Goal: Information Seeking & Learning: Learn about a topic

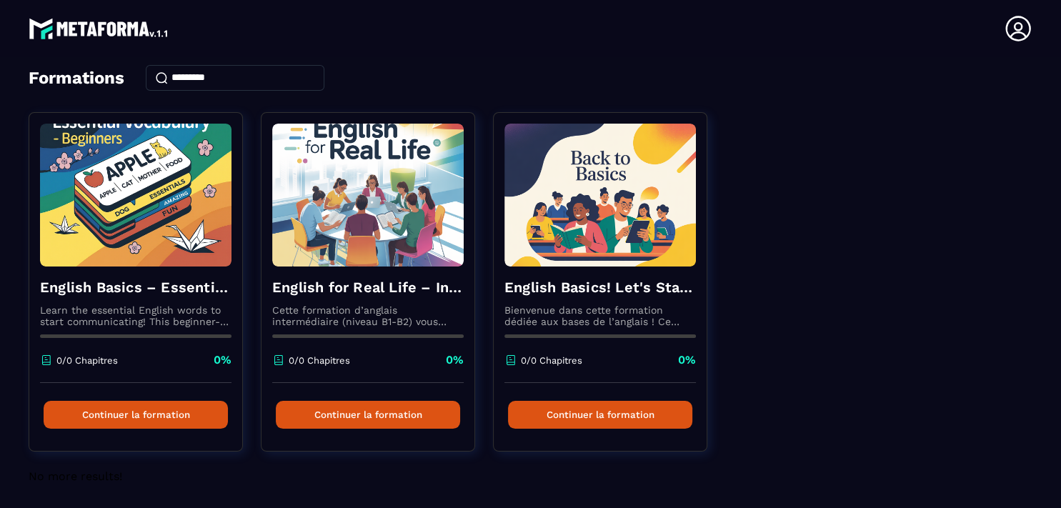
scroll to position [7, 0]
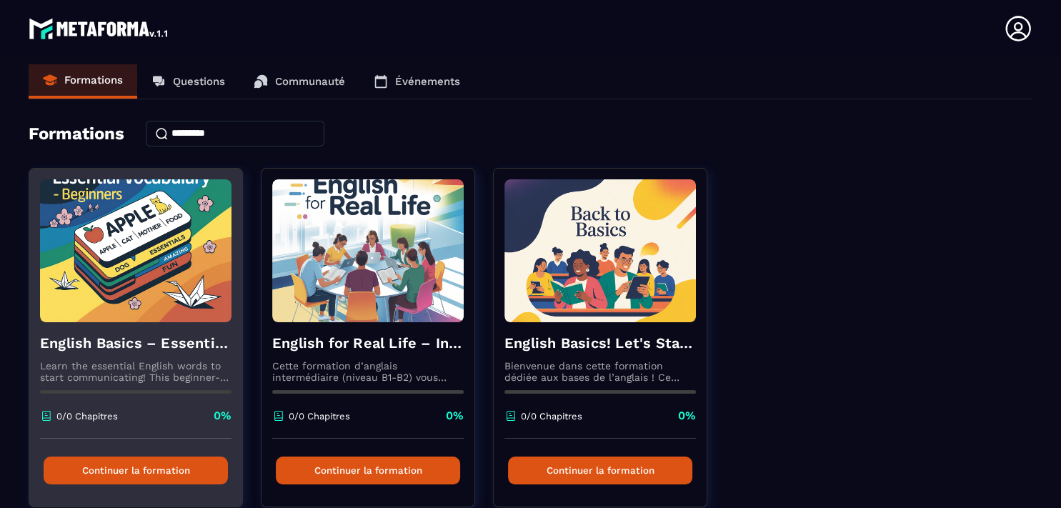
click at [121, 472] on button "Continuer la formation" at bounding box center [136, 471] width 184 height 28
click at [144, 468] on button "Continuer la formation" at bounding box center [136, 471] width 184 height 28
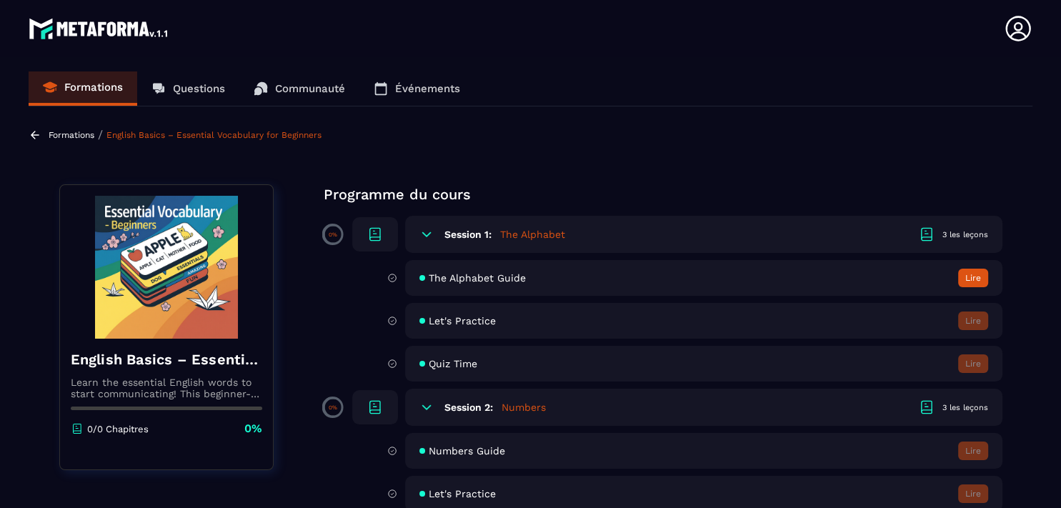
click at [975, 278] on button "Lire" at bounding box center [973, 278] width 30 height 19
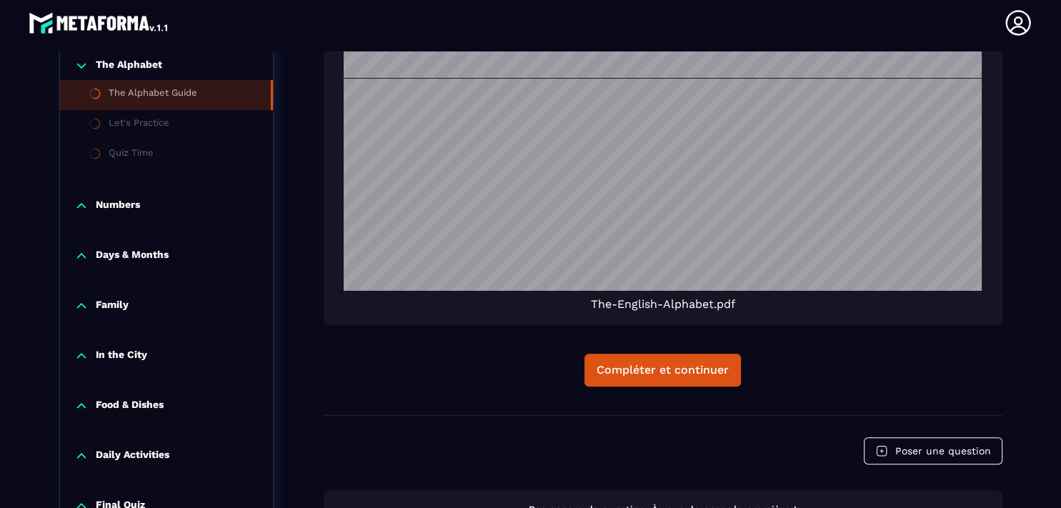
scroll to position [620, 0]
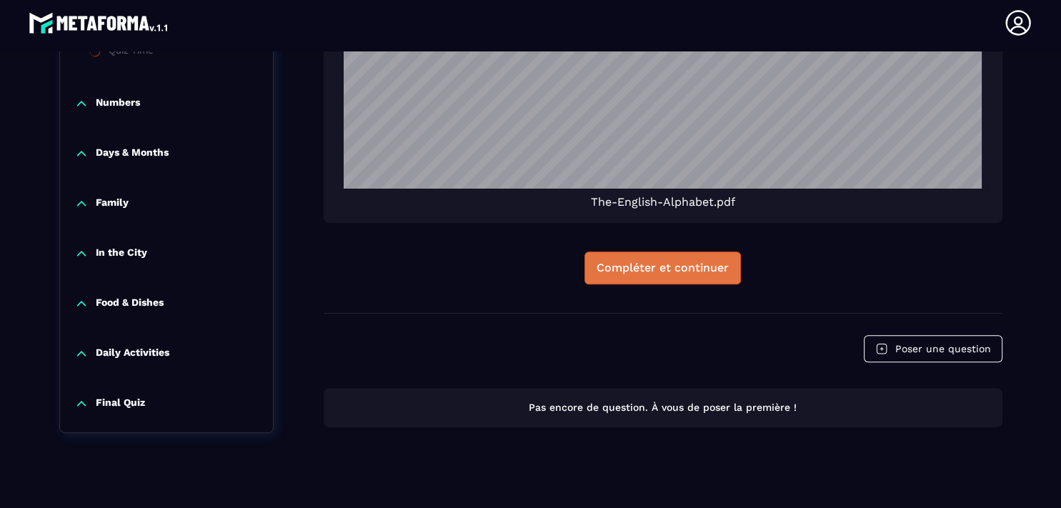
click at [671, 279] on button "Compléter et continuer" at bounding box center [663, 268] width 156 height 33
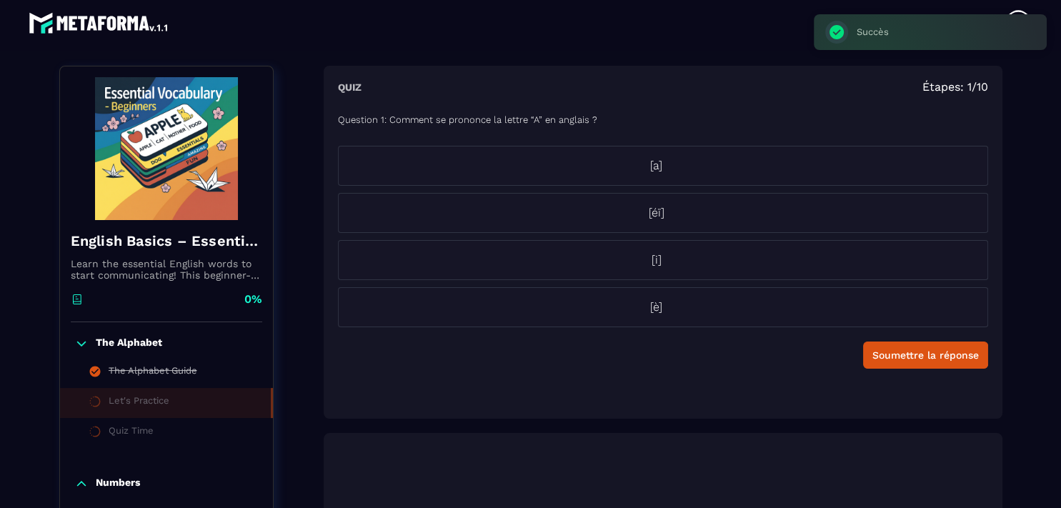
scroll to position [149, 0]
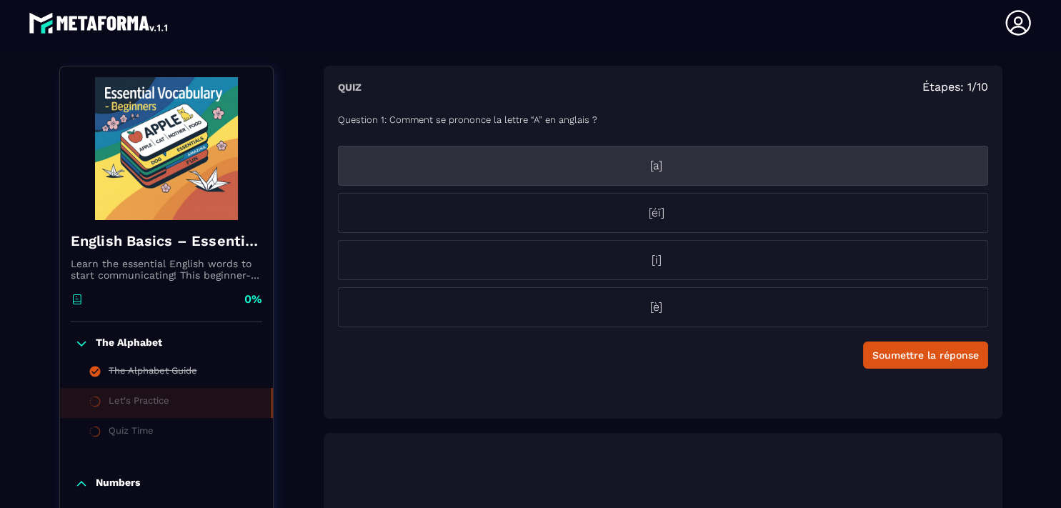
click at [640, 176] on li "[a]" at bounding box center [663, 166] width 650 height 40
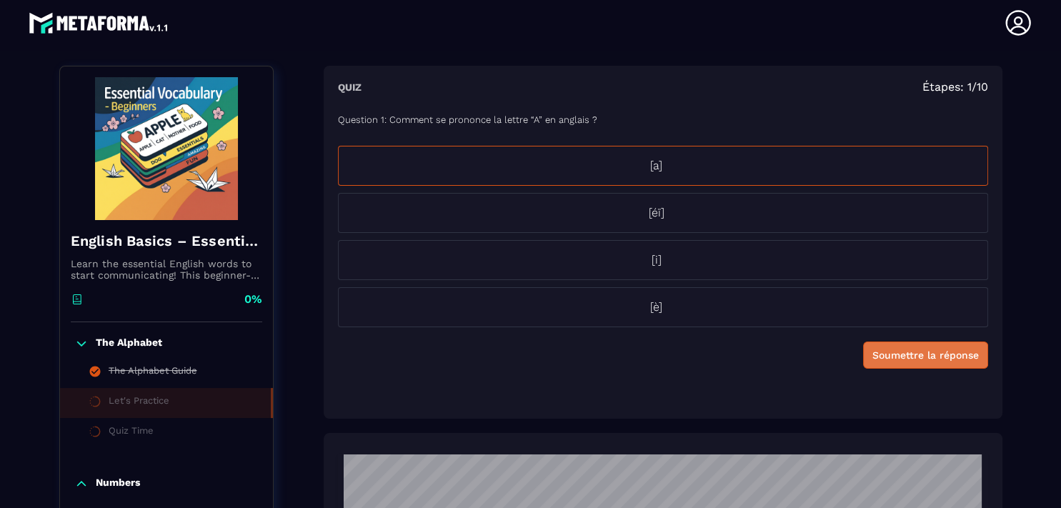
click at [888, 362] on button "Soumettre la réponse" at bounding box center [925, 355] width 125 height 27
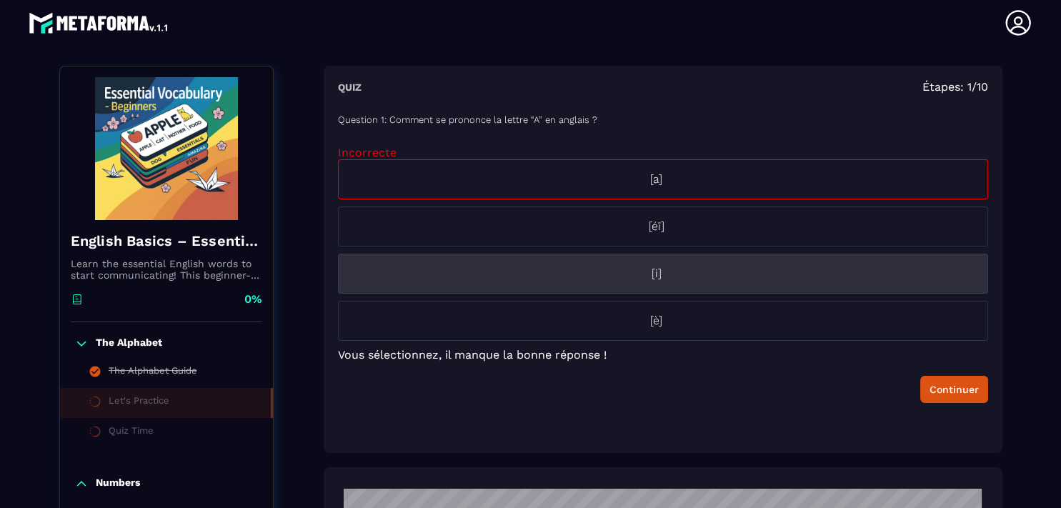
click at [653, 280] on p "[i]" at bounding box center [657, 273] width 636 height 17
click at [635, 277] on p "[i]" at bounding box center [657, 273] width 636 height 17
click at [528, 272] on p "[i]" at bounding box center [657, 273] width 636 height 17
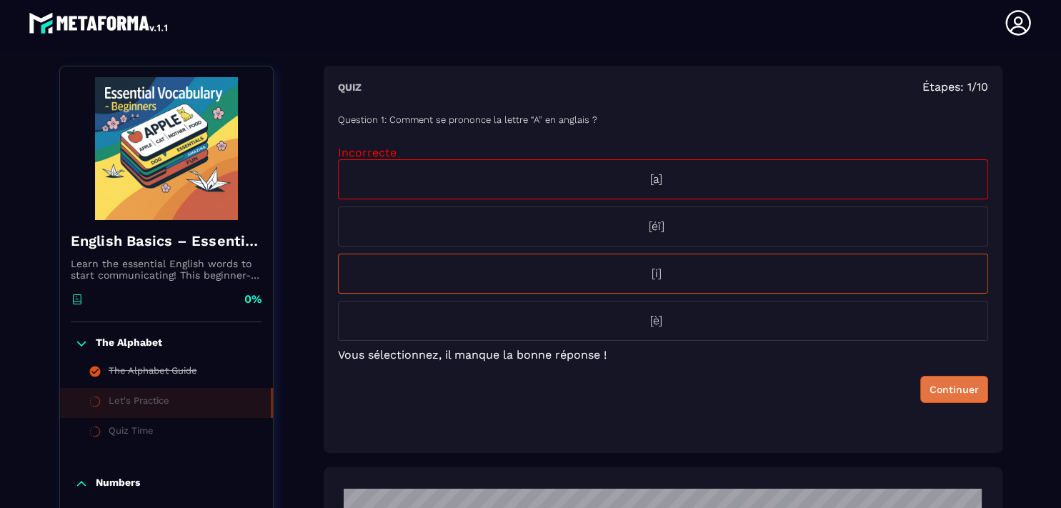
click at [940, 389] on div "Continuer" at bounding box center [954, 389] width 49 height 14
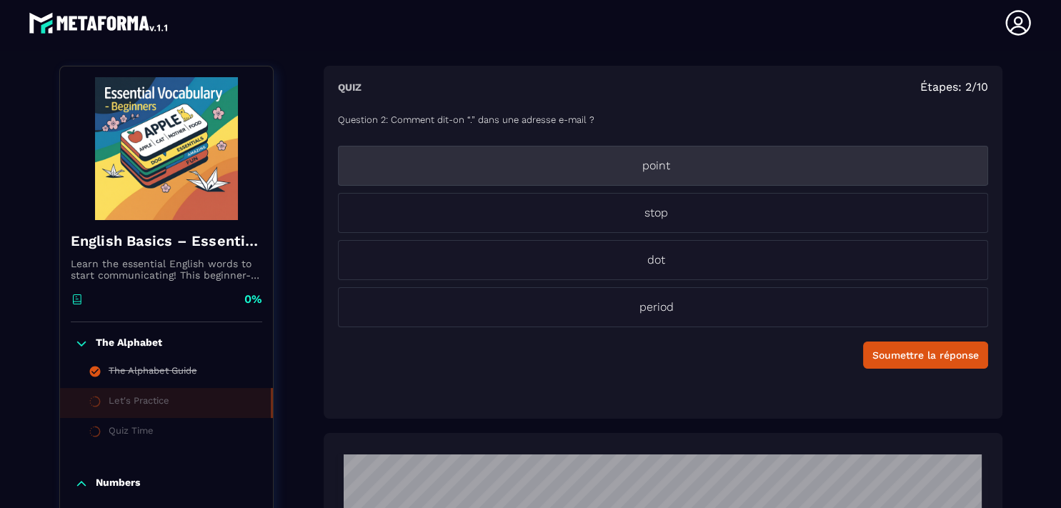
click at [658, 170] on p "point" at bounding box center [657, 165] width 636 height 17
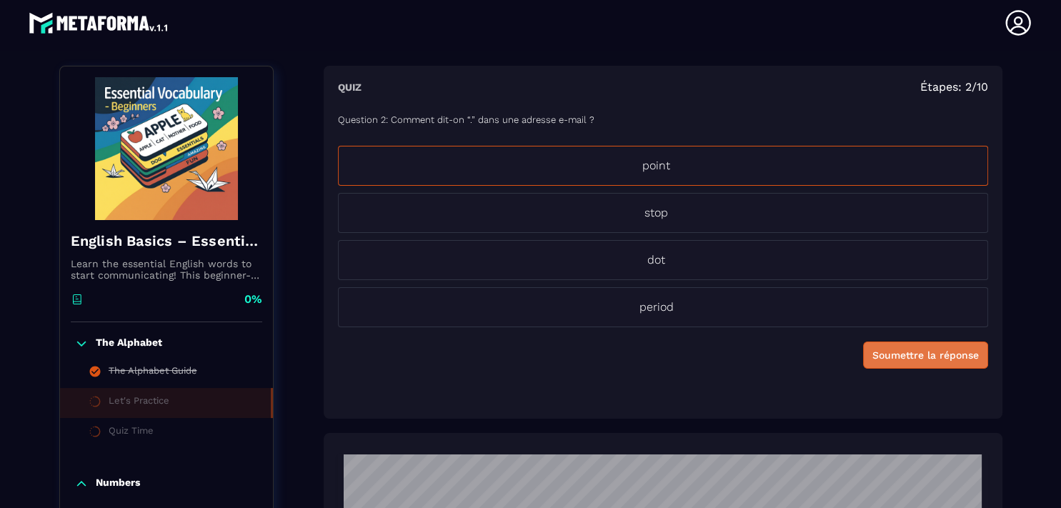
click at [916, 364] on button "Soumettre la réponse" at bounding box center [925, 355] width 125 height 27
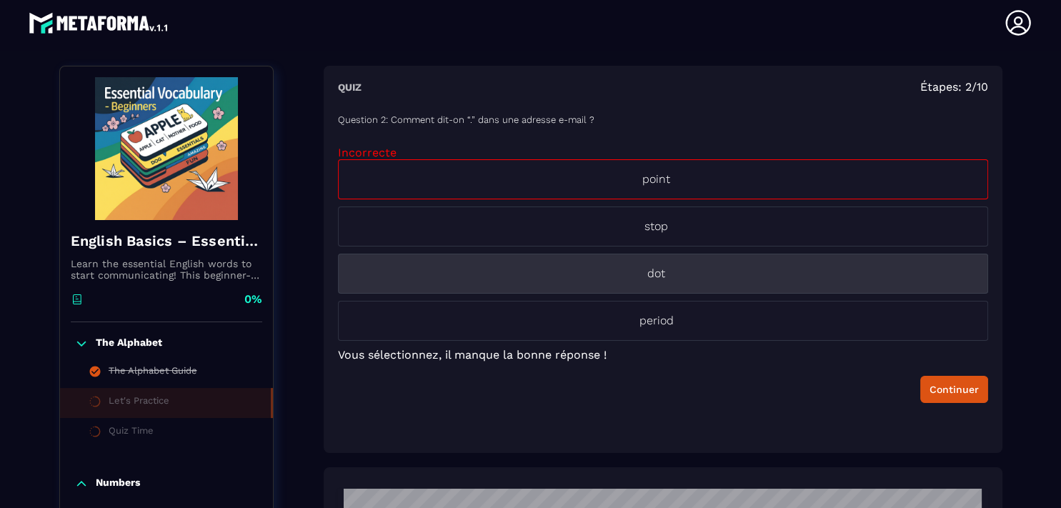
click at [650, 274] on p "dot" at bounding box center [657, 273] width 636 height 17
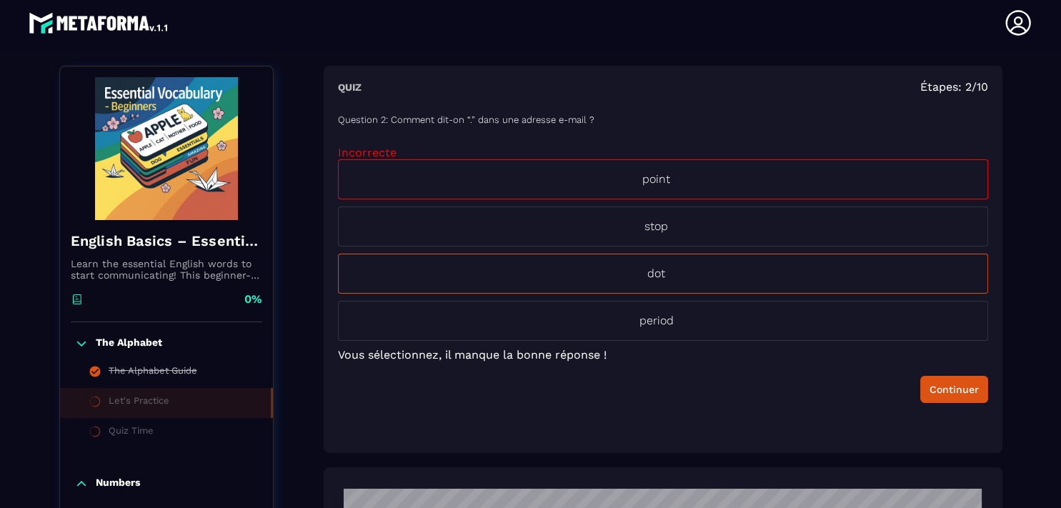
click at [942, 403] on div "Question 2: Comment dit-on “.” dans une adresse e-mail ? Incorrecte point stop …" at bounding box center [663, 270] width 650 height 338
click at [936, 392] on div "Continuer" at bounding box center [954, 389] width 49 height 14
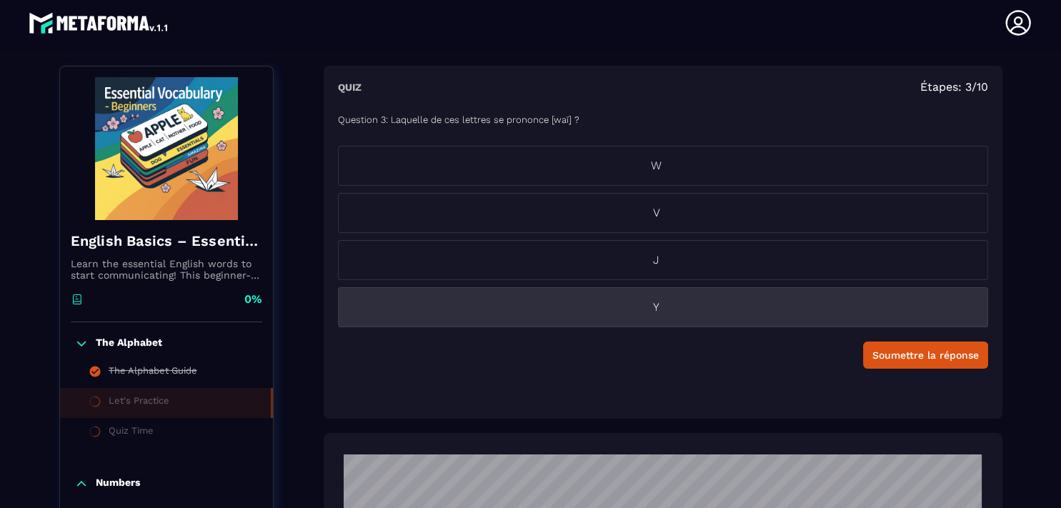
click at [662, 309] on p "Y" at bounding box center [657, 307] width 636 height 17
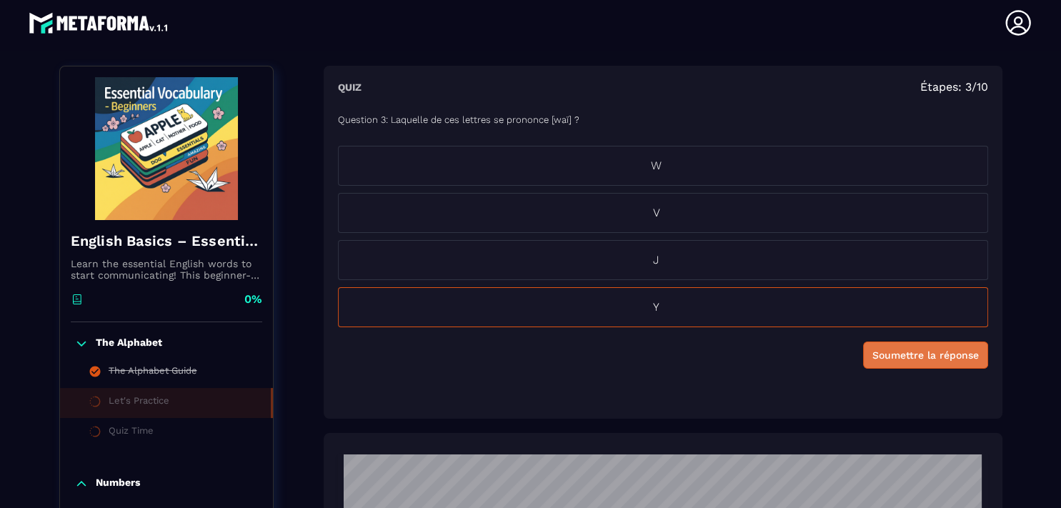
click at [873, 356] on div "Soumettre la réponse" at bounding box center [926, 355] width 106 height 14
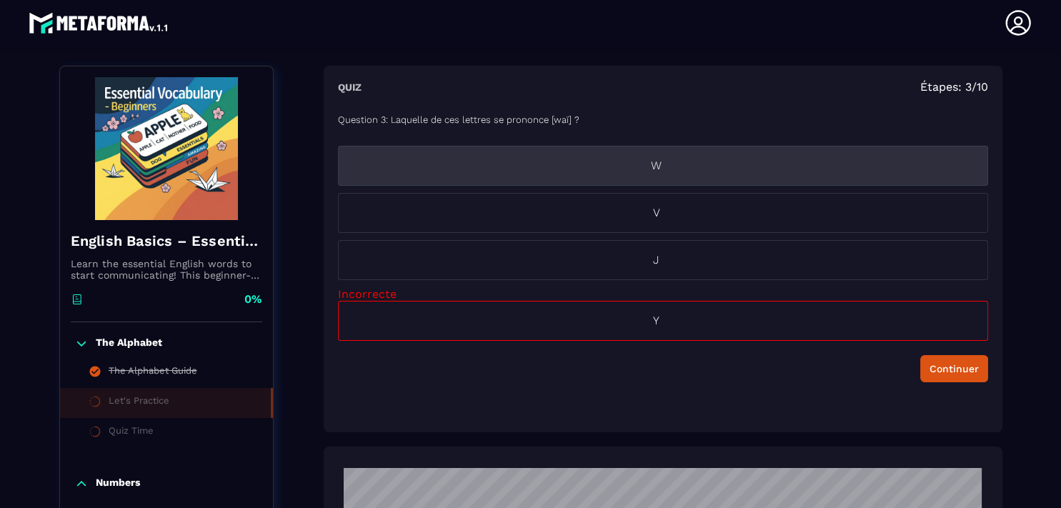
click at [685, 172] on p "W" at bounding box center [657, 165] width 636 height 17
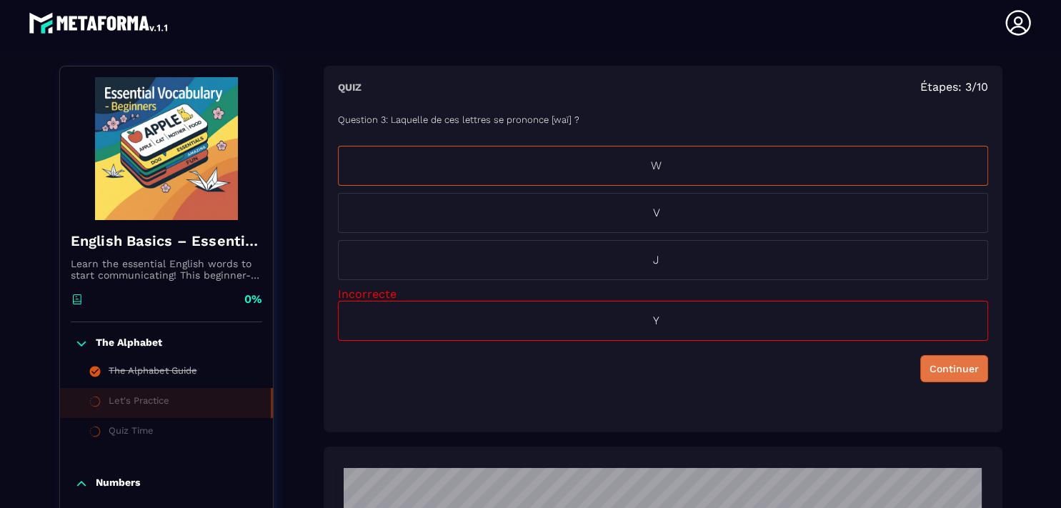
click at [933, 365] on div "Continuer" at bounding box center [954, 369] width 49 height 14
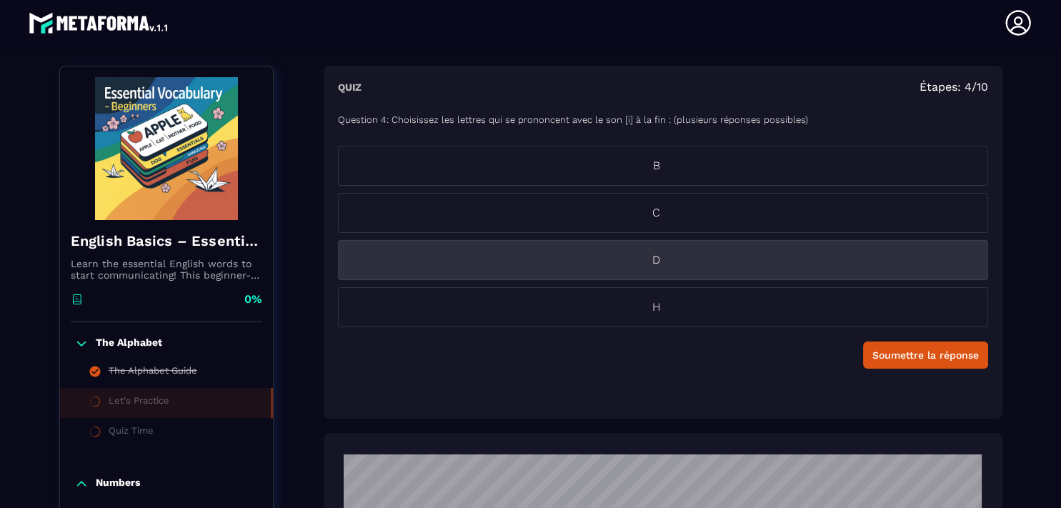
click at [676, 256] on p "D" at bounding box center [657, 260] width 636 height 17
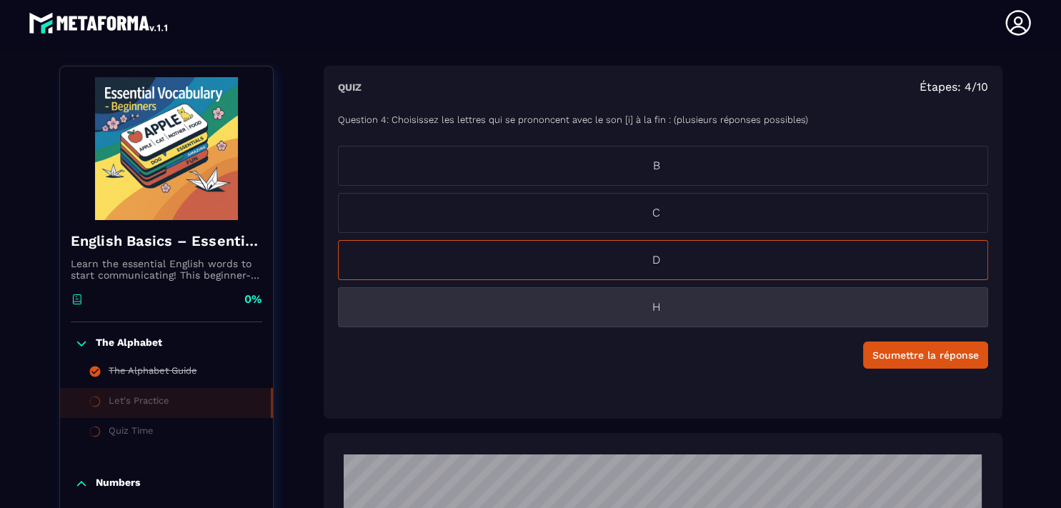
click at [665, 303] on p "H" at bounding box center [657, 307] width 636 height 17
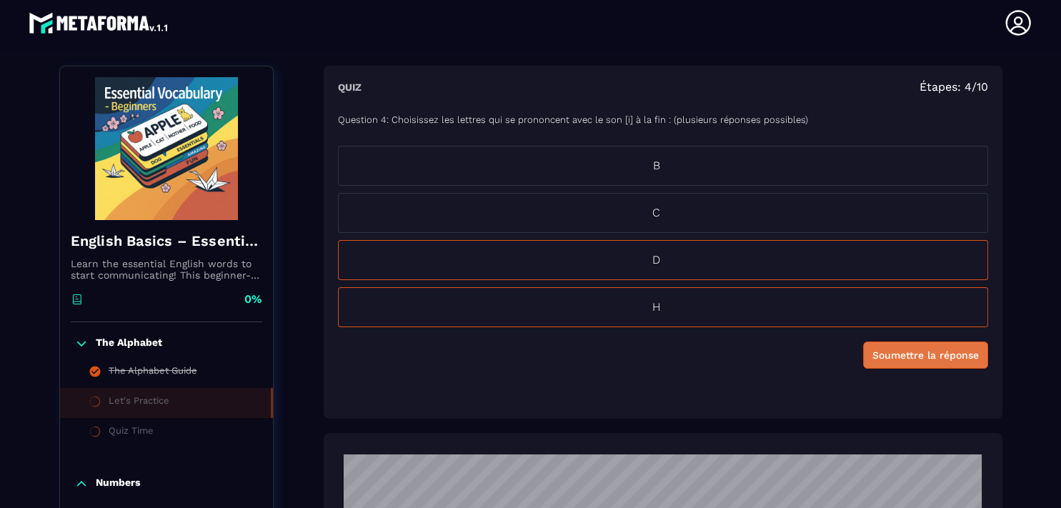
click at [879, 363] on button "Soumettre la réponse" at bounding box center [925, 355] width 125 height 27
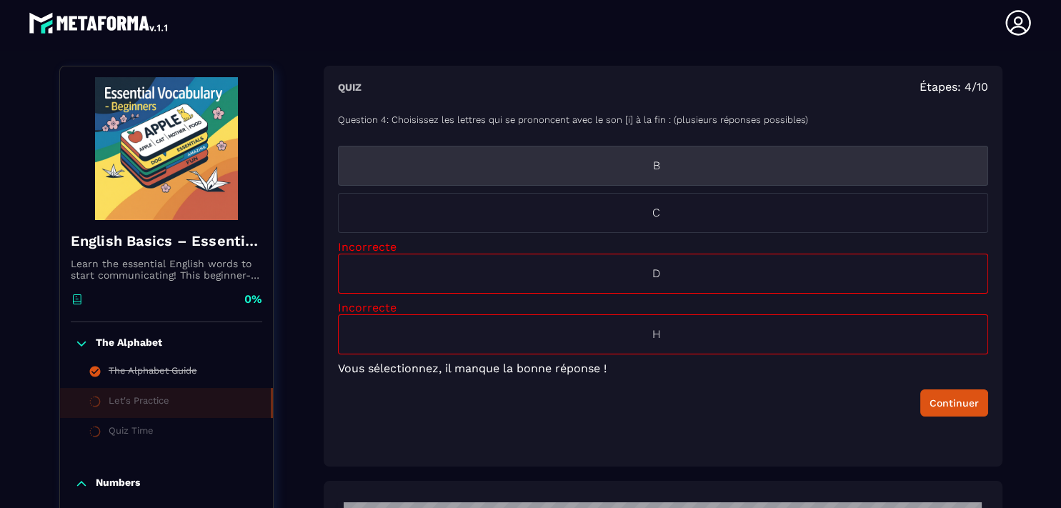
click at [652, 168] on p "B" at bounding box center [657, 165] width 636 height 17
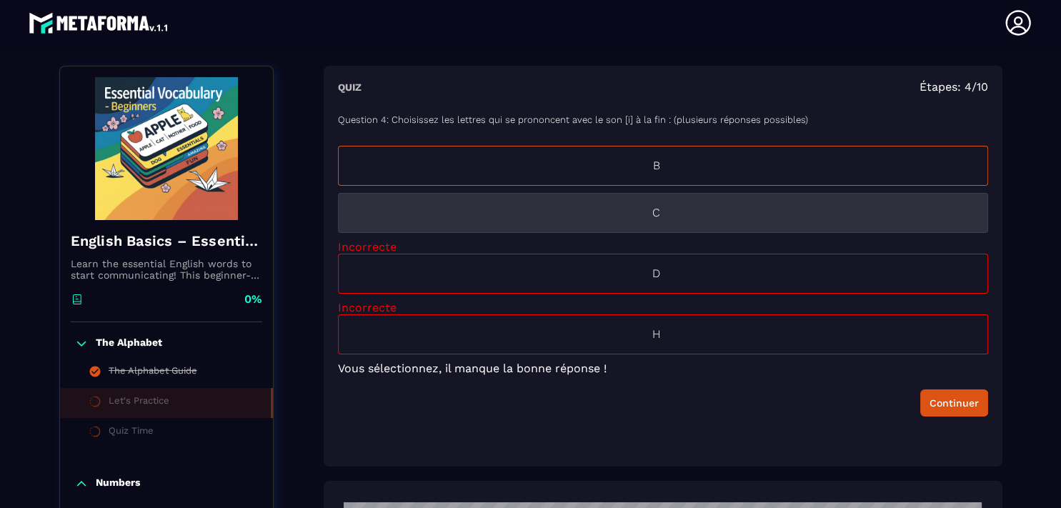
click at [655, 222] on li "C" at bounding box center [663, 213] width 650 height 40
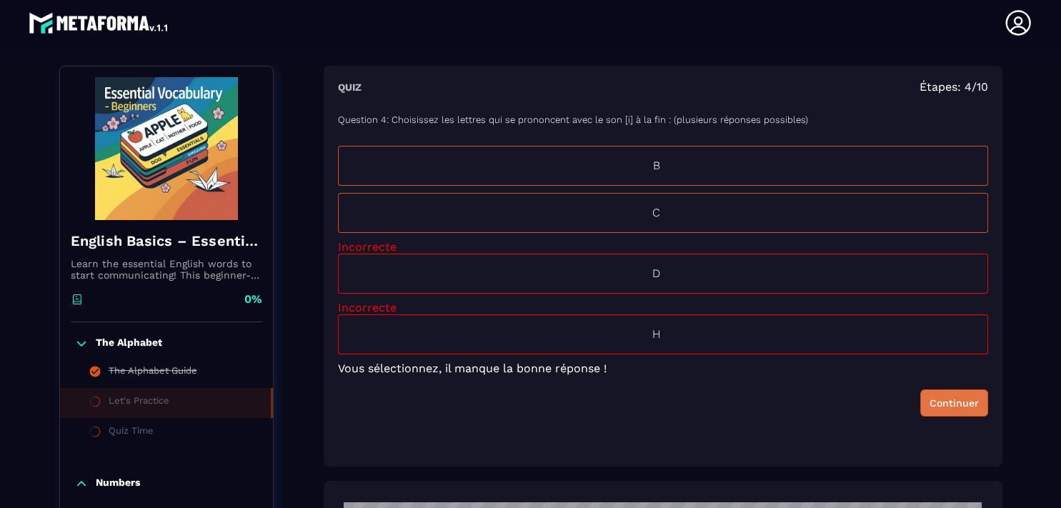
click at [933, 408] on div "Continuer" at bounding box center [954, 403] width 49 height 14
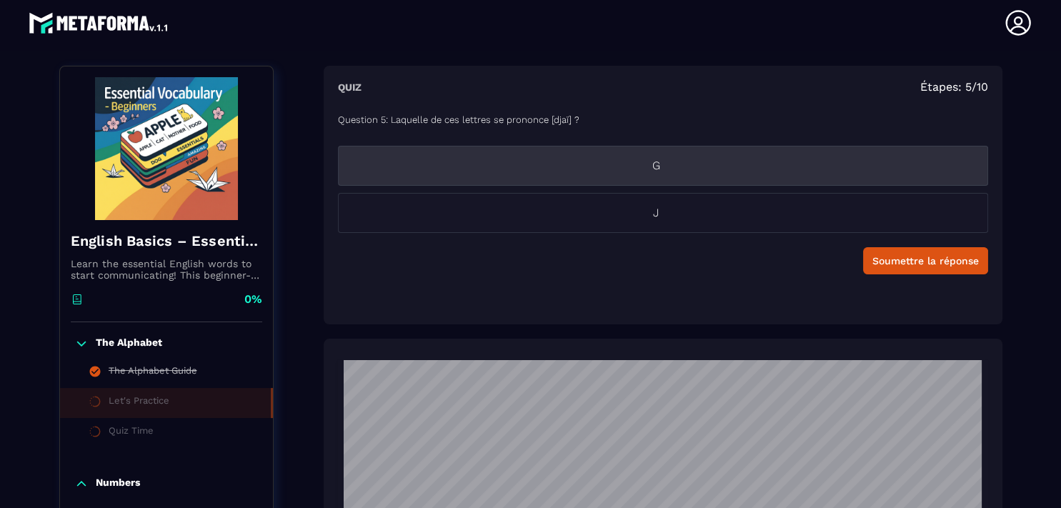
click at [645, 178] on li "G" at bounding box center [663, 166] width 650 height 40
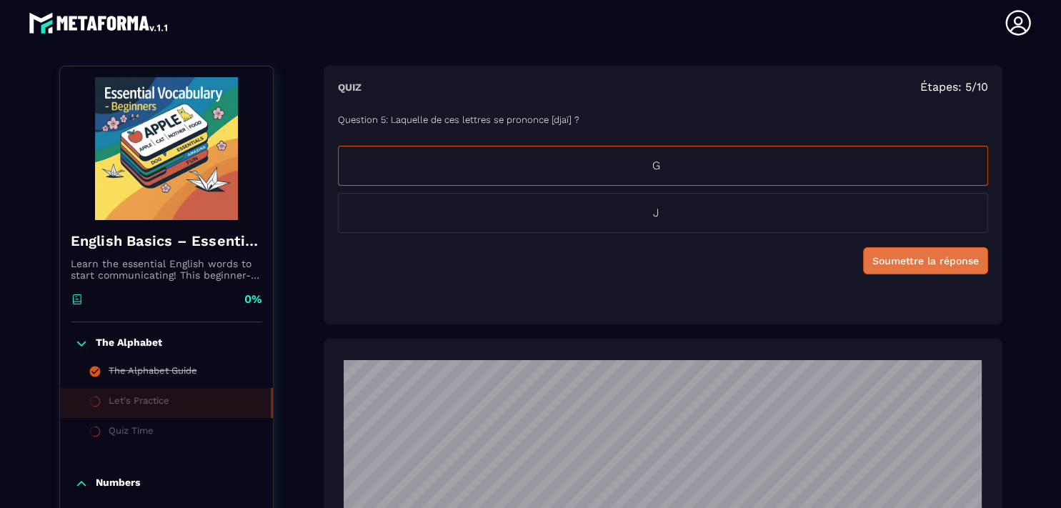
click at [894, 264] on div "Soumettre la réponse" at bounding box center [926, 261] width 106 height 14
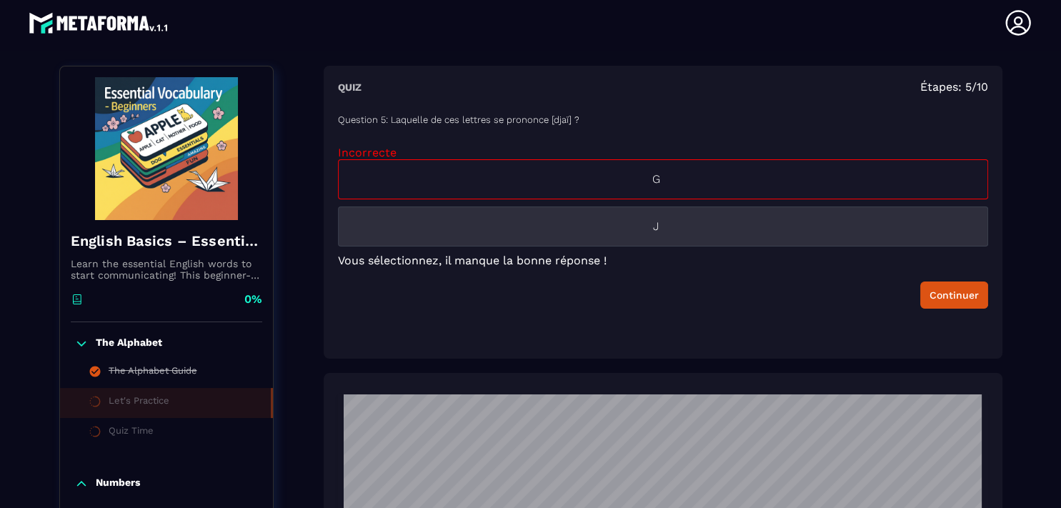
click at [725, 214] on li "J" at bounding box center [663, 227] width 650 height 40
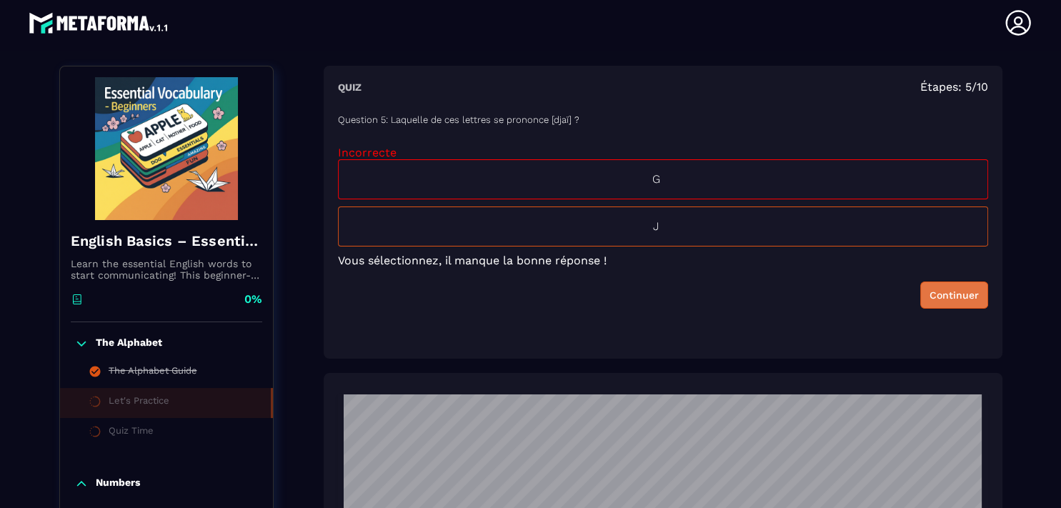
click at [930, 292] on div "Continuer" at bounding box center [954, 295] width 49 height 14
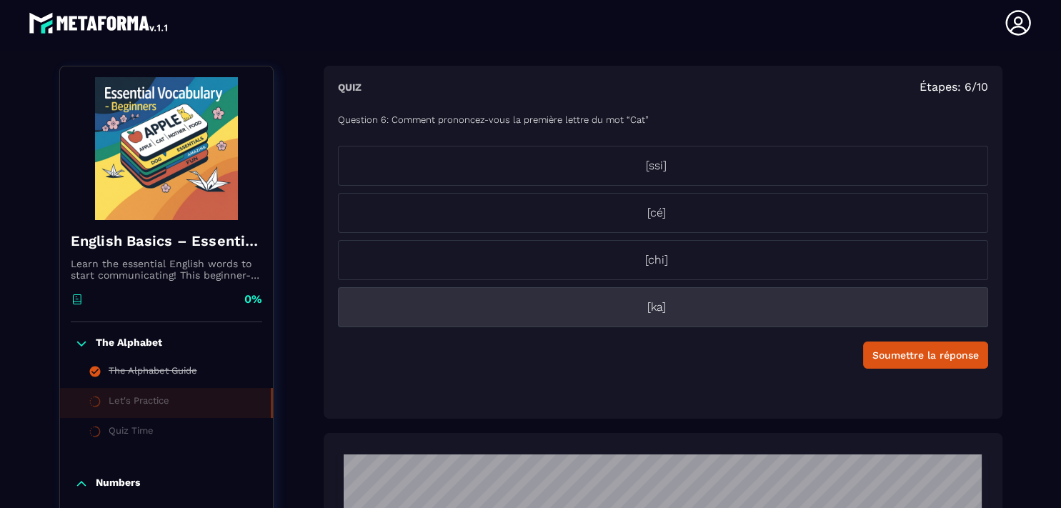
click at [639, 304] on p "[ka]" at bounding box center [657, 307] width 636 height 17
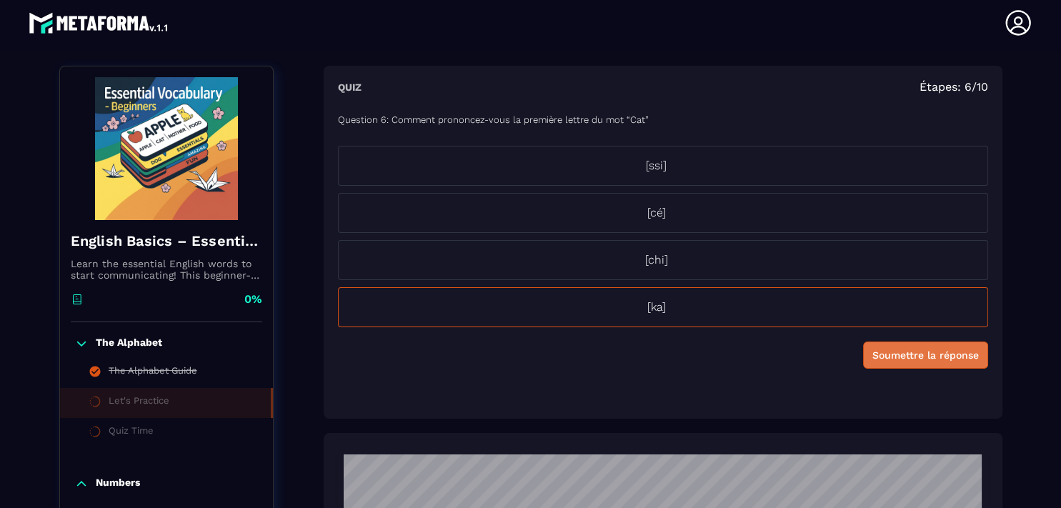
click at [939, 364] on button "Soumettre la réponse" at bounding box center [925, 355] width 125 height 27
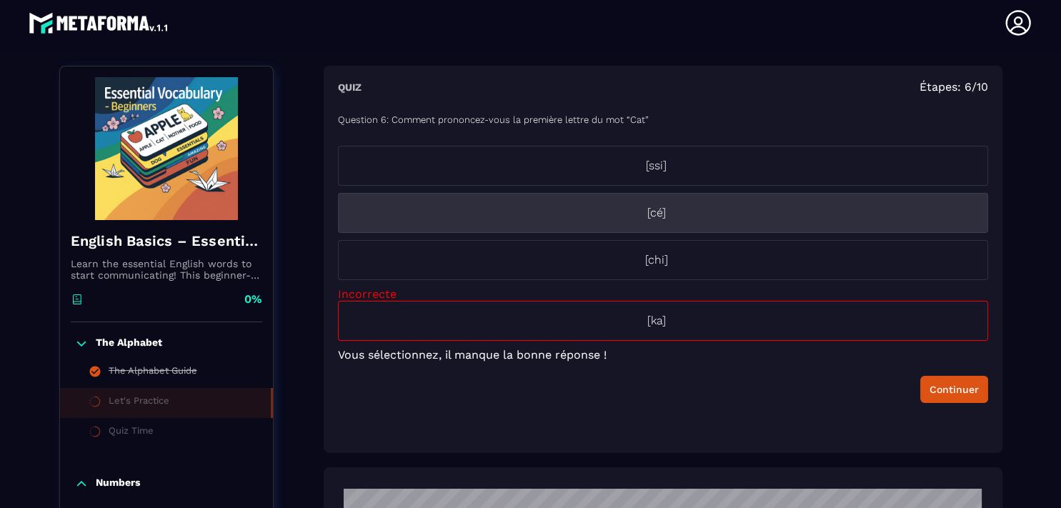
click at [750, 227] on li "[cé]" at bounding box center [663, 213] width 650 height 40
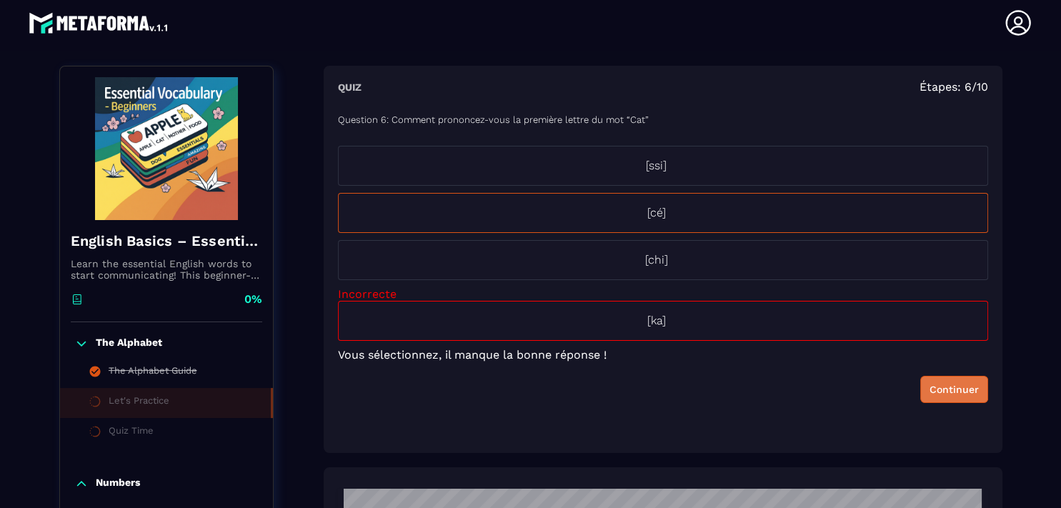
click at [930, 384] on div "Continuer" at bounding box center [954, 389] width 49 height 14
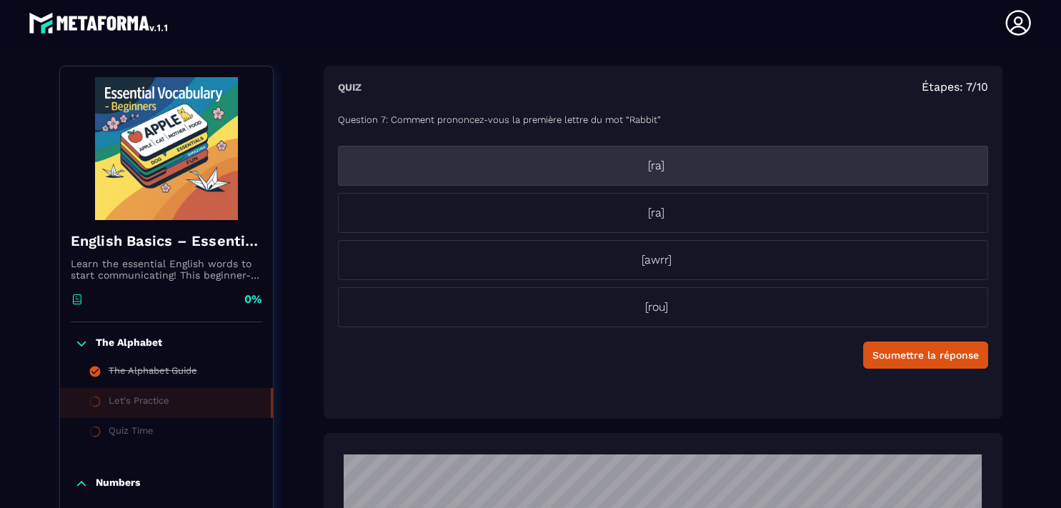
click at [660, 172] on p "[ra]" at bounding box center [657, 165] width 636 height 17
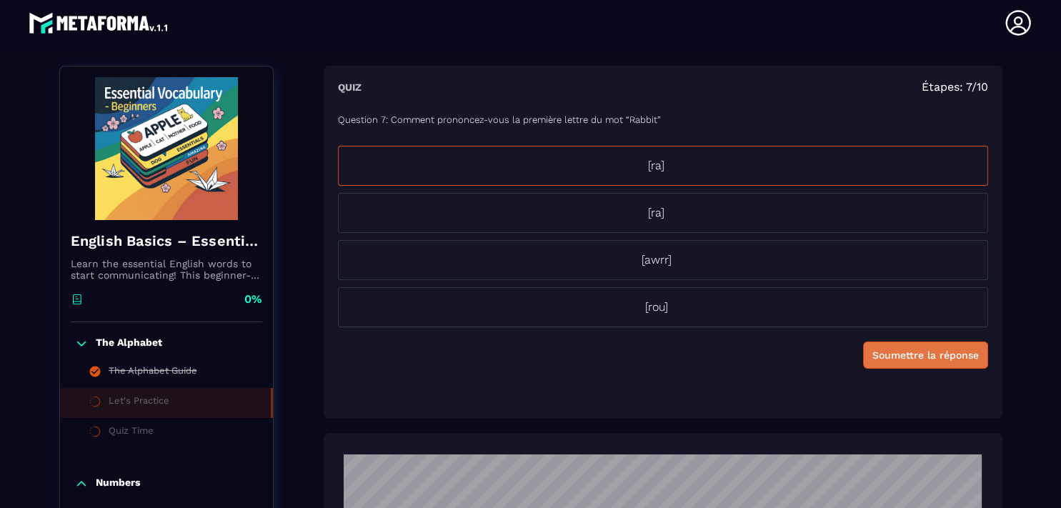
click at [888, 353] on div "Soumettre la réponse" at bounding box center [926, 355] width 106 height 14
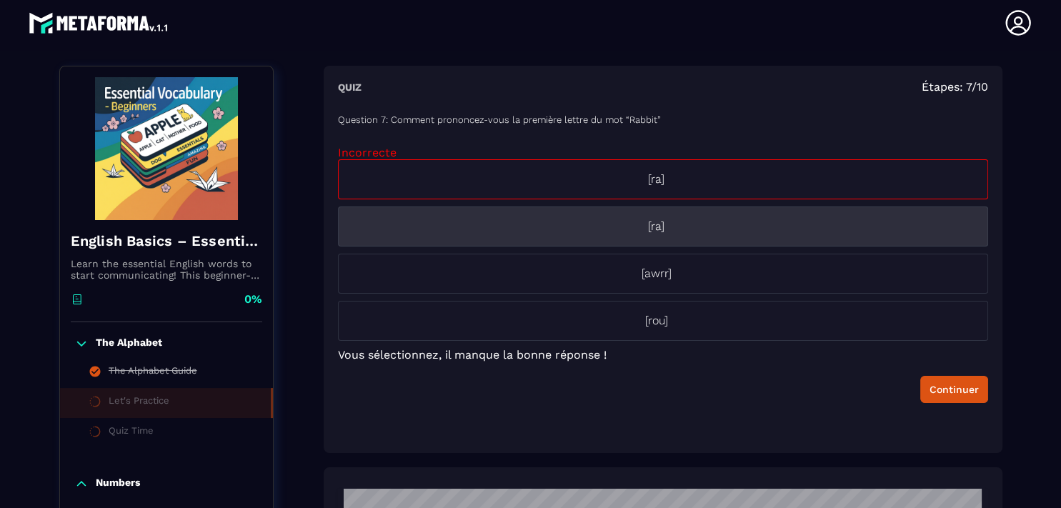
click at [745, 240] on li "[ra]" at bounding box center [663, 227] width 650 height 40
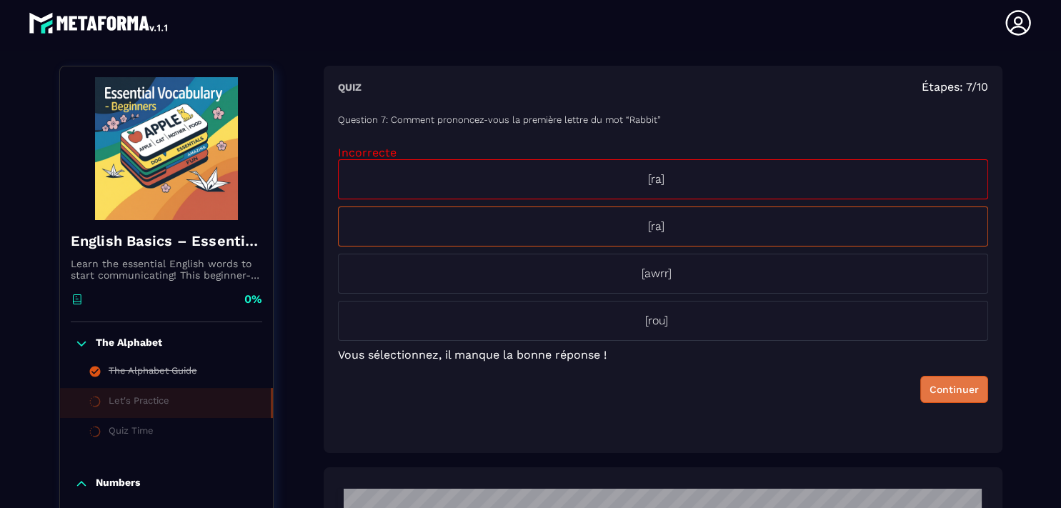
click at [930, 383] on div "Continuer" at bounding box center [954, 389] width 49 height 14
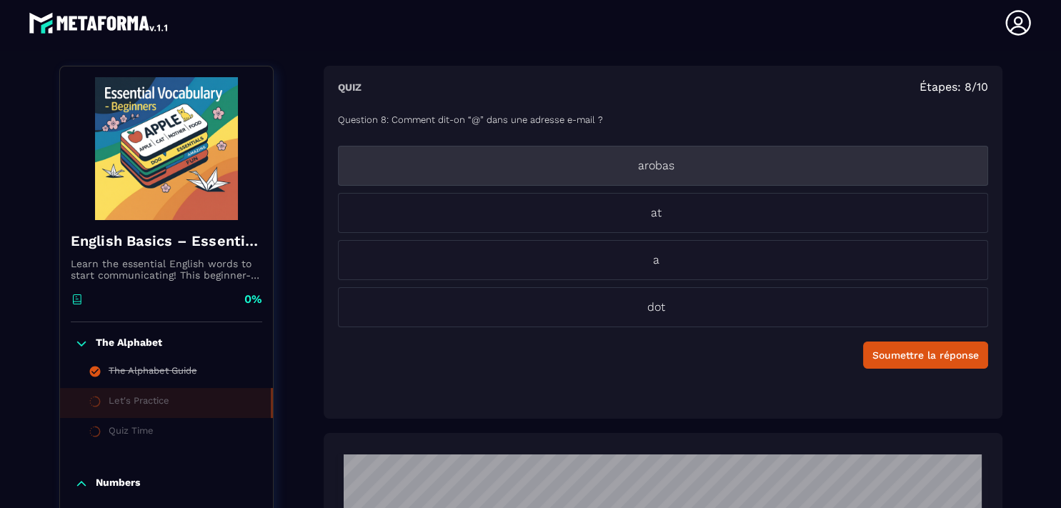
click at [740, 169] on p "arobas" at bounding box center [657, 165] width 636 height 17
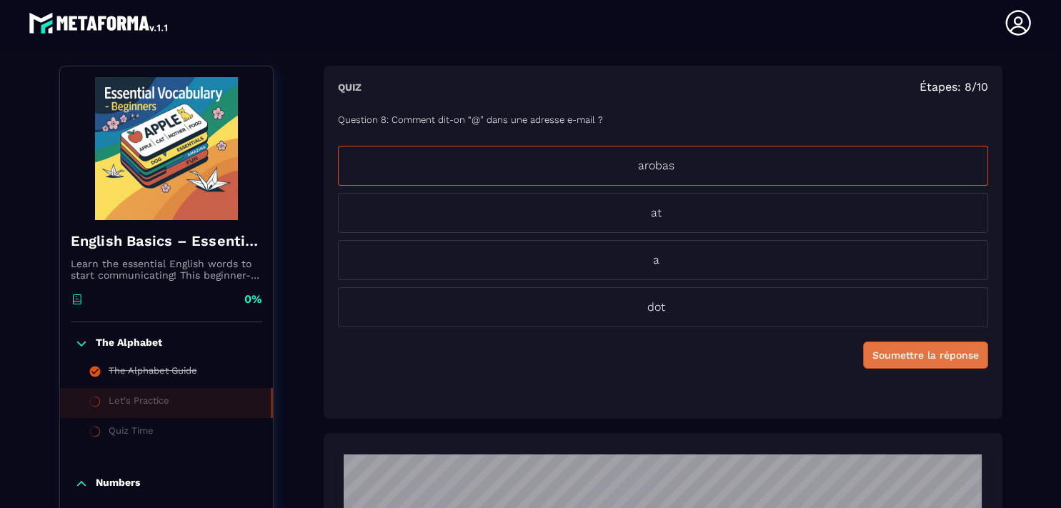
click at [920, 357] on div "Soumettre la réponse" at bounding box center [926, 355] width 106 height 14
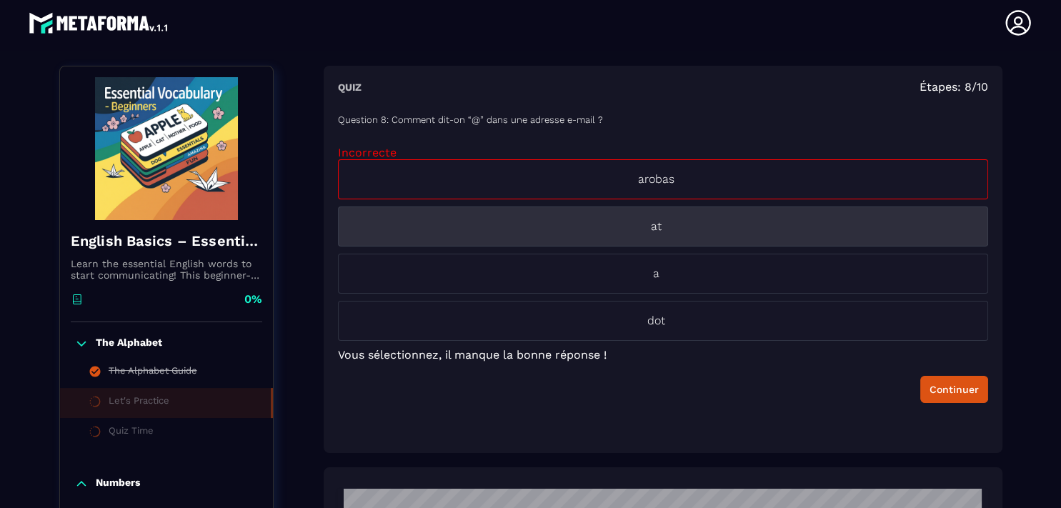
click at [712, 234] on p "at" at bounding box center [657, 226] width 636 height 17
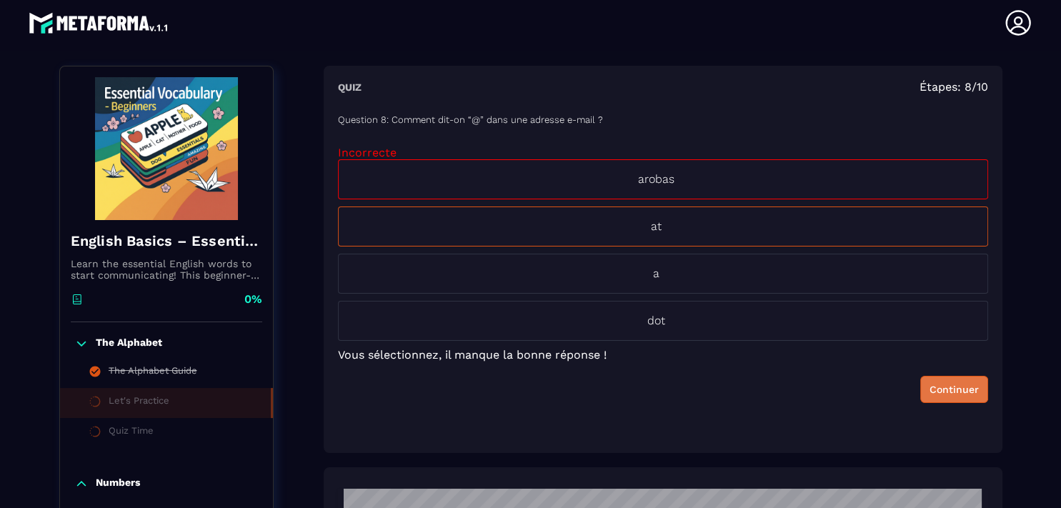
click at [920, 379] on button "Continuer" at bounding box center [954, 389] width 68 height 27
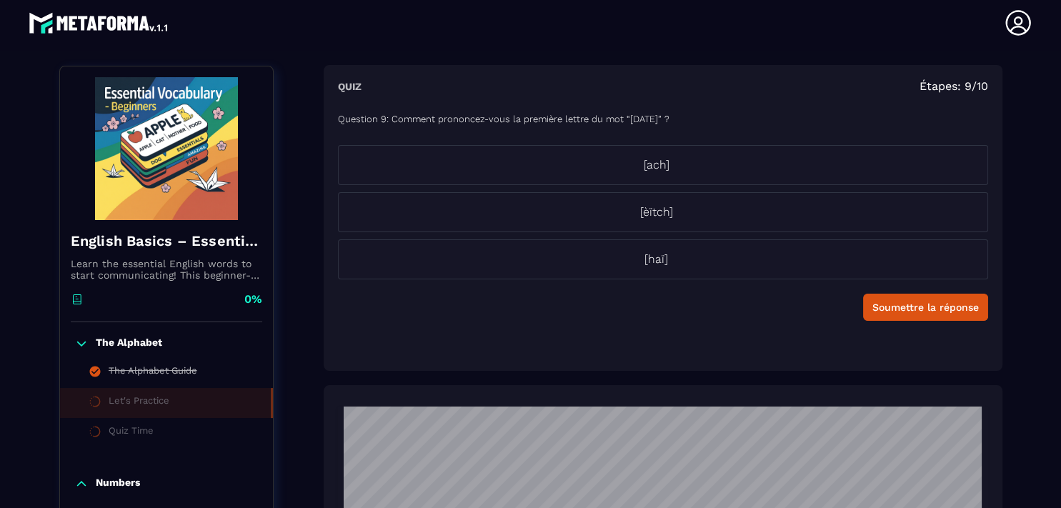
scroll to position [129, 0]
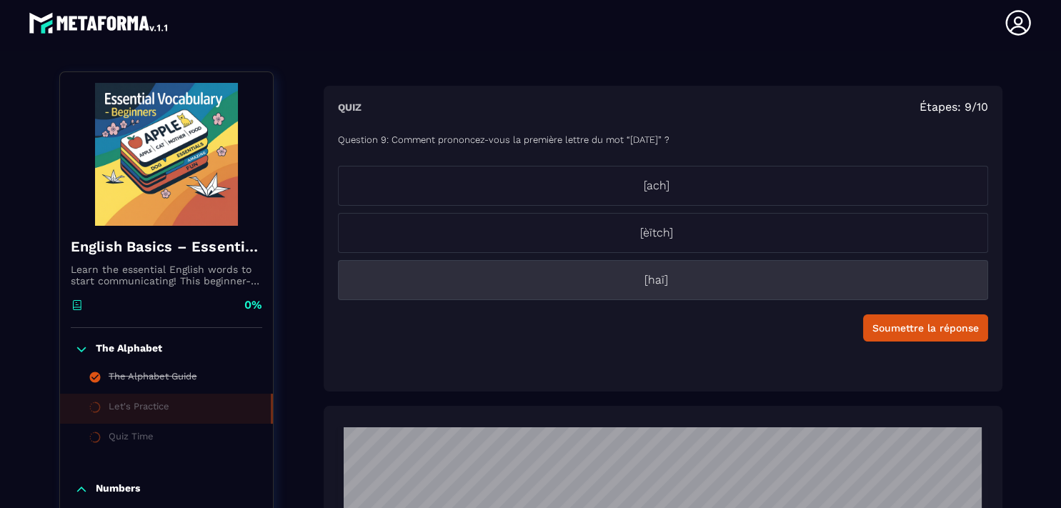
click at [665, 285] on p "[haï]" at bounding box center [657, 280] width 636 height 17
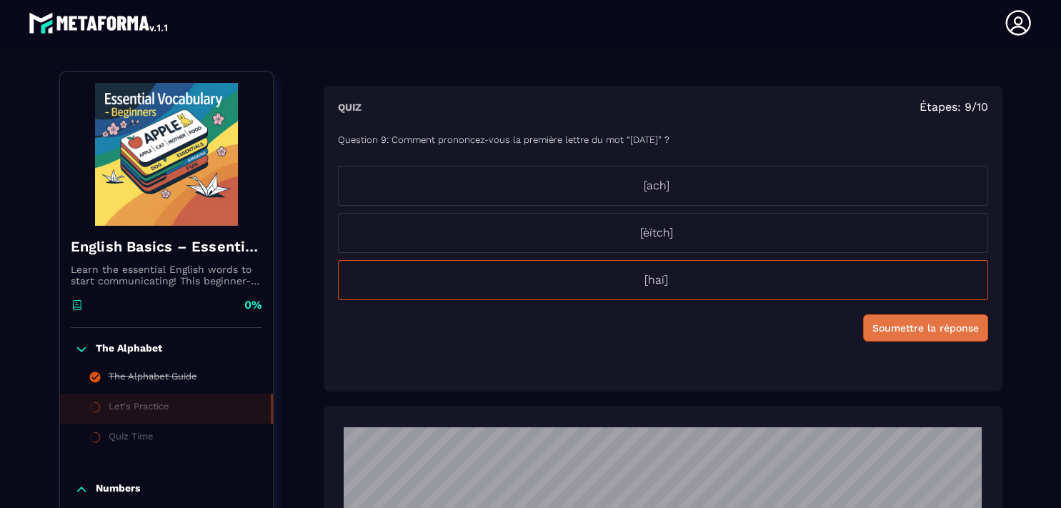
click at [878, 328] on div "Soumettre la réponse" at bounding box center [926, 328] width 106 height 14
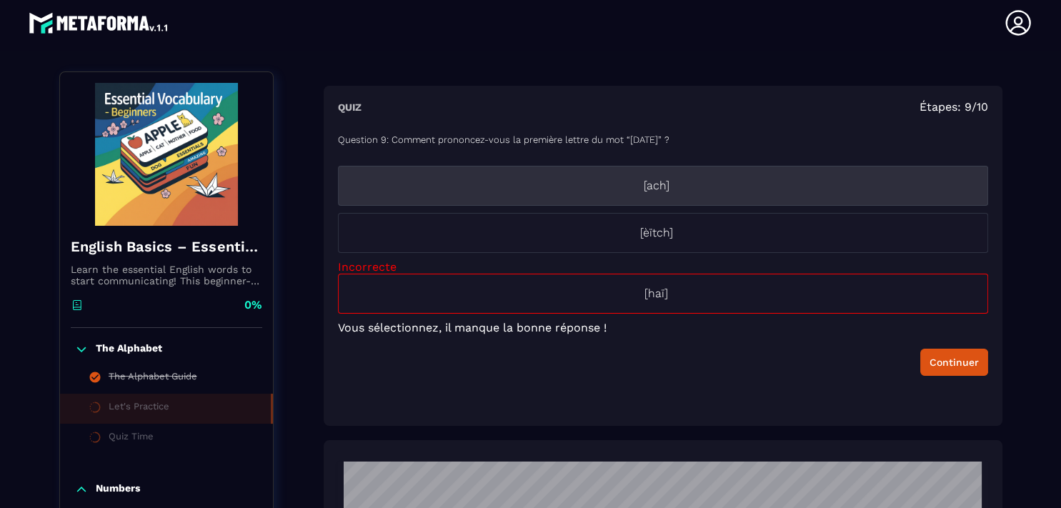
click at [673, 190] on p "[ach]" at bounding box center [657, 185] width 636 height 17
click at [639, 184] on p "[ach]" at bounding box center [657, 185] width 636 height 17
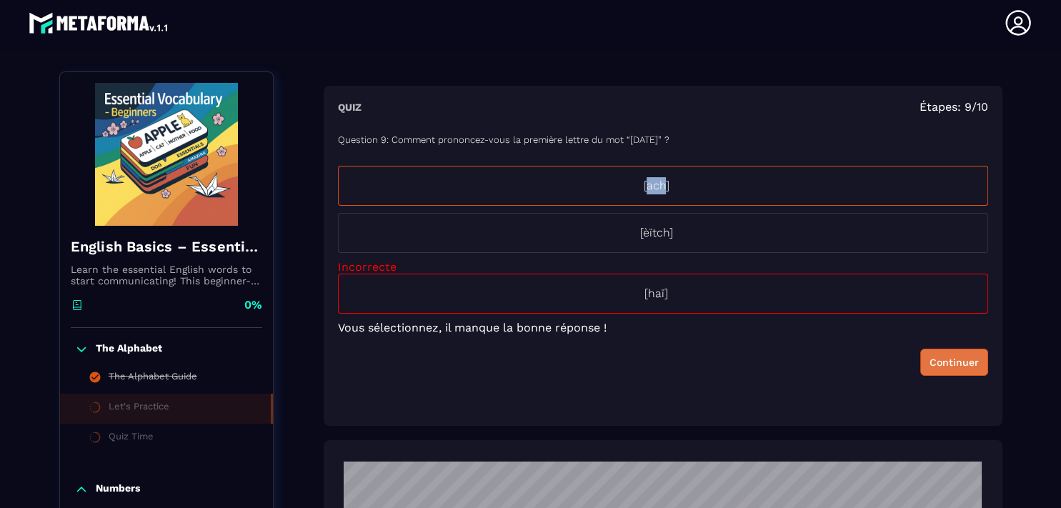
click at [933, 362] on div "Continuer" at bounding box center [954, 362] width 49 height 14
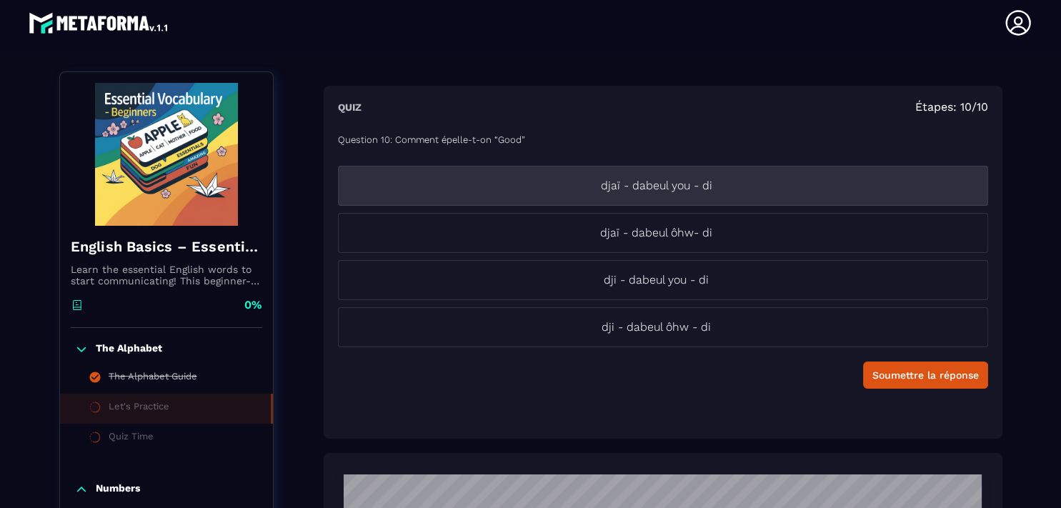
click at [656, 202] on li "djaï - dabeul you - di" at bounding box center [663, 186] width 650 height 40
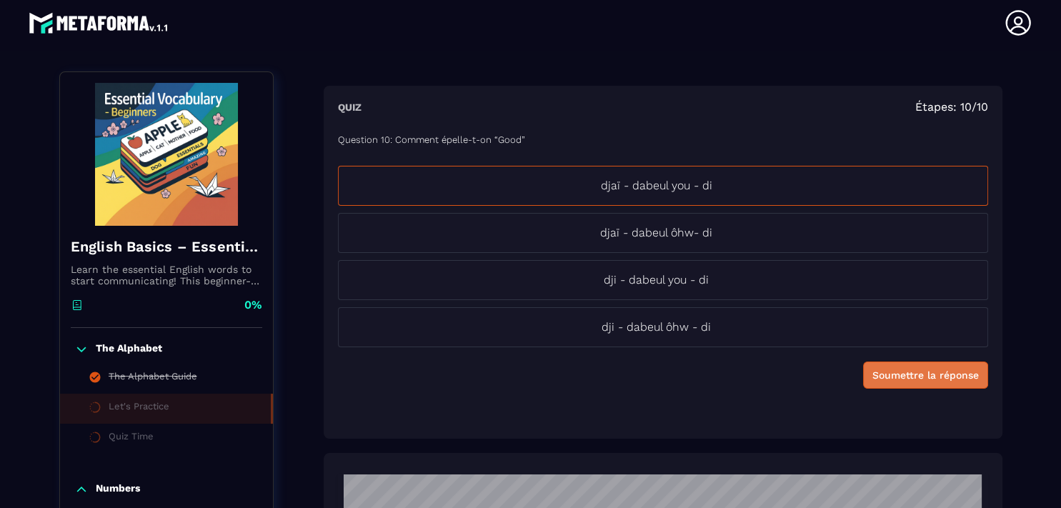
click at [908, 385] on button "Soumettre la réponse" at bounding box center [925, 375] width 125 height 27
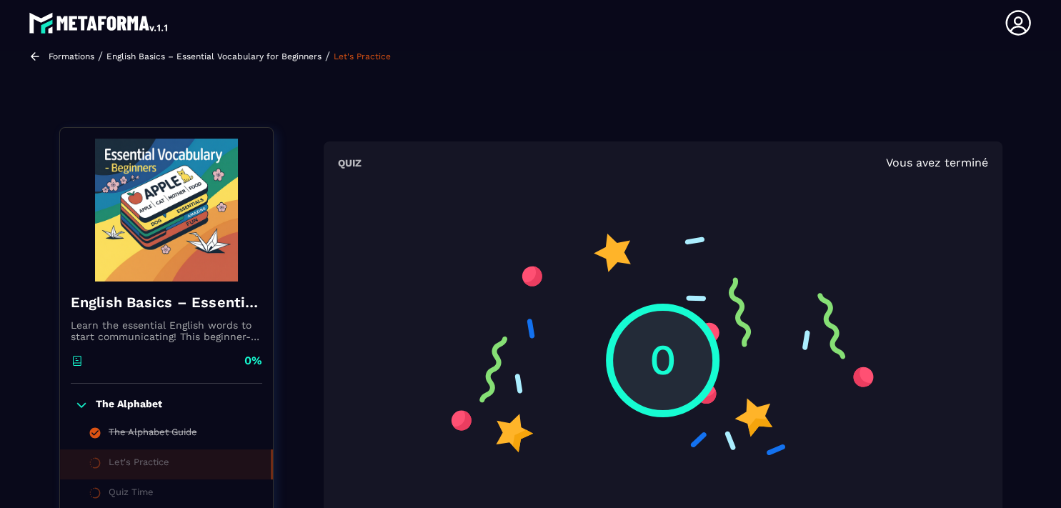
scroll to position [74, 0]
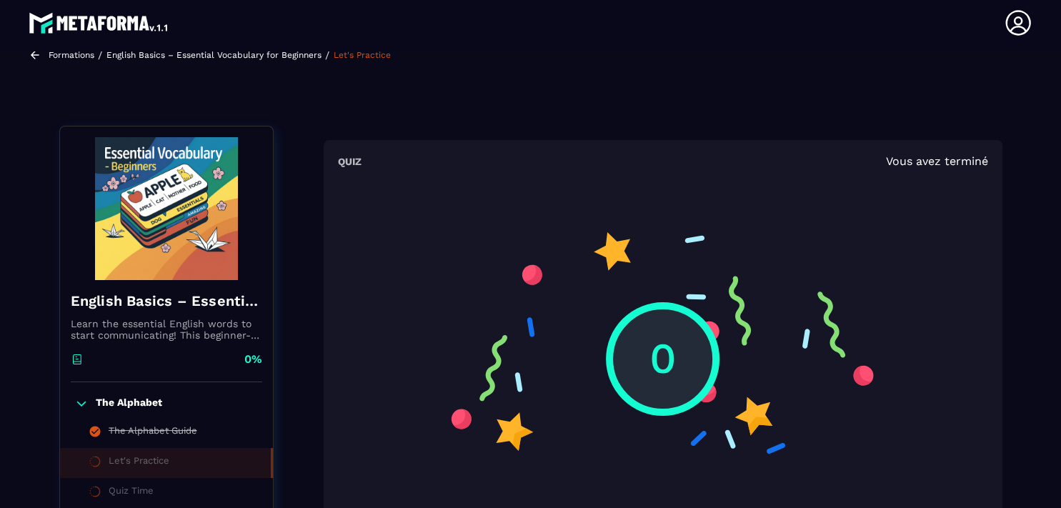
click at [945, 168] on div "Quiz Vous avez terminé 0" at bounding box center [663, 335] width 679 height 390
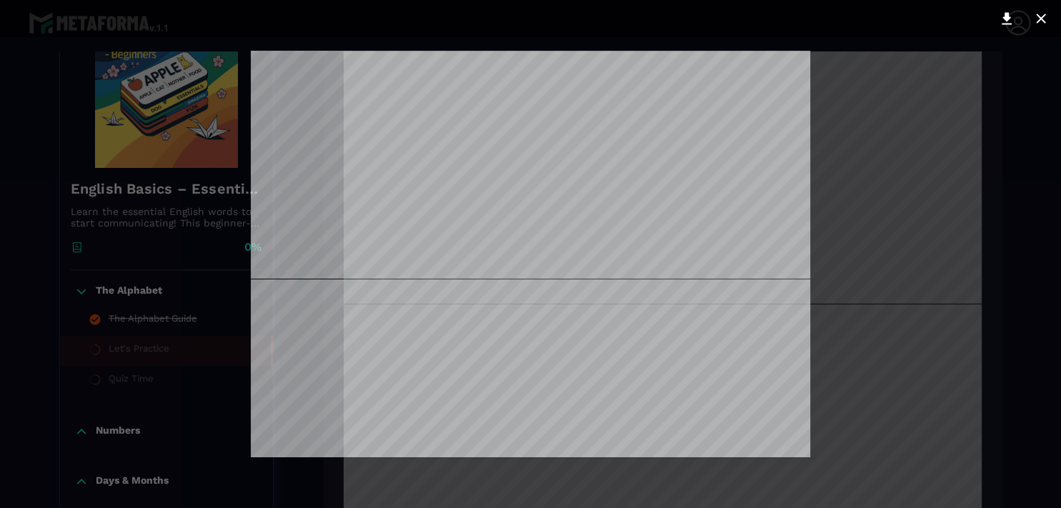
scroll to position [0, 0]
click at [1039, 18] on icon at bounding box center [1040, 18] width 9 height 9
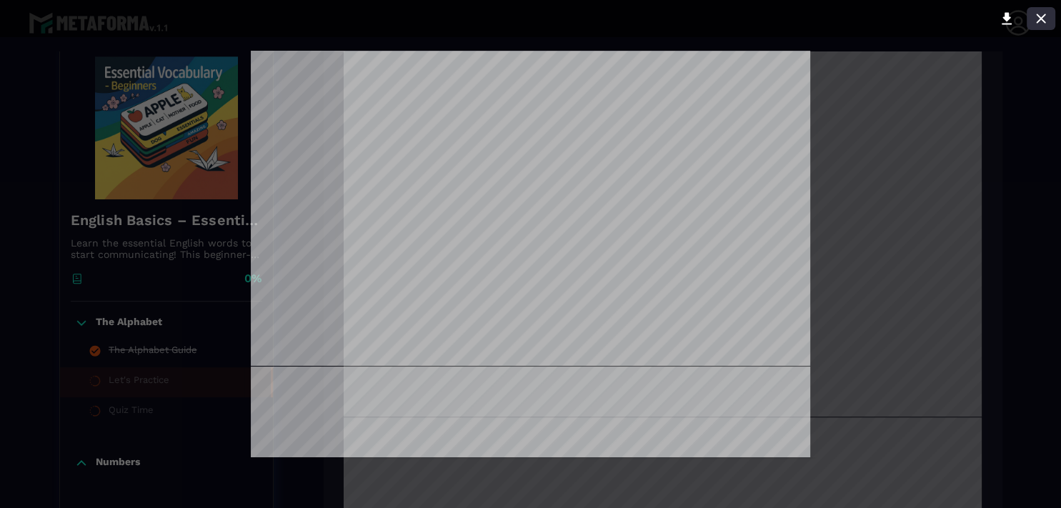
click at [1040, 14] on icon at bounding box center [1041, 18] width 17 height 17
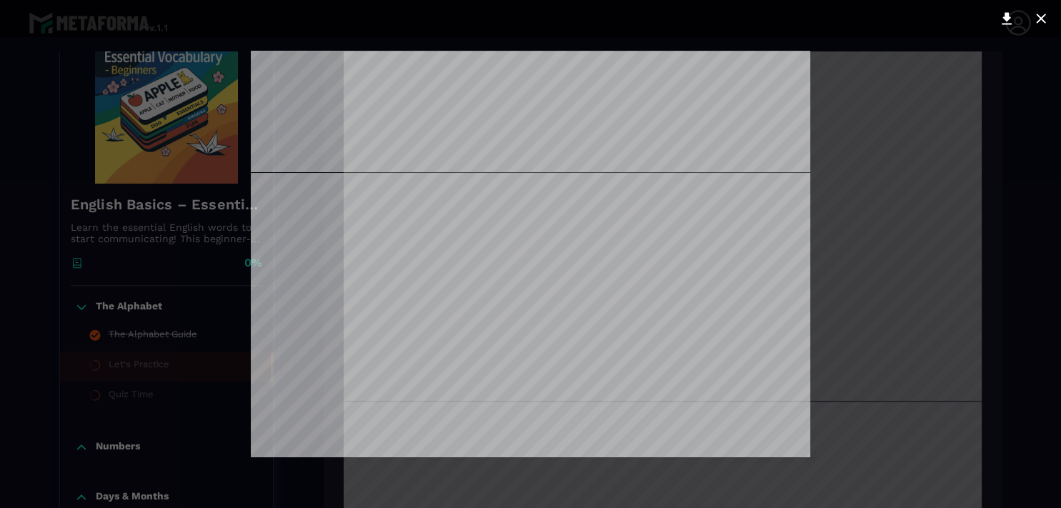
scroll to position [2504, 0]
click at [451, 483] on div at bounding box center [530, 254] width 1061 height 508
click at [114, 362] on div at bounding box center [530, 254] width 1061 height 508
click at [1006, 21] on icon at bounding box center [1007, 19] width 10 height 12
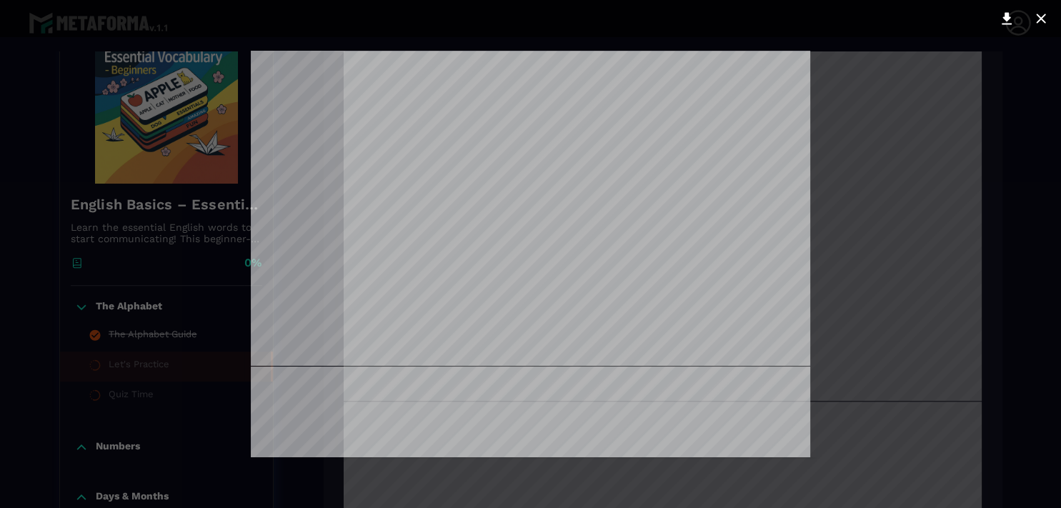
drag, startPoint x: 1057, startPoint y: 289, endPoint x: 1060, endPoint y: 156, distance: 133.0
click at [1060, 156] on div at bounding box center [530, 254] width 1061 height 508
click at [1041, 29] on button at bounding box center [1041, 18] width 29 height 23
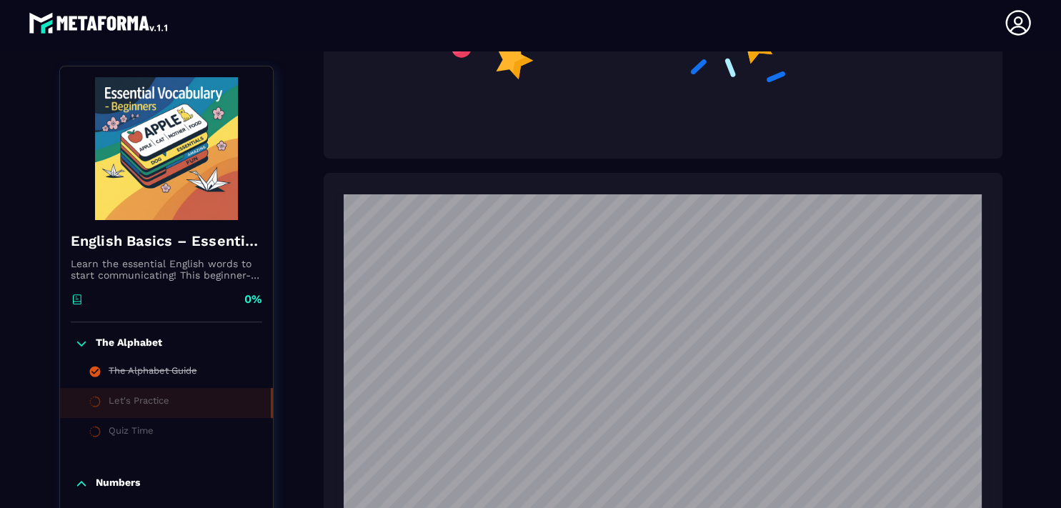
scroll to position [455, 0]
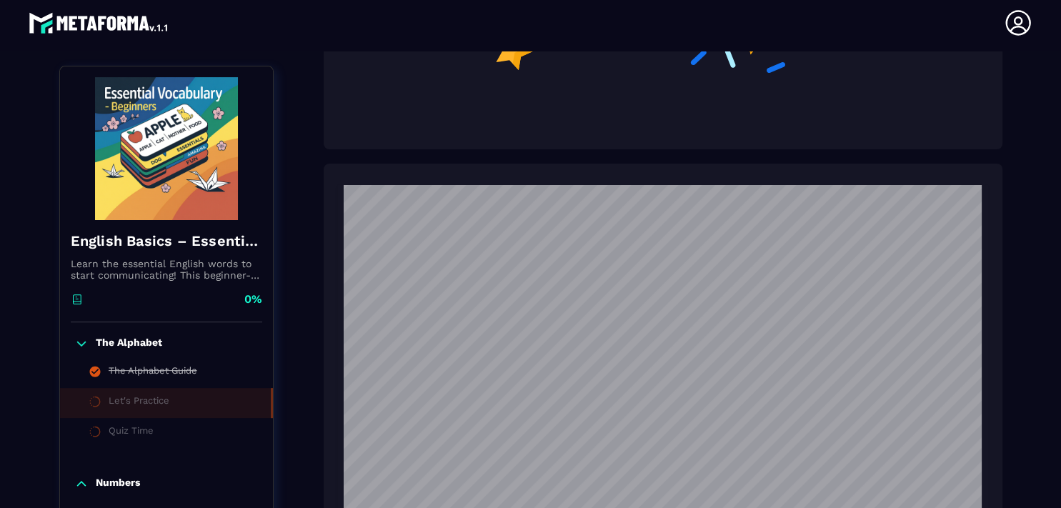
click at [109, 407] on div "Let's Practice" at bounding box center [139, 403] width 61 height 16
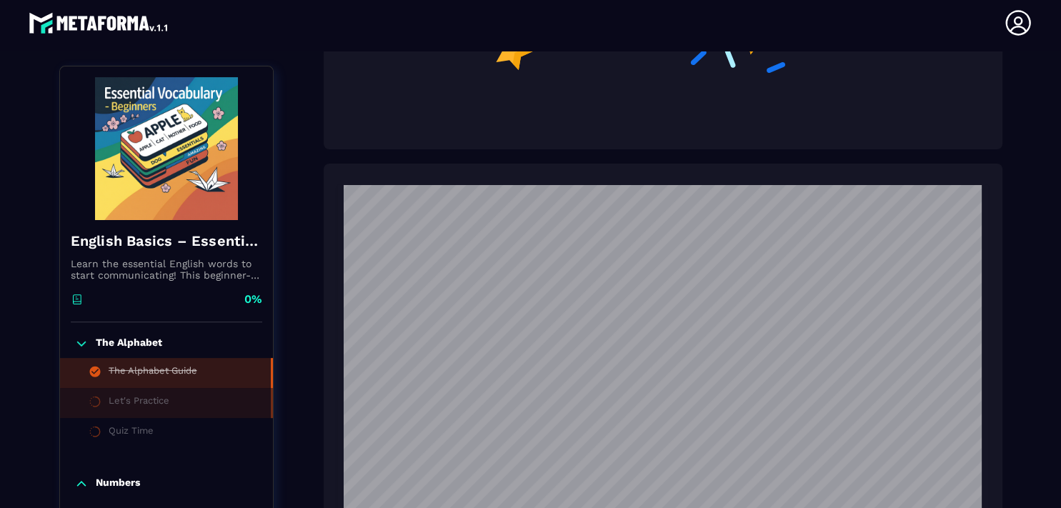
click at [116, 364] on li "The Alphabet Guide" at bounding box center [166, 373] width 213 height 30
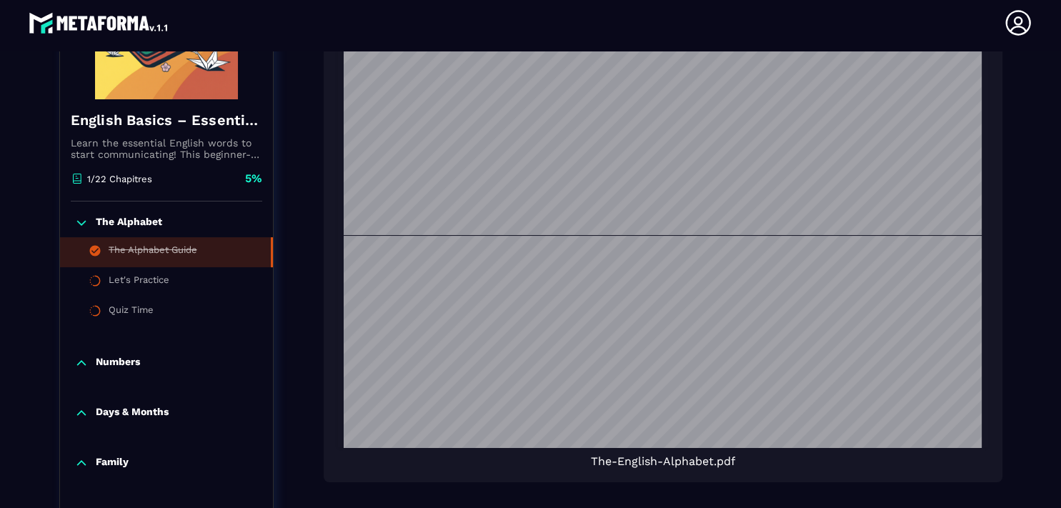
scroll to position [380, 0]
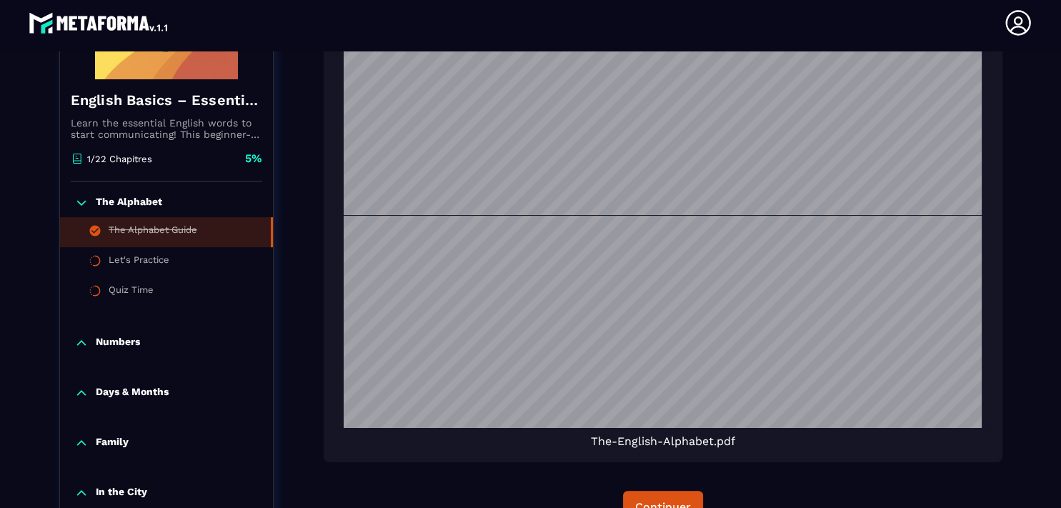
click at [673, 491] on div "The-English-Alphabet.pdf Continuer" at bounding box center [663, 193] width 679 height 718
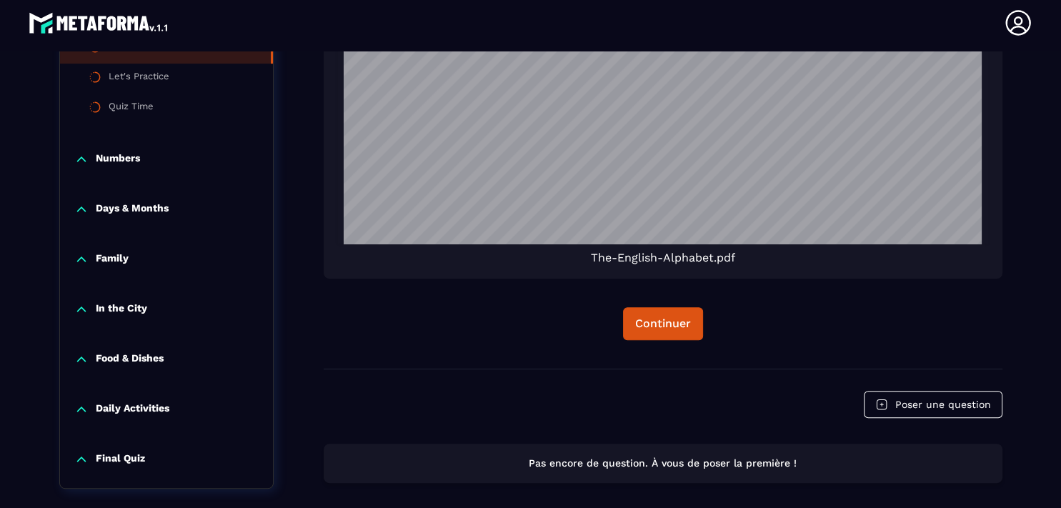
scroll to position [572, 0]
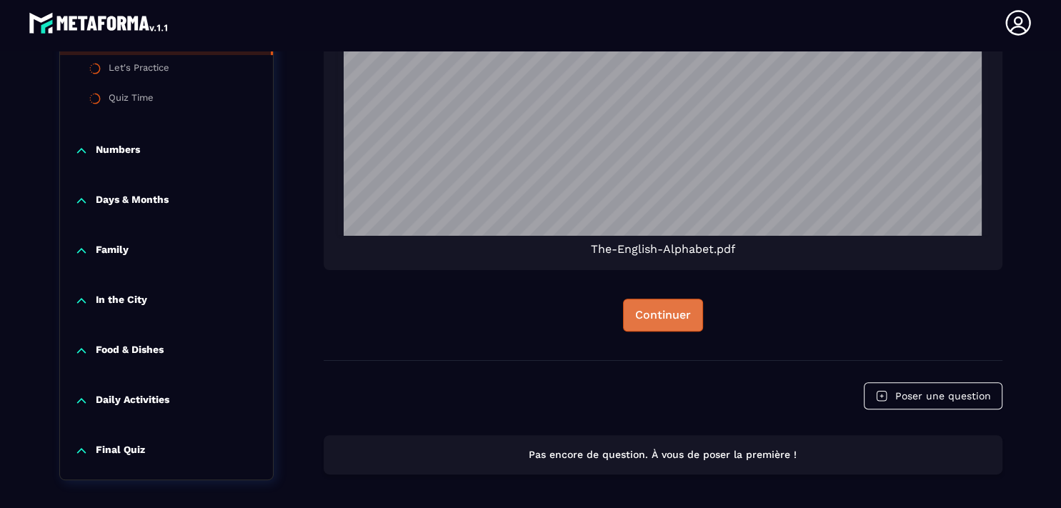
click at [667, 307] on button "Continuer" at bounding box center [663, 315] width 80 height 33
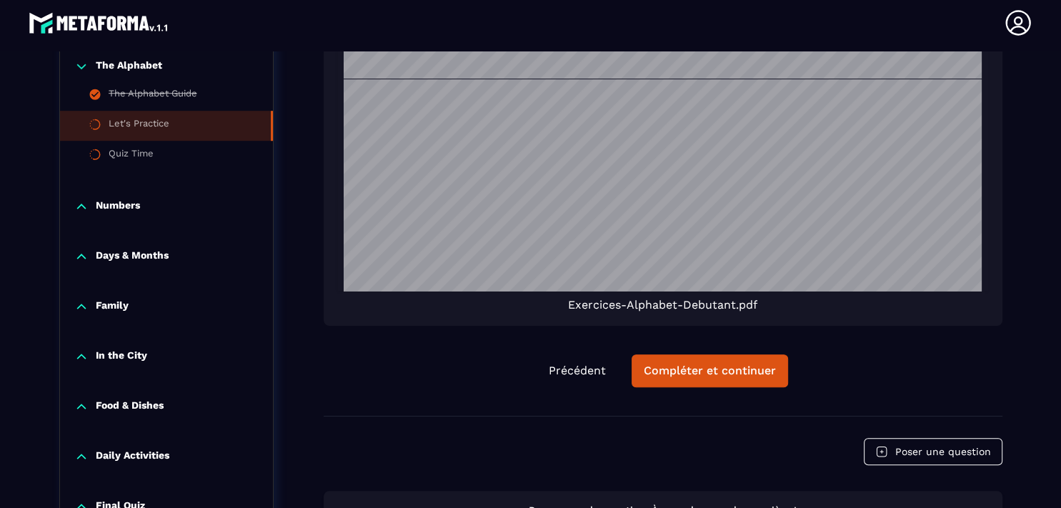
scroll to position [1049, 0]
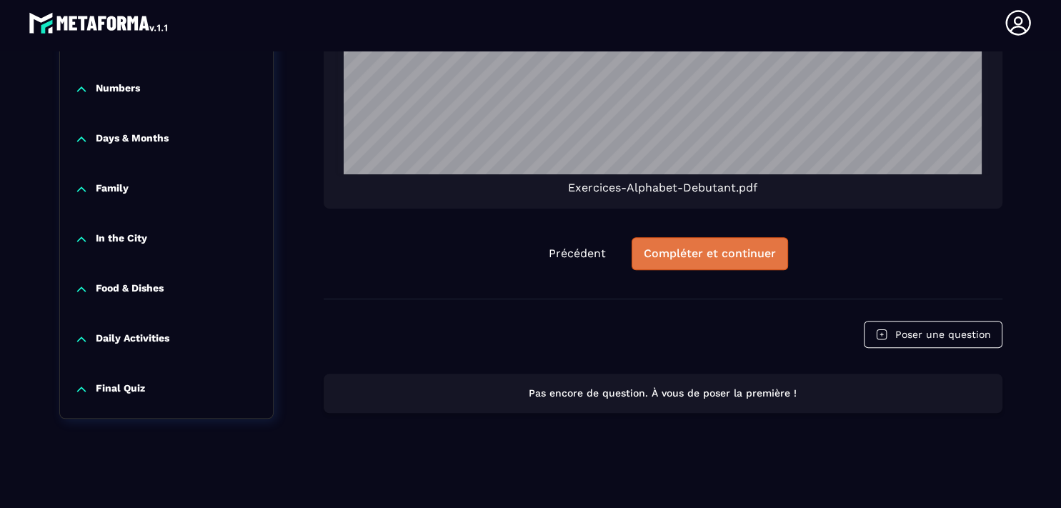
click at [710, 247] on div "Compléter et continuer" at bounding box center [710, 254] width 132 height 14
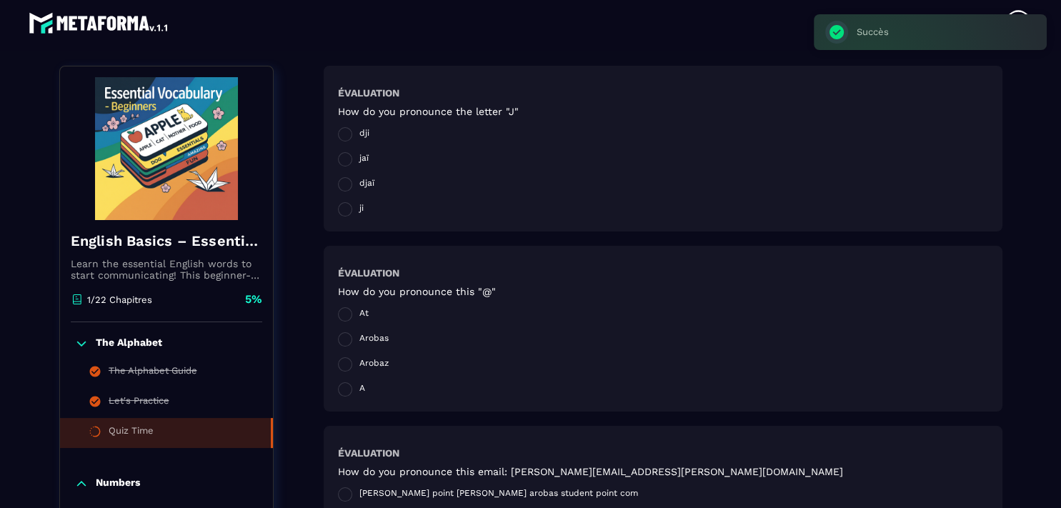
scroll to position [149, 0]
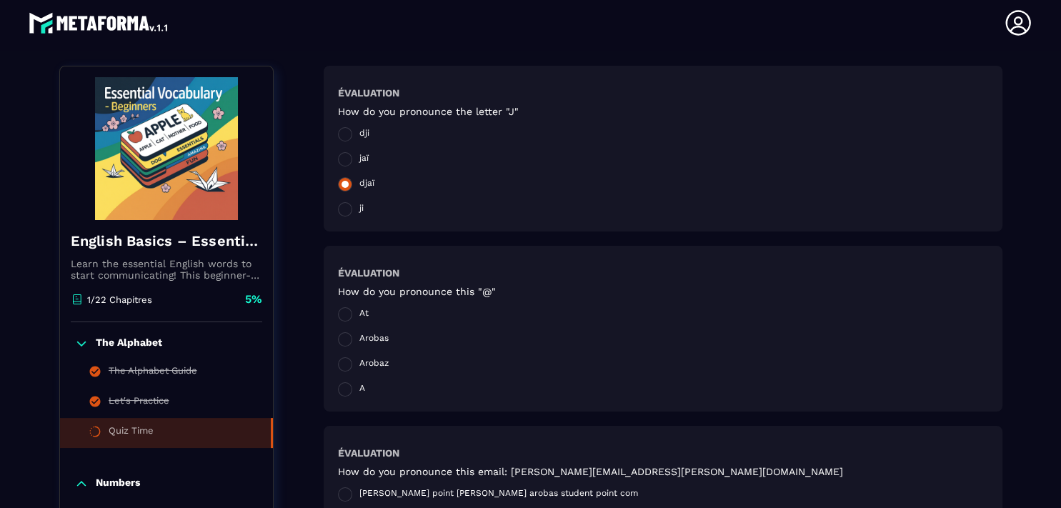
click at [338, 187] on span at bounding box center [345, 184] width 14 height 14
click at [339, 390] on span at bounding box center [345, 389] width 14 height 14
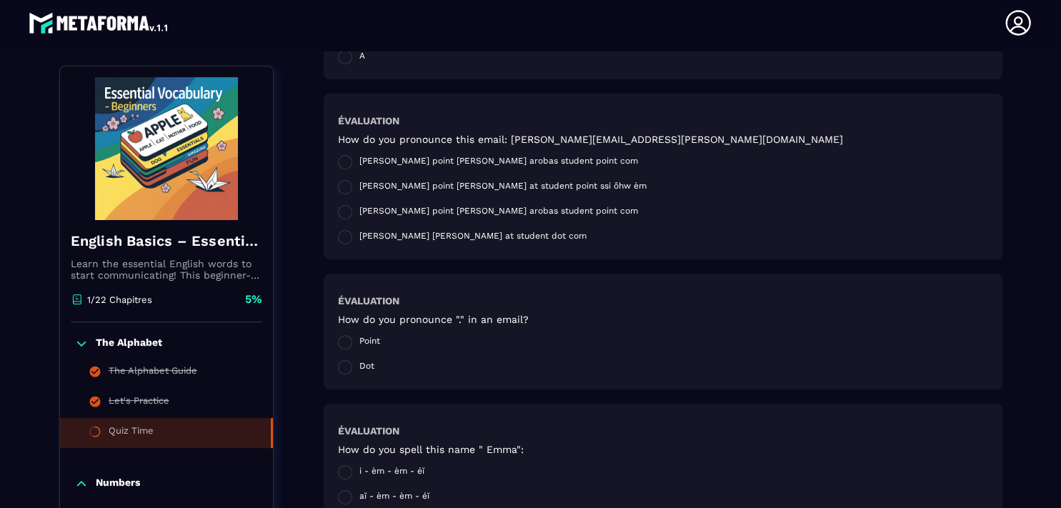
scroll to position [520, 0]
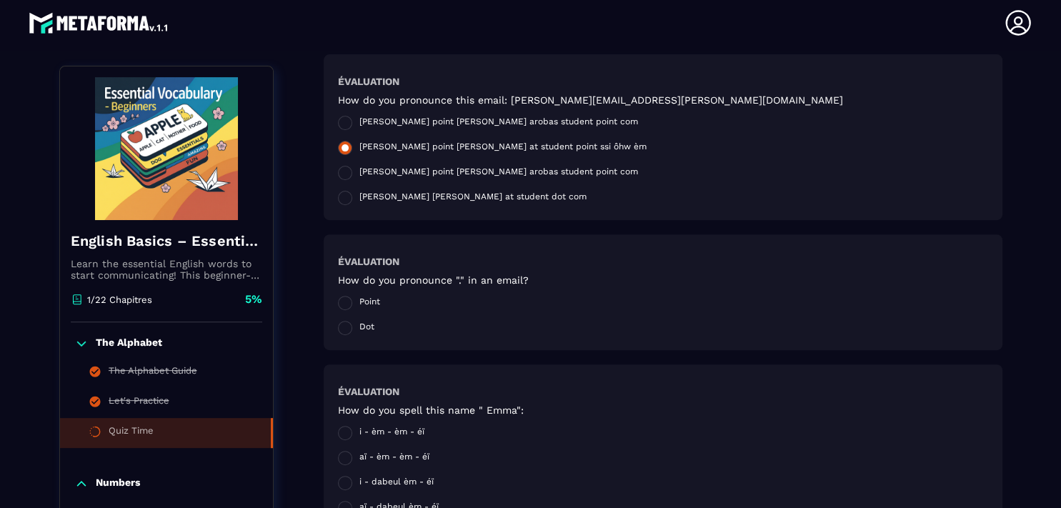
click at [339, 146] on span at bounding box center [345, 148] width 14 height 14
click at [342, 196] on span at bounding box center [345, 198] width 14 height 14
click at [338, 174] on span at bounding box center [345, 173] width 14 height 14
click at [338, 149] on span at bounding box center [345, 148] width 14 height 14
click at [338, 302] on span at bounding box center [345, 303] width 14 height 14
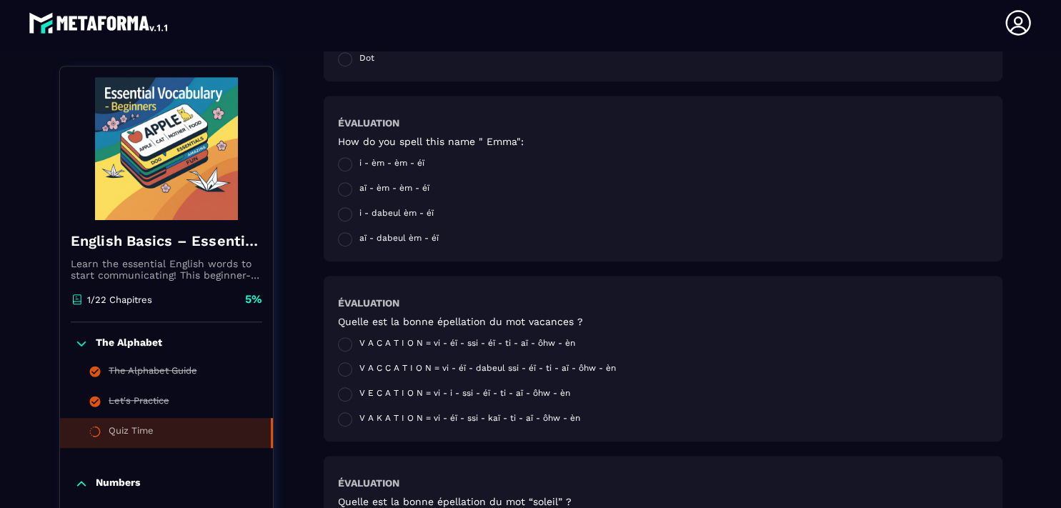
scroll to position [803, 0]
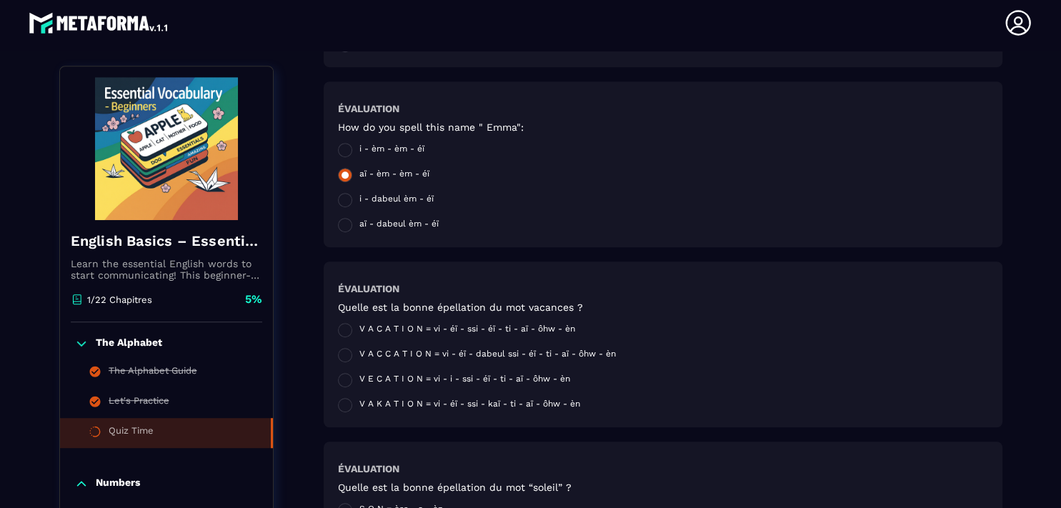
click at [343, 174] on span at bounding box center [345, 175] width 14 height 14
click at [338, 225] on span at bounding box center [345, 225] width 14 height 14
click at [338, 352] on span at bounding box center [345, 355] width 14 height 14
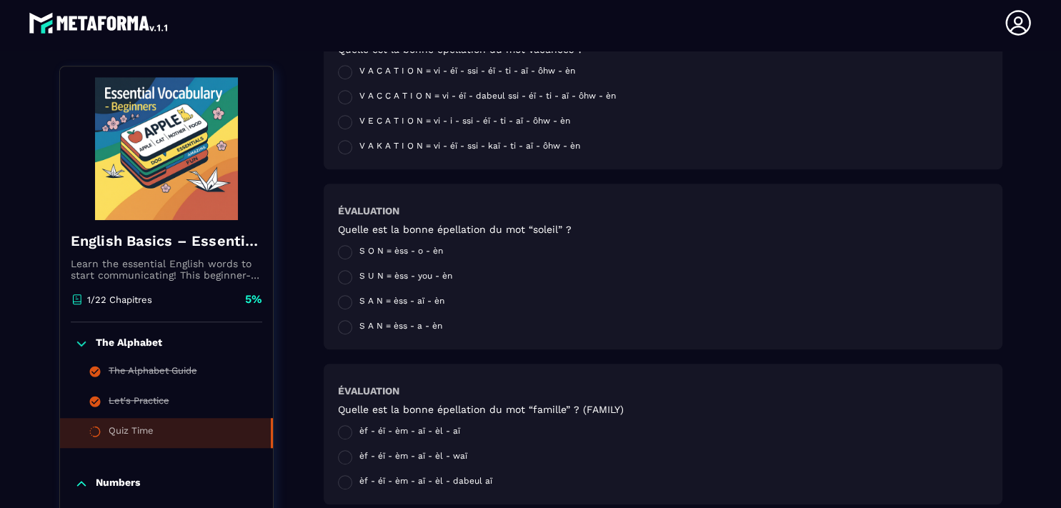
scroll to position [1106, 0]
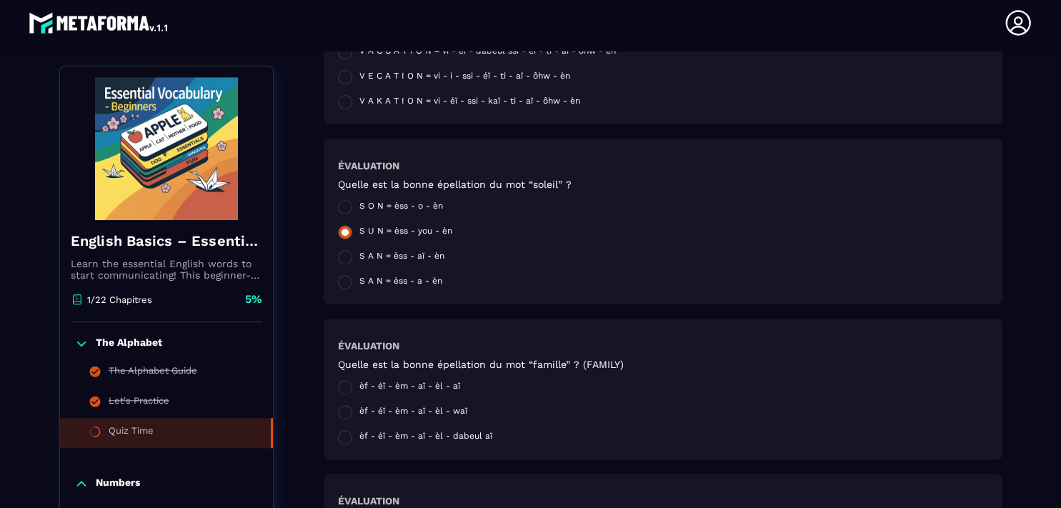
click at [342, 234] on span at bounding box center [345, 232] width 14 height 14
click at [341, 413] on span at bounding box center [345, 412] width 14 height 14
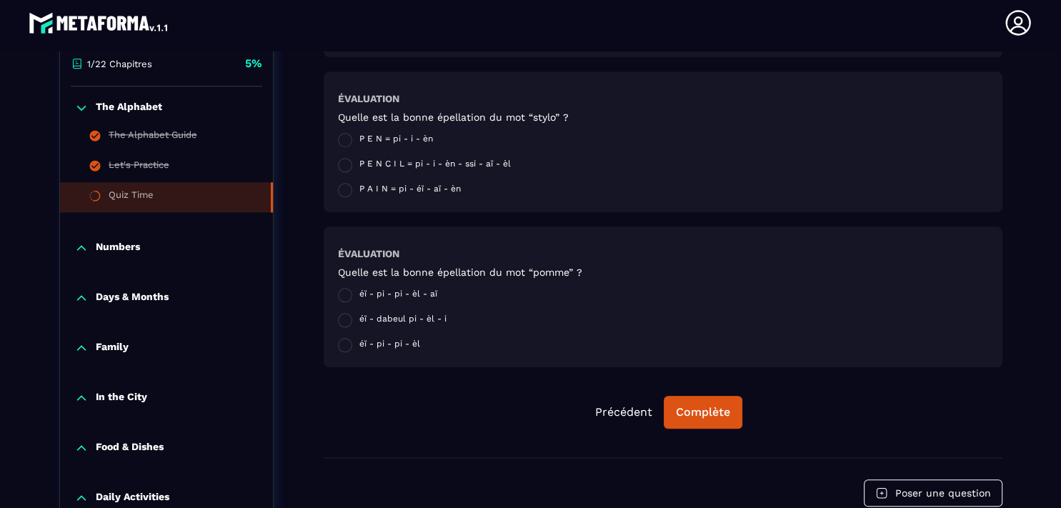
scroll to position [1520, 0]
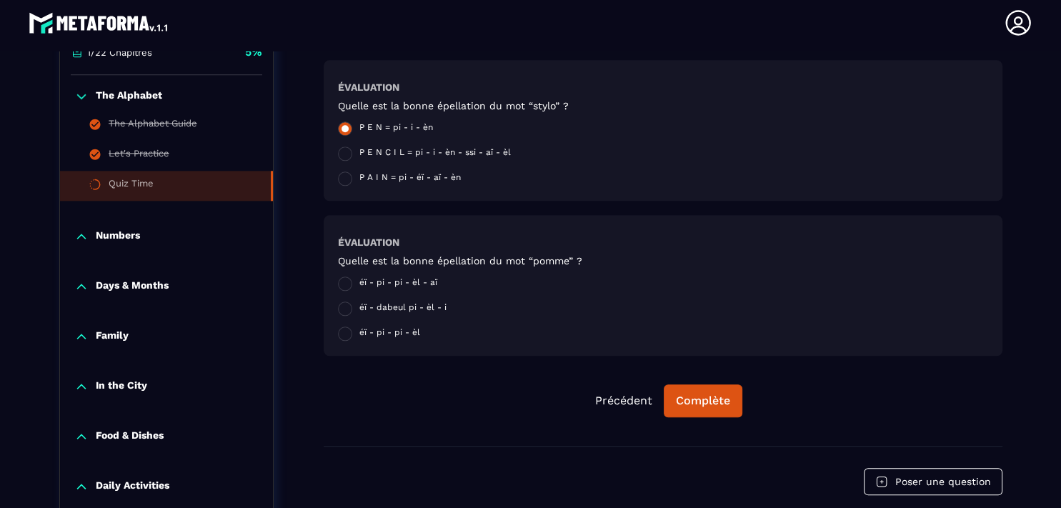
click at [344, 131] on span at bounding box center [345, 128] width 14 height 14
click at [342, 304] on span at bounding box center [345, 309] width 14 height 14
click at [681, 393] on button "Complète" at bounding box center [703, 400] width 79 height 33
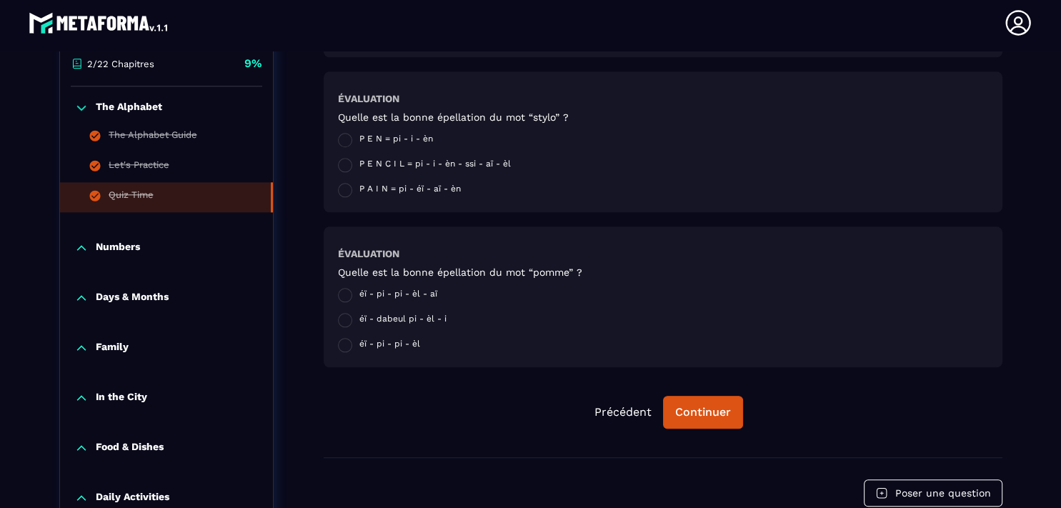
scroll to position [1511, 0]
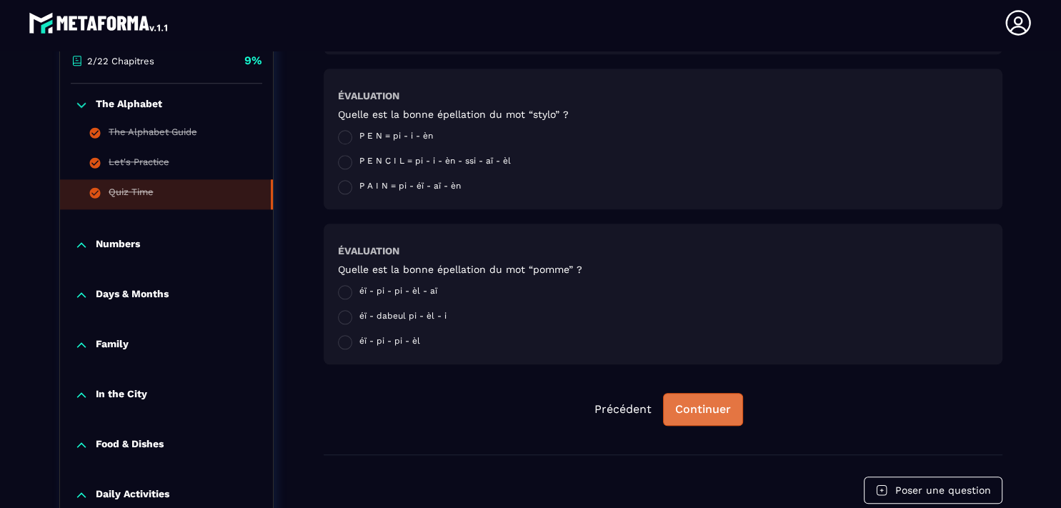
click at [697, 416] on div "Continuer" at bounding box center [703, 409] width 56 height 14
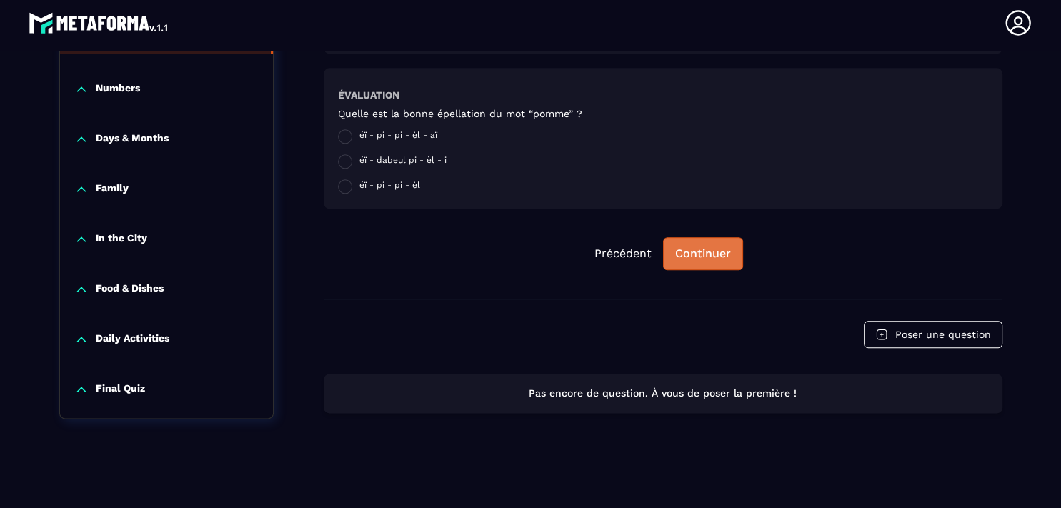
click at [701, 247] on div "Continuer" at bounding box center [703, 254] width 56 height 14
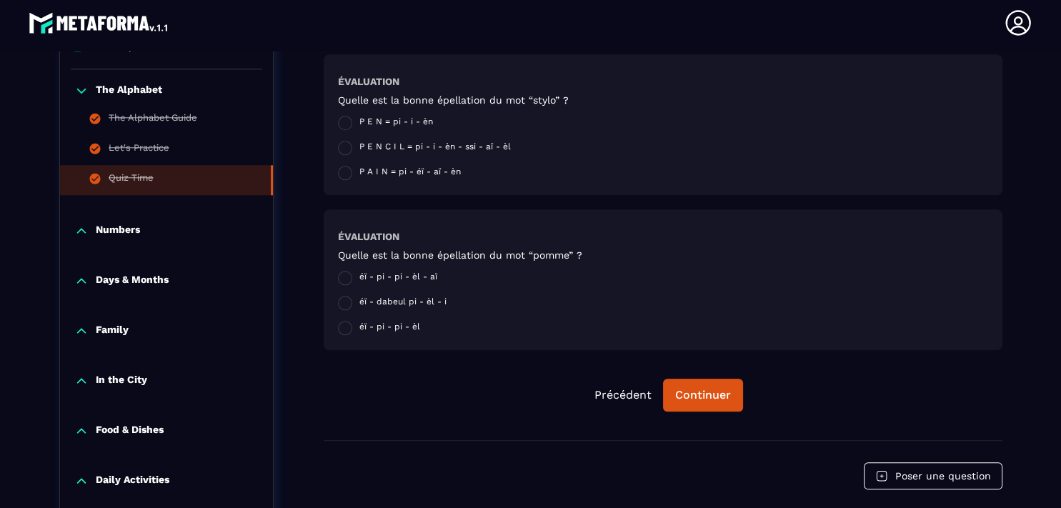
scroll to position [1647, 0]
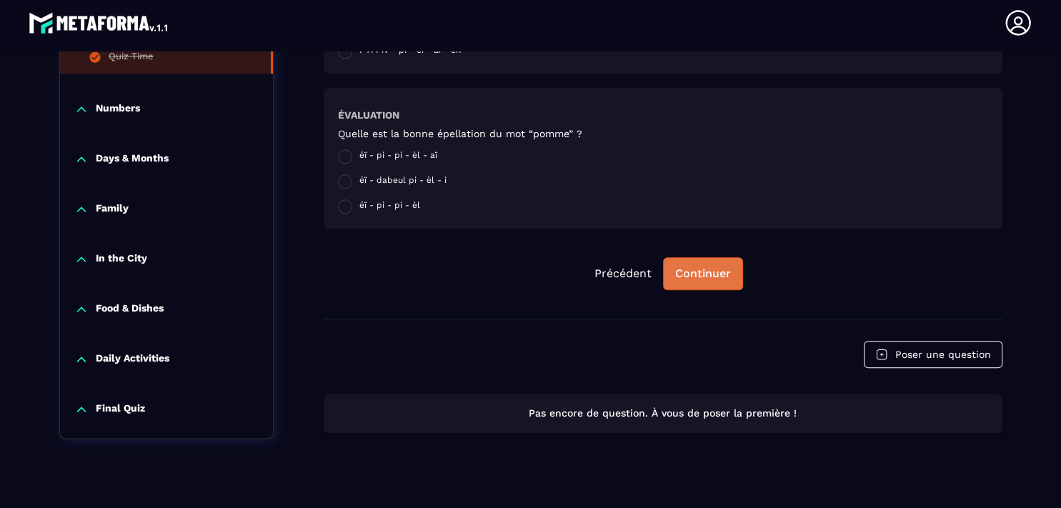
click at [705, 269] on div "Continuer" at bounding box center [703, 274] width 56 height 14
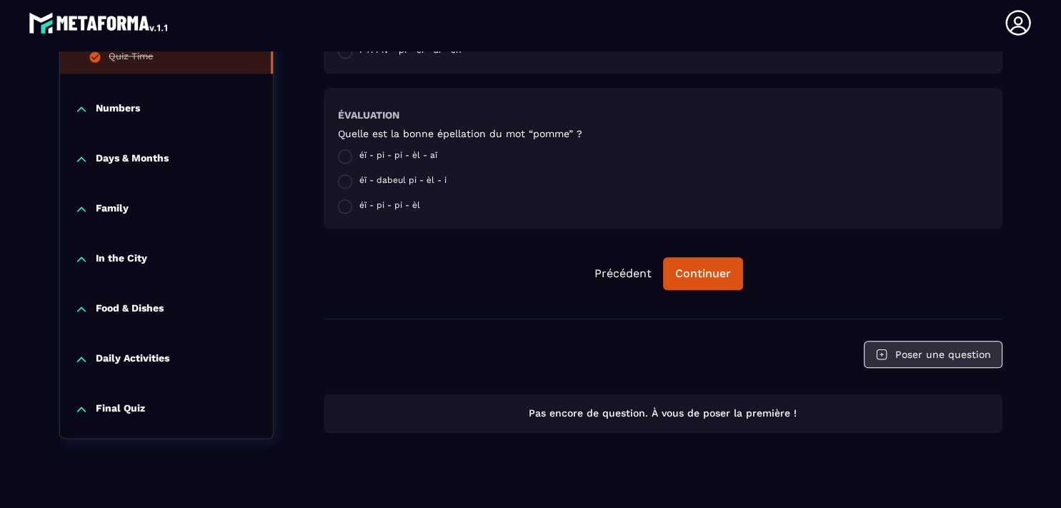
click at [892, 349] on button "Poser une question" at bounding box center [933, 354] width 139 height 27
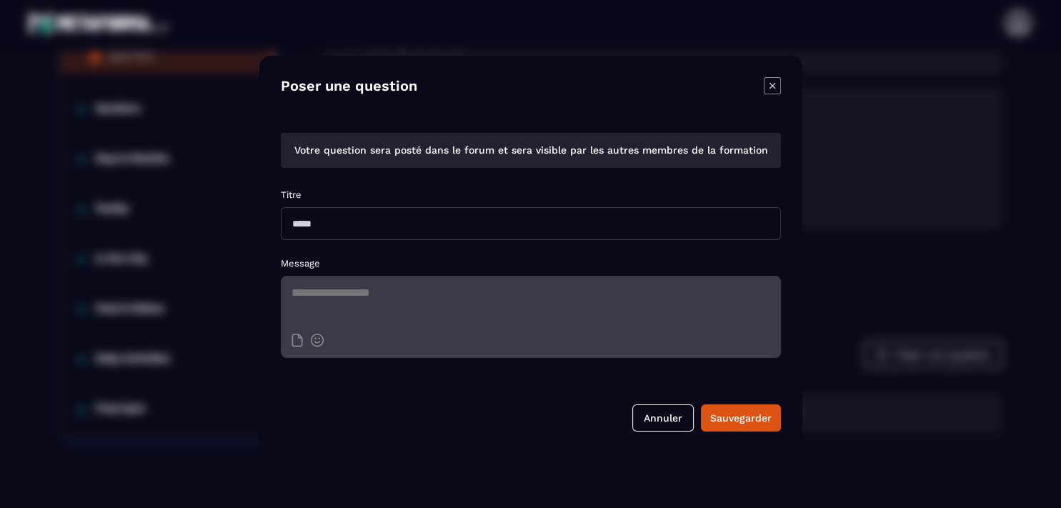
click at [764, 90] on icon "Modal window" at bounding box center [772, 85] width 17 height 17
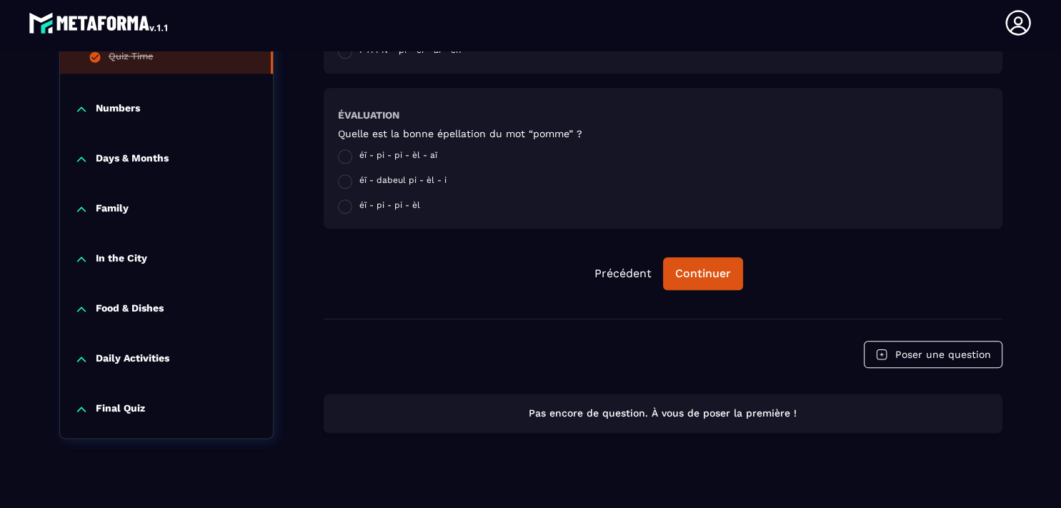
drag, startPoint x: 1056, startPoint y: 396, endPoint x: 1060, endPoint y: 373, distance: 23.3
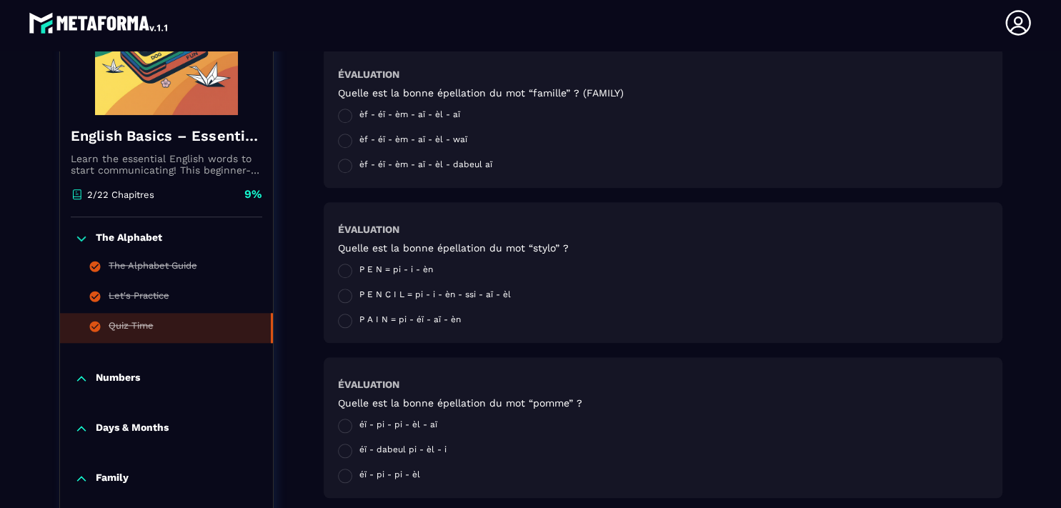
scroll to position [1483, 0]
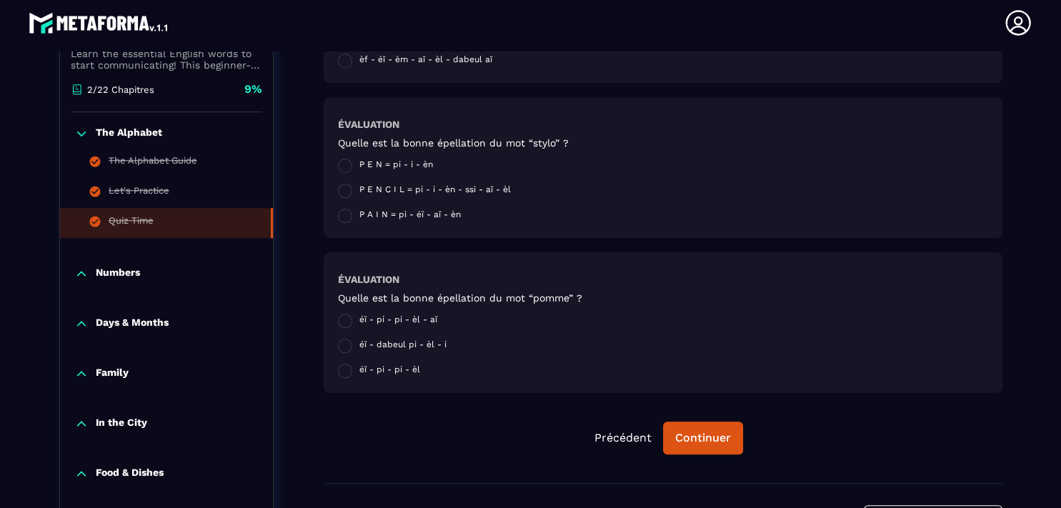
click at [109, 279] on p "Numbers" at bounding box center [118, 274] width 44 height 14
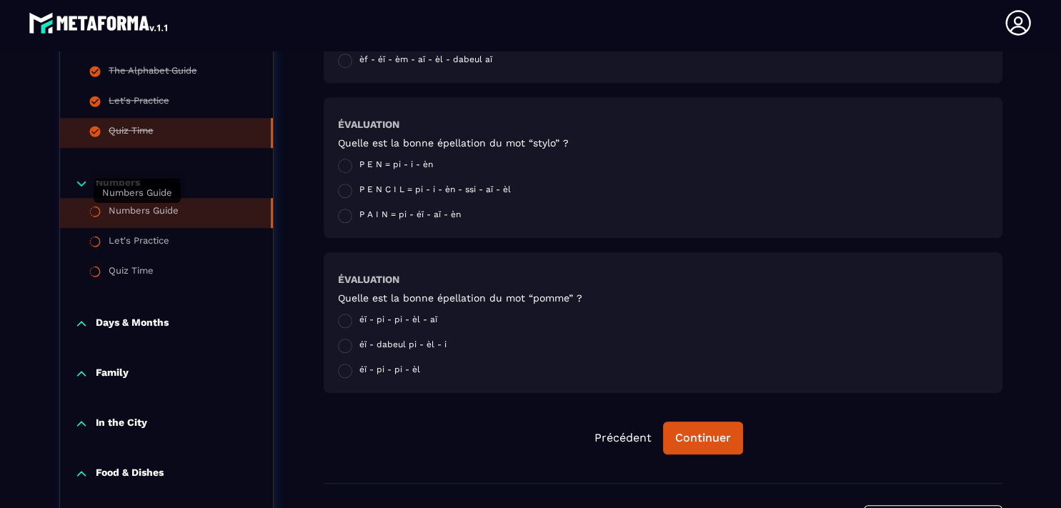
click at [117, 217] on div "Numbers Guide" at bounding box center [144, 213] width 70 height 16
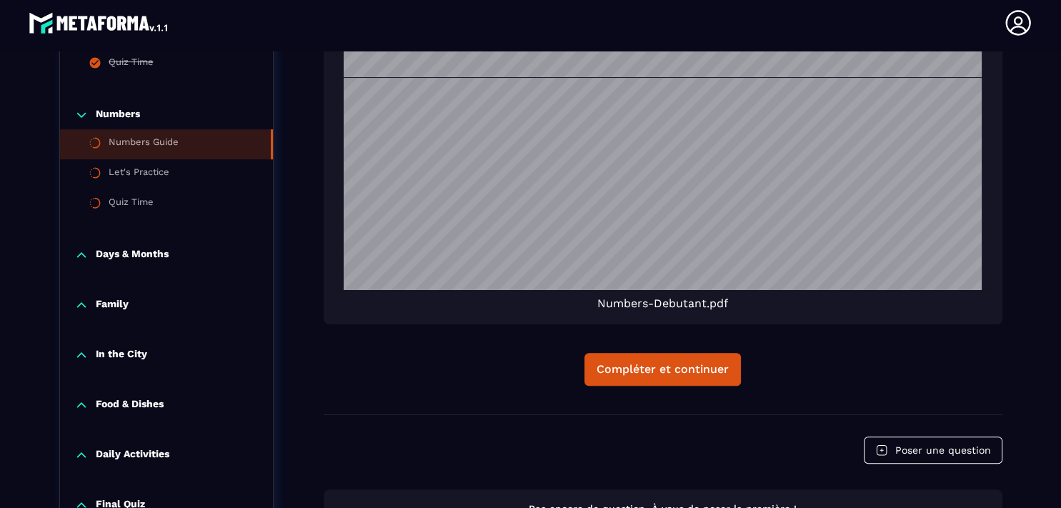
scroll to position [544, 0]
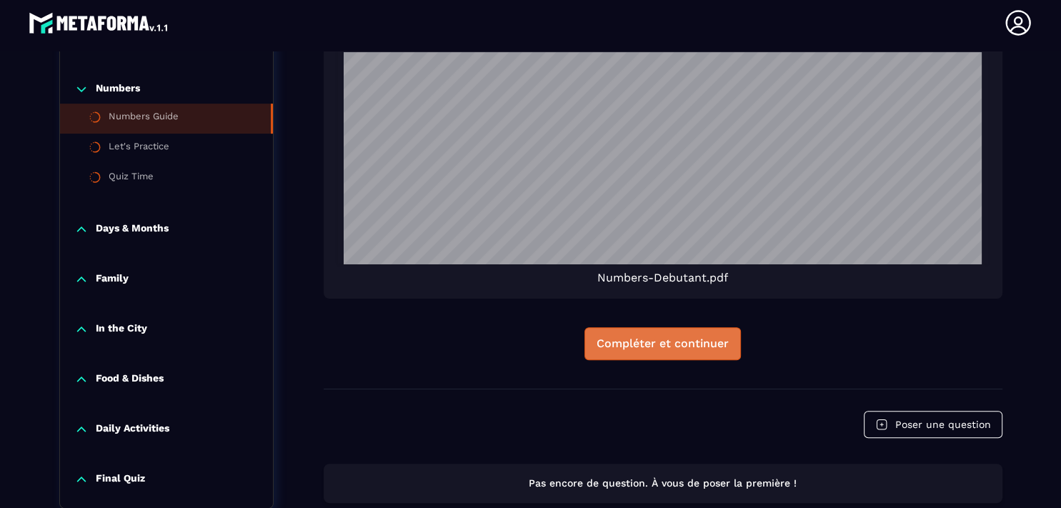
click at [639, 344] on div "Compléter et continuer" at bounding box center [663, 344] width 132 height 14
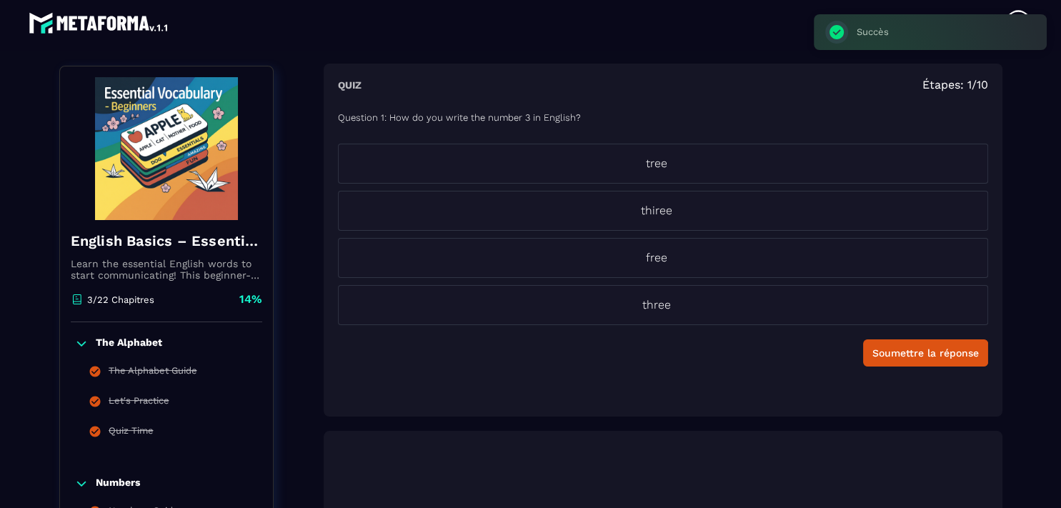
scroll to position [149, 0]
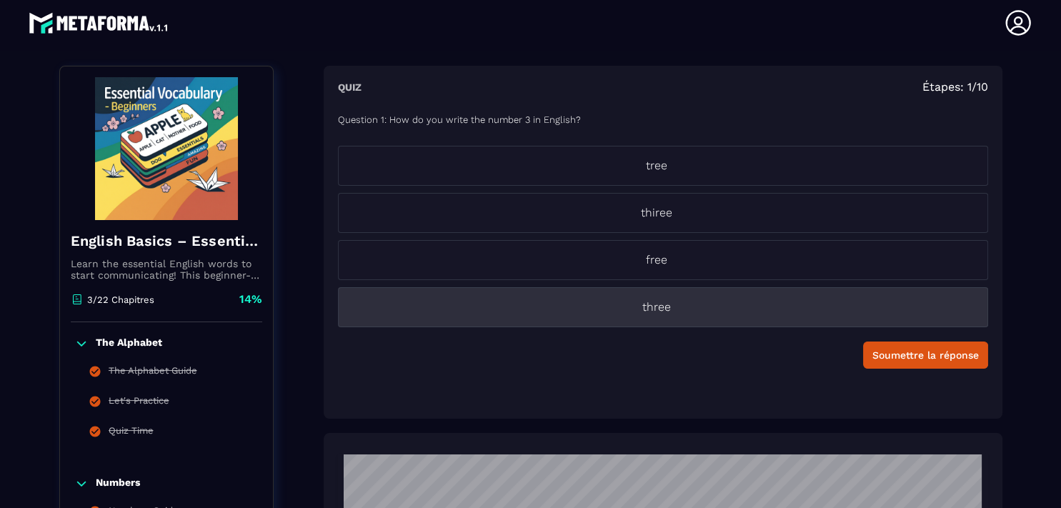
click at [662, 302] on p "three" at bounding box center [657, 307] width 636 height 17
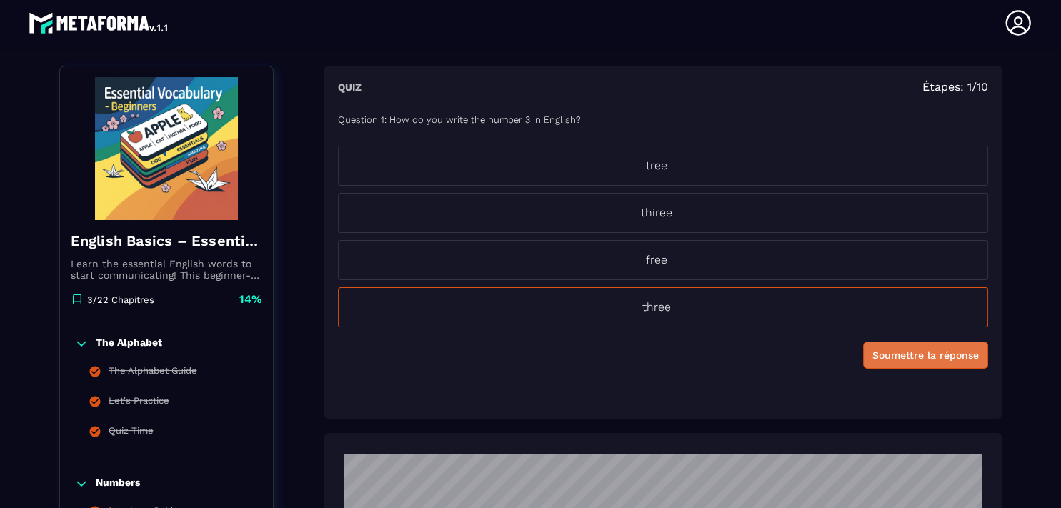
click at [925, 359] on div "Soumettre la réponse" at bounding box center [926, 355] width 106 height 14
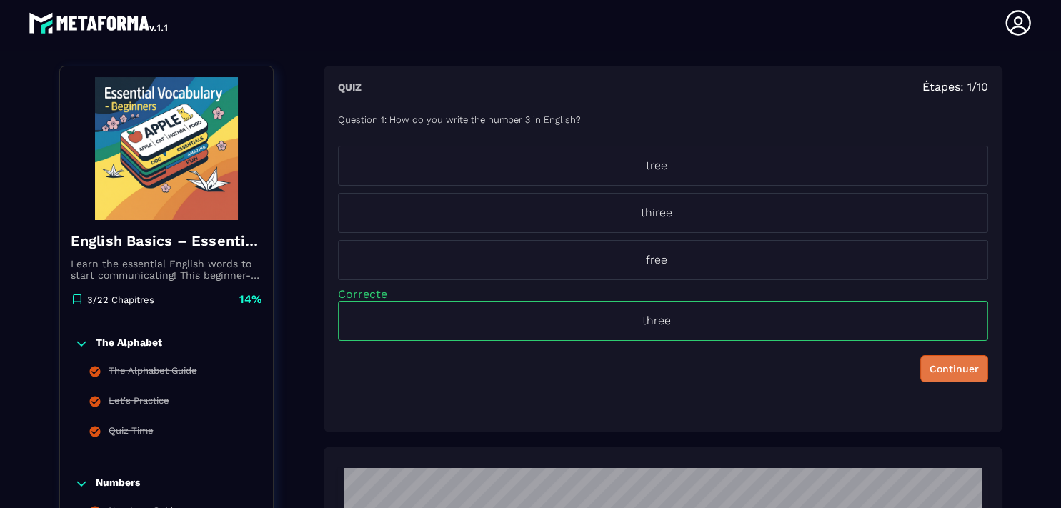
click at [930, 369] on div "Continuer" at bounding box center [954, 369] width 49 height 14
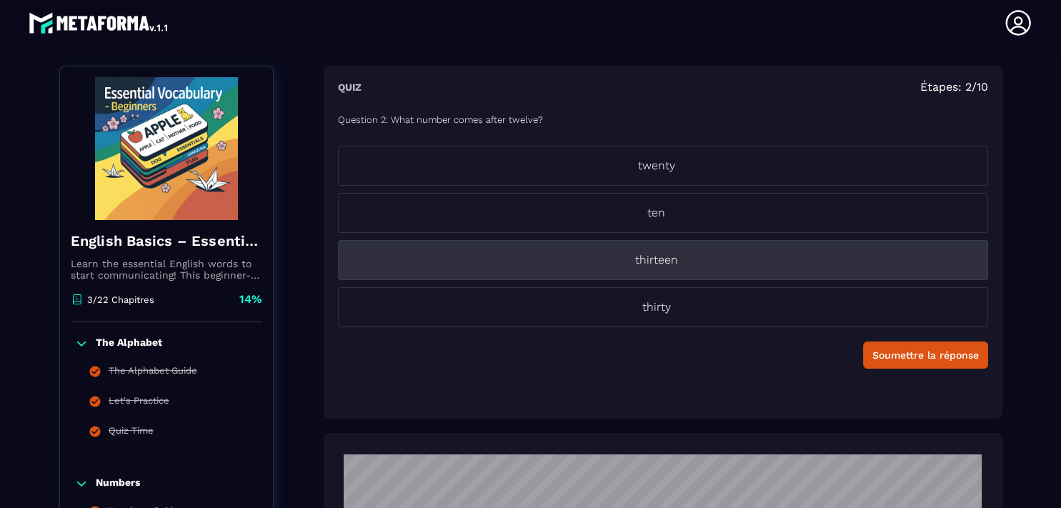
click at [650, 259] on p "thirteen" at bounding box center [657, 260] width 636 height 17
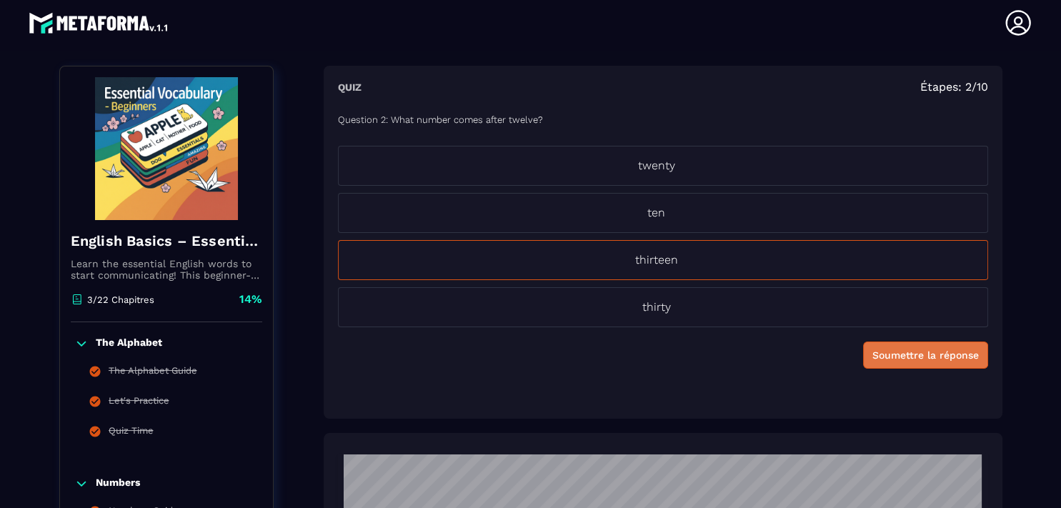
click at [903, 359] on div "Soumettre la réponse" at bounding box center [926, 355] width 106 height 14
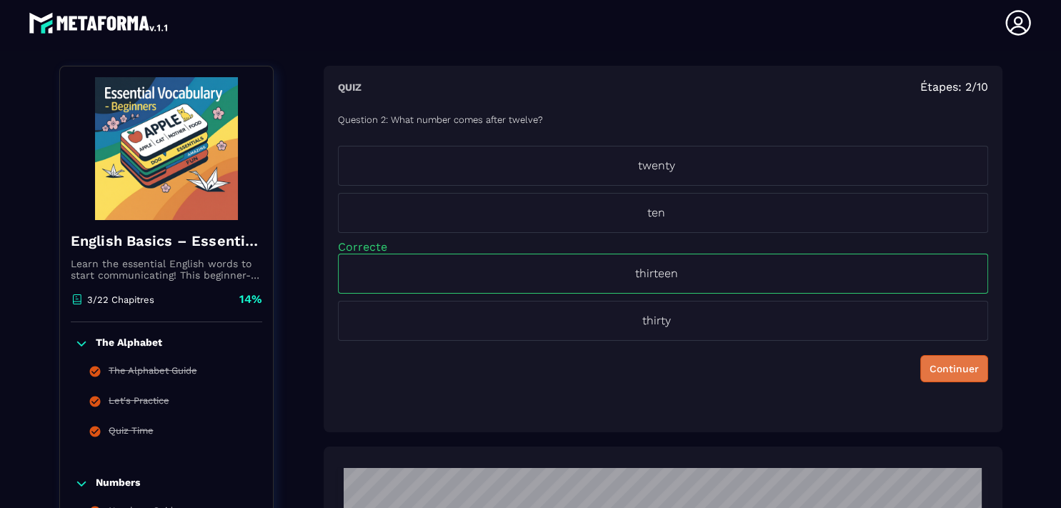
click at [932, 372] on div "Continuer" at bounding box center [954, 369] width 49 height 14
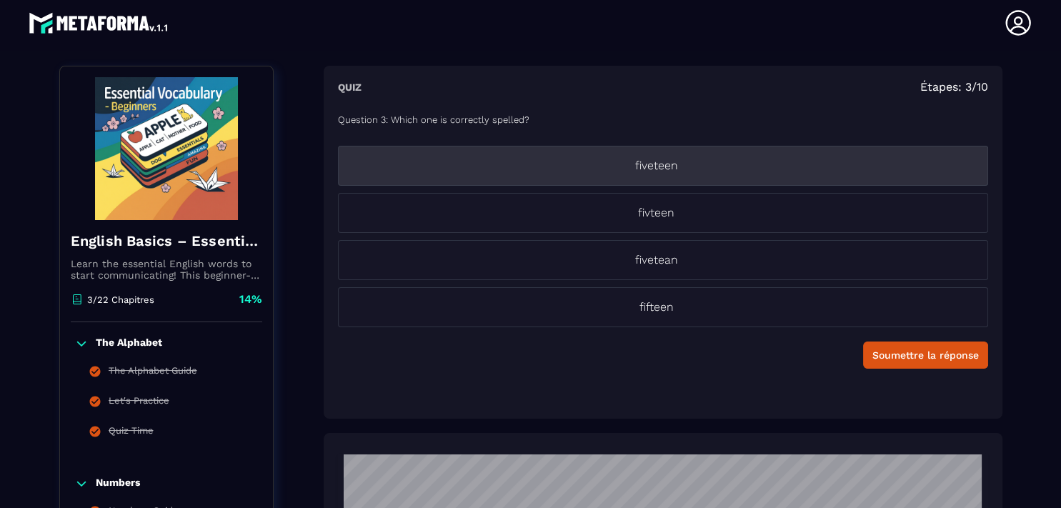
click at [656, 167] on p "fiveteen" at bounding box center [657, 165] width 636 height 17
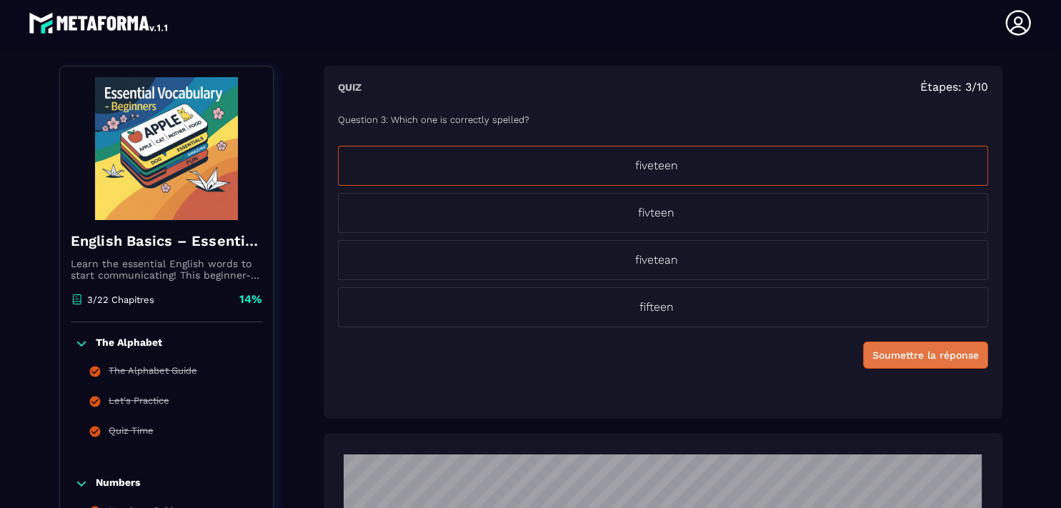
click at [882, 359] on div "Soumettre la réponse" at bounding box center [926, 355] width 106 height 14
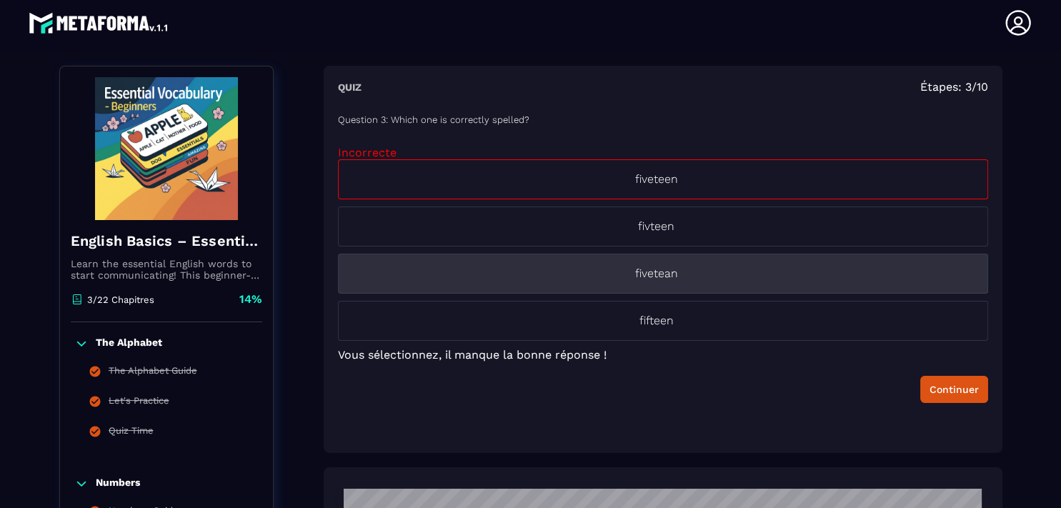
click at [676, 260] on li "fivetean" at bounding box center [663, 274] width 650 height 40
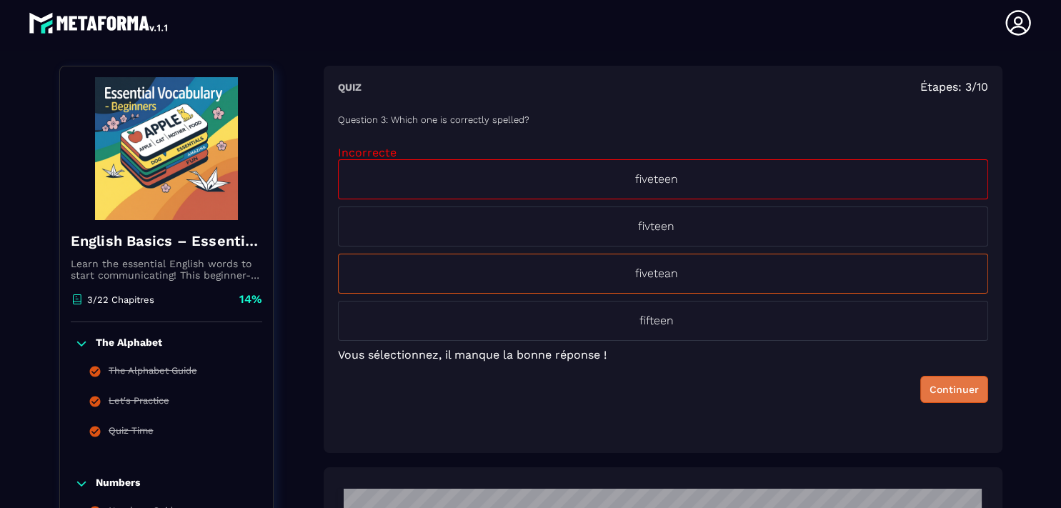
click at [930, 395] on div "Continuer" at bounding box center [954, 389] width 49 height 14
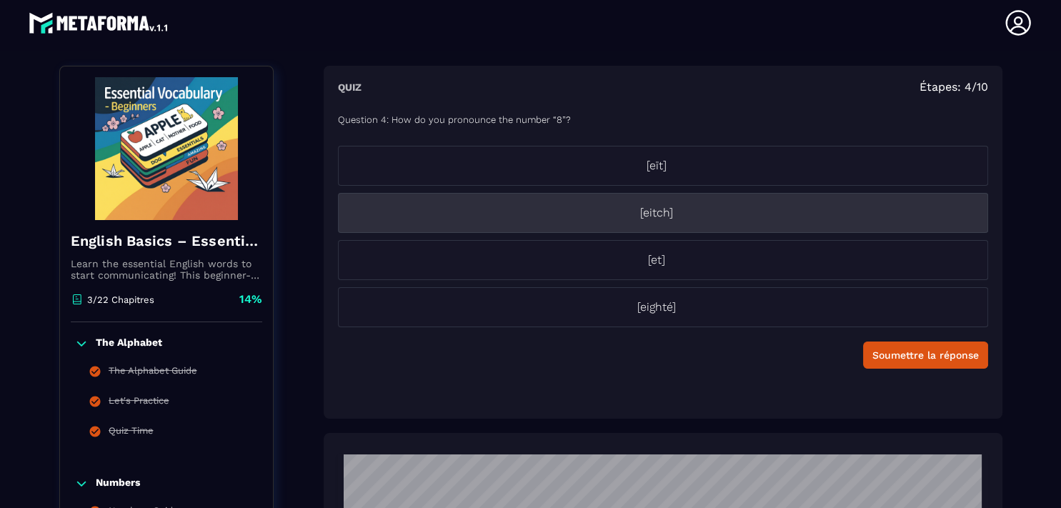
click at [645, 213] on p "[eitch]" at bounding box center [657, 212] width 636 height 17
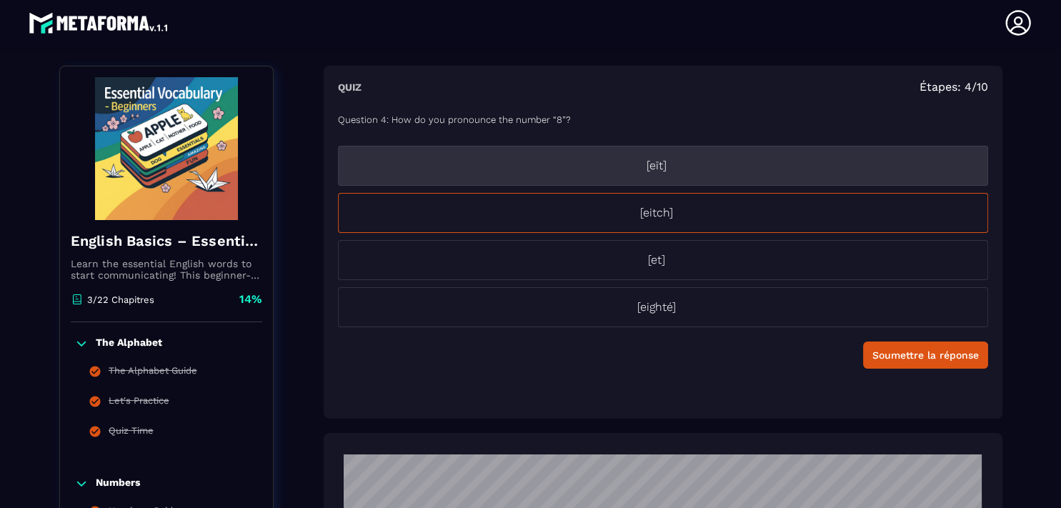
click at [647, 167] on p "[eït]" at bounding box center [657, 165] width 636 height 17
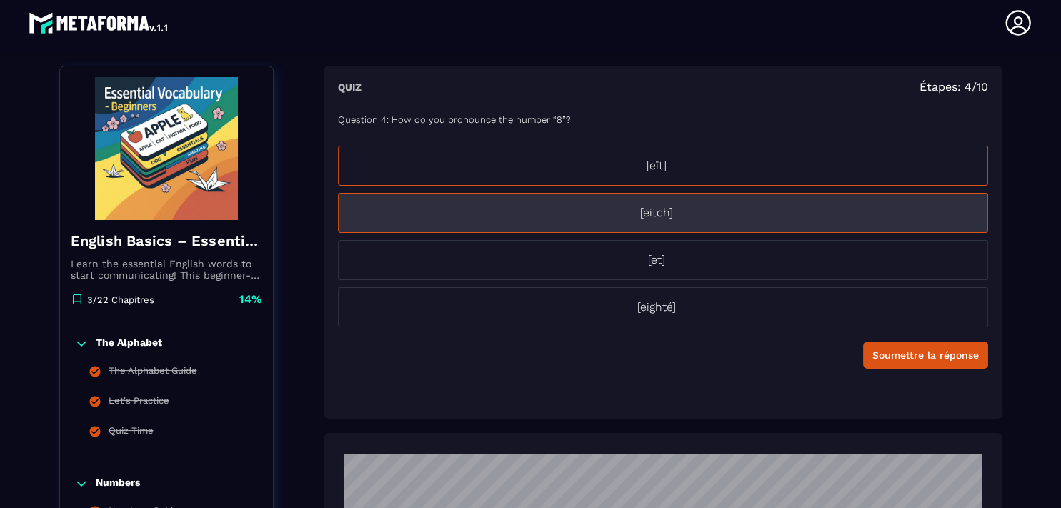
click at [801, 212] on p "[eitch]" at bounding box center [657, 212] width 636 height 17
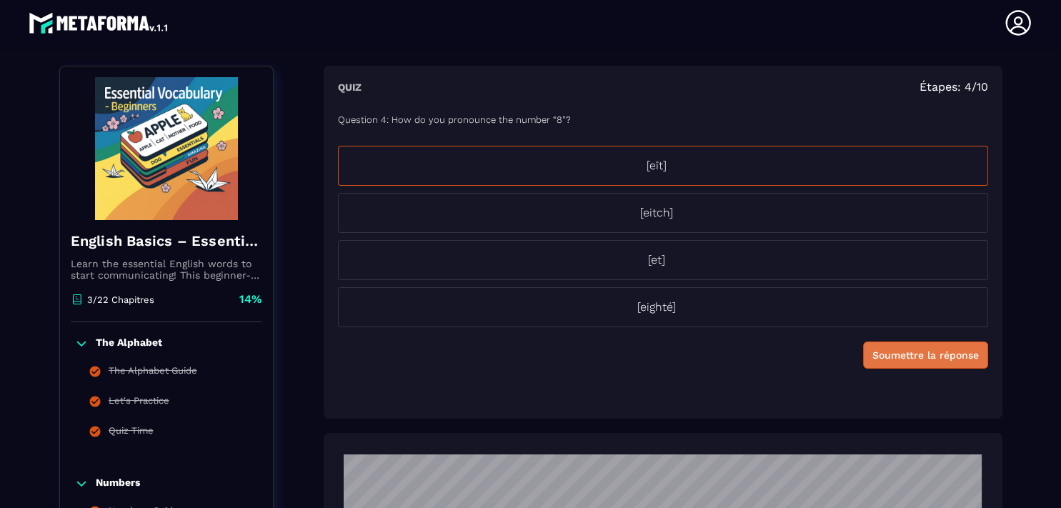
click at [890, 357] on div "Soumettre la réponse" at bounding box center [926, 355] width 106 height 14
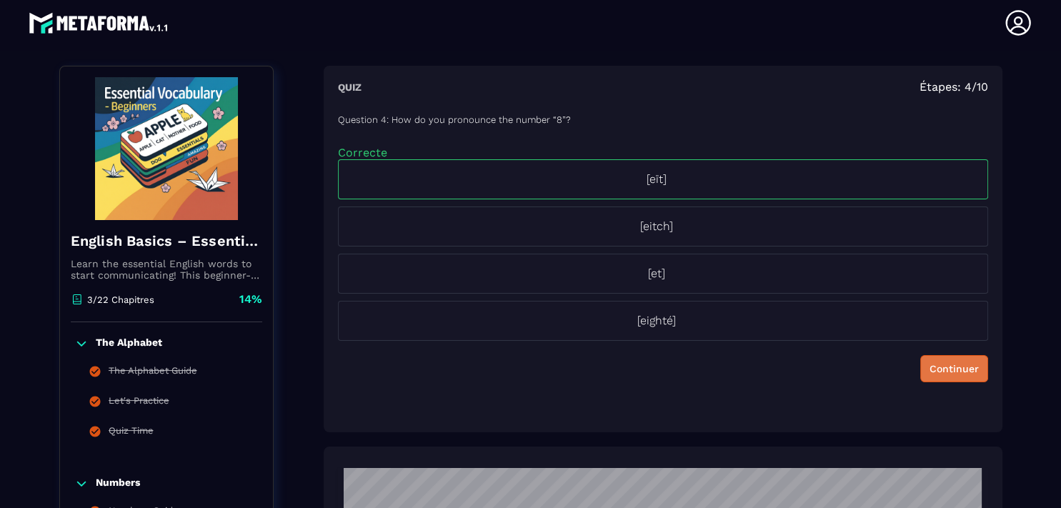
click at [955, 362] on div "Continuer" at bounding box center [954, 369] width 49 height 14
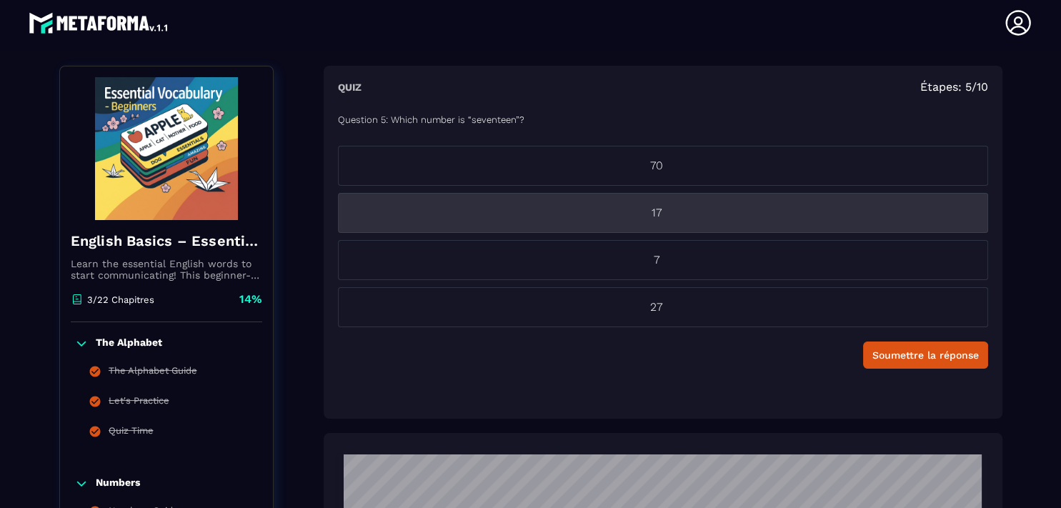
click at [674, 211] on p "17" at bounding box center [657, 212] width 636 height 17
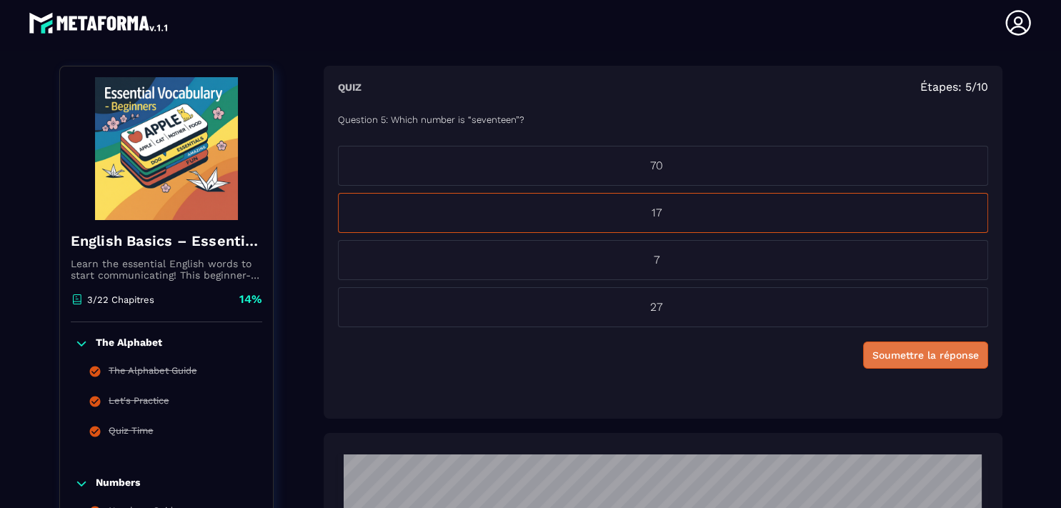
click at [919, 351] on div "Soumettre la réponse" at bounding box center [926, 355] width 106 height 14
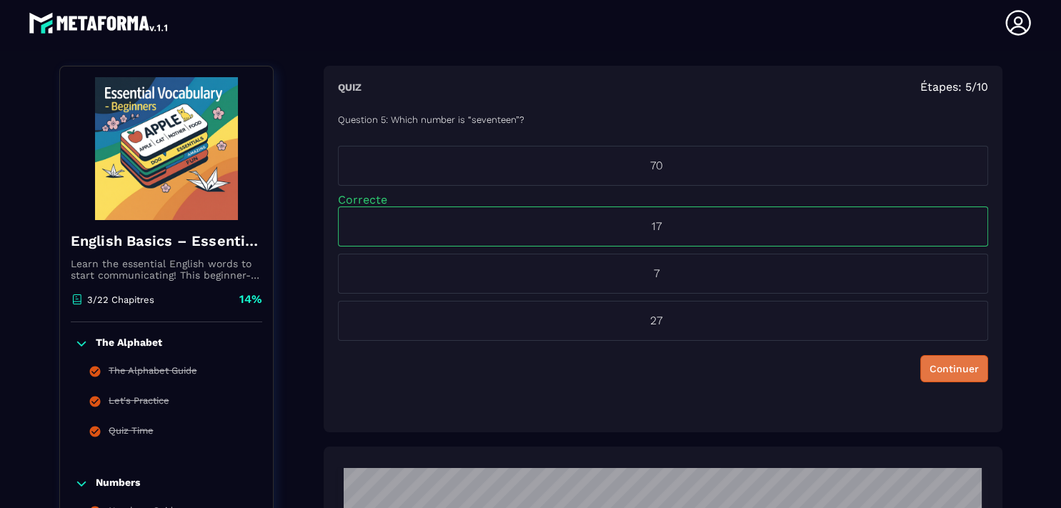
click at [930, 366] on div "Continuer" at bounding box center [954, 369] width 49 height 14
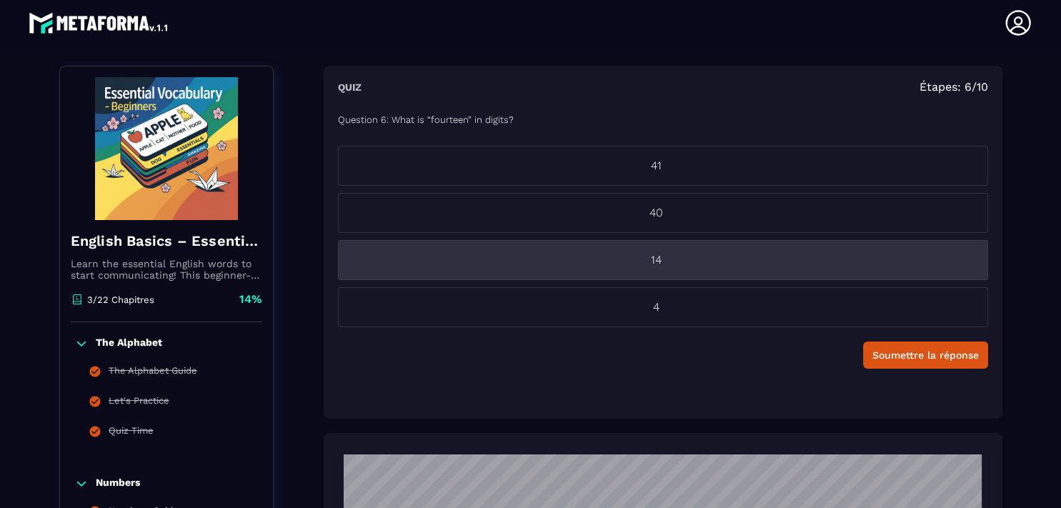
click at [640, 262] on p "14" at bounding box center [657, 260] width 636 height 17
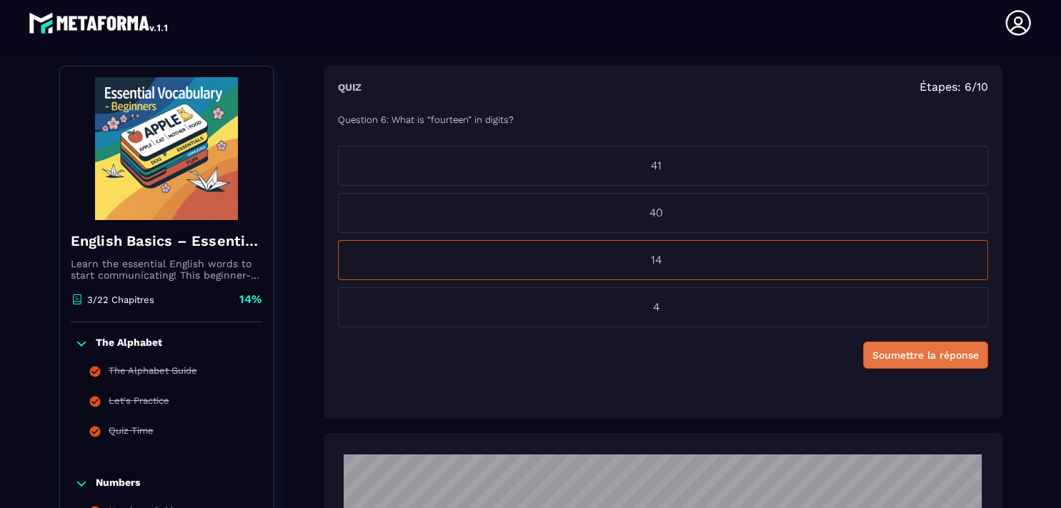
click at [895, 356] on div "Soumettre la réponse" at bounding box center [926, 355] width 106 height 14
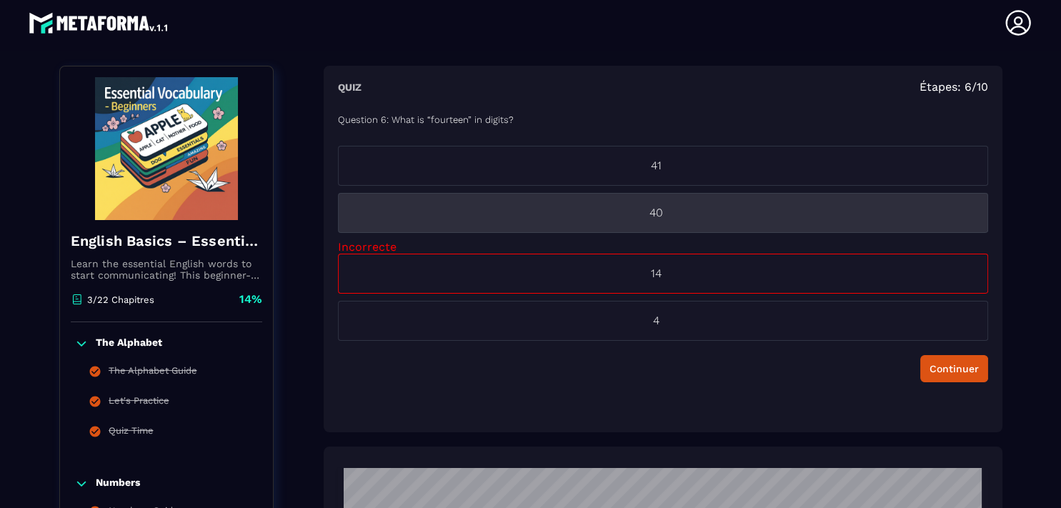
click at [682, 204] on p "40" at bounding box center [657, 212] width 636 height 17
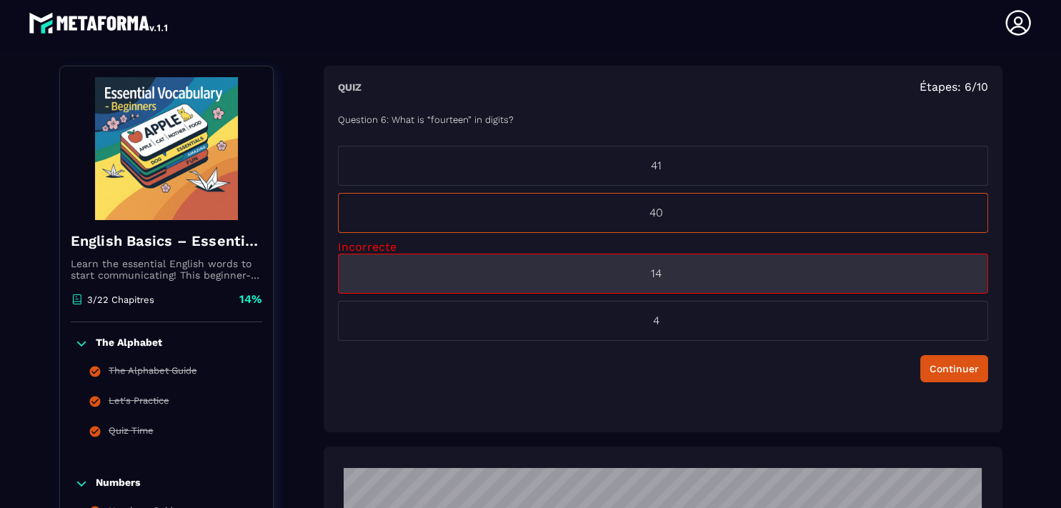
click at [830, 282] on li "14" at bounding box center [663, 274] width 650 height 40
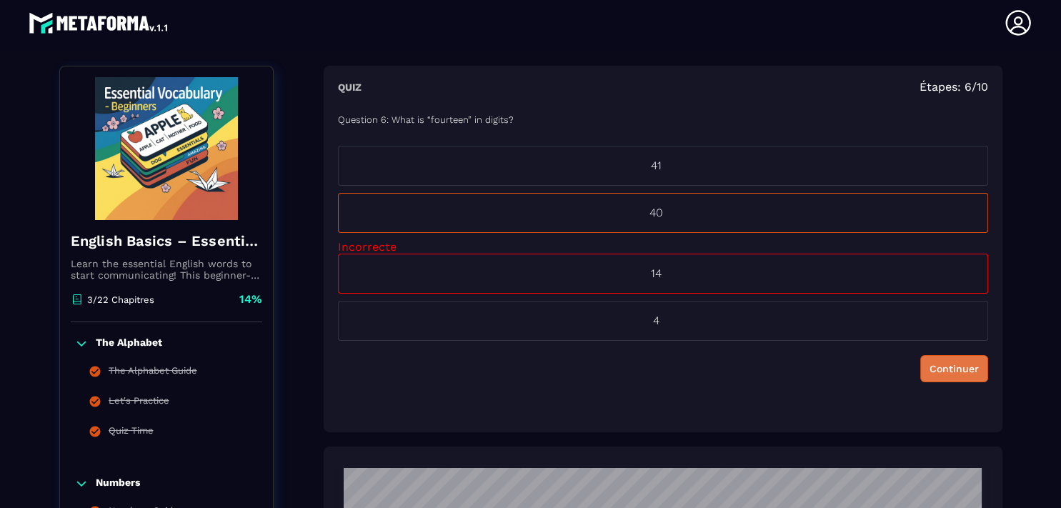
click at [942, 367] on div "Continuer" at bounding box center [954, 369] width 49 height 14
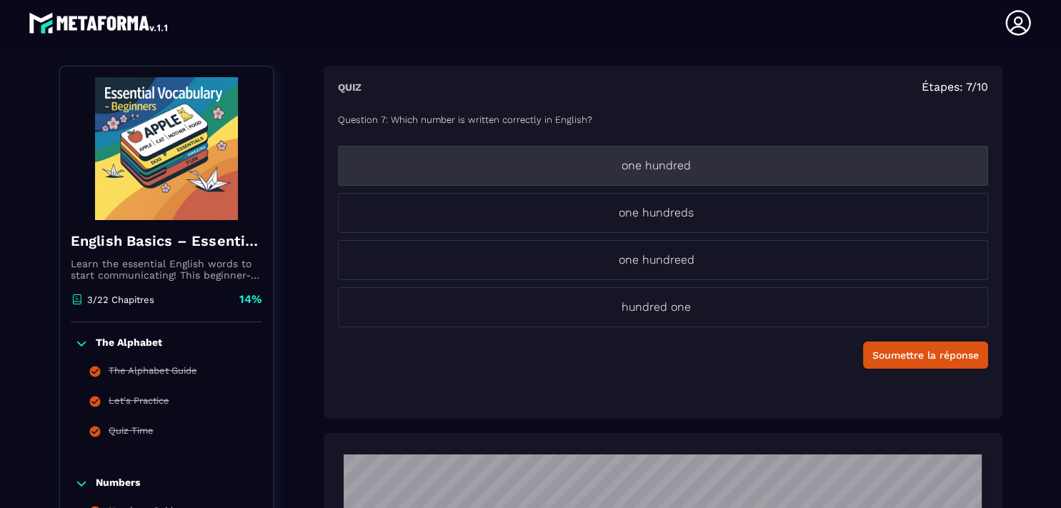
click at [702, 167] on p "one hundred" at bounding box center [657, 165] width 636 height 17
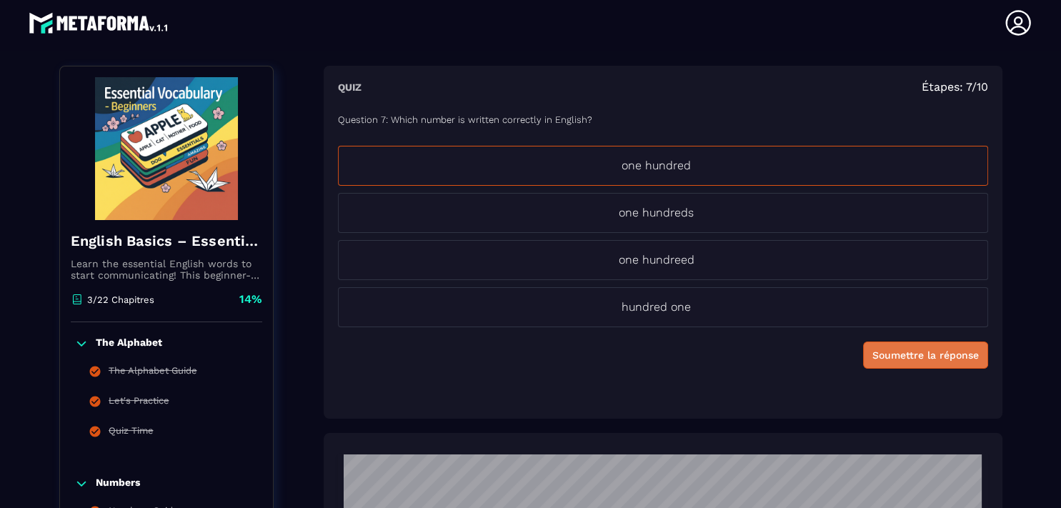
click at [874, 362] on button "Soumettre la réponse" at bounding box center [925, 355] width 125 height 27
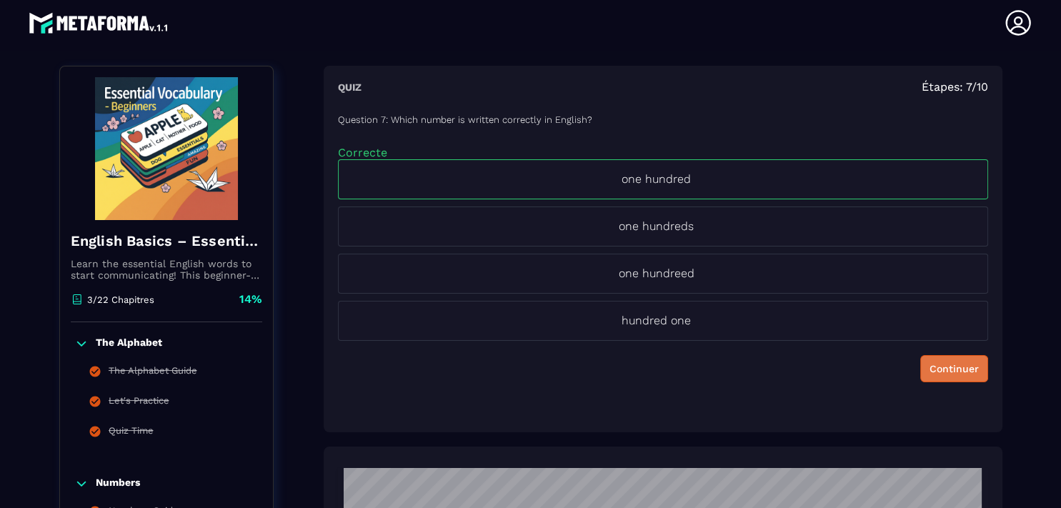
click at [932, 370] on div "Continuer" at bounding box center [954, 369] width 49 height 14
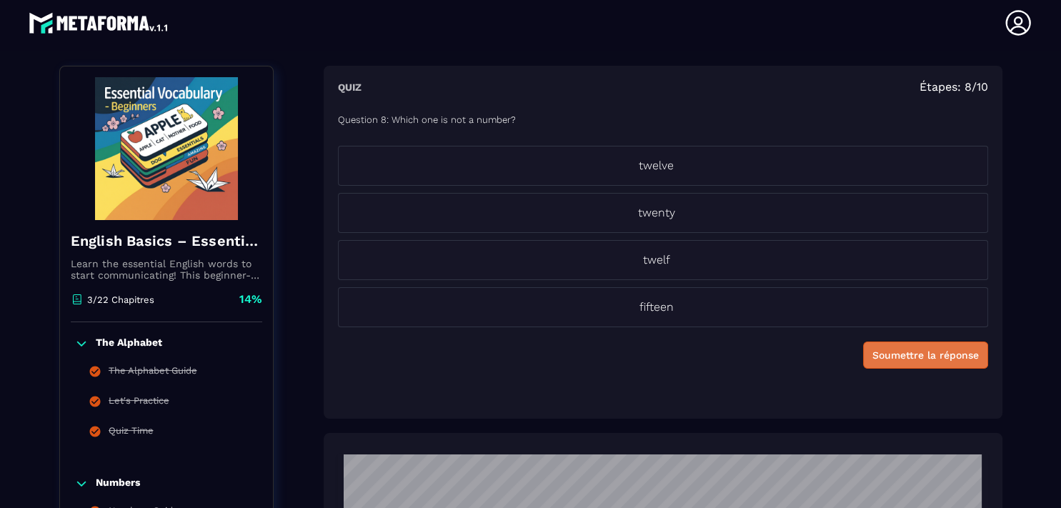
click at [932, 370] on div "Question 8: Which one is not a number? twelve twenty twelf fifteen Soumettre la…" at bounding box center [663, 253] width 650 height 304
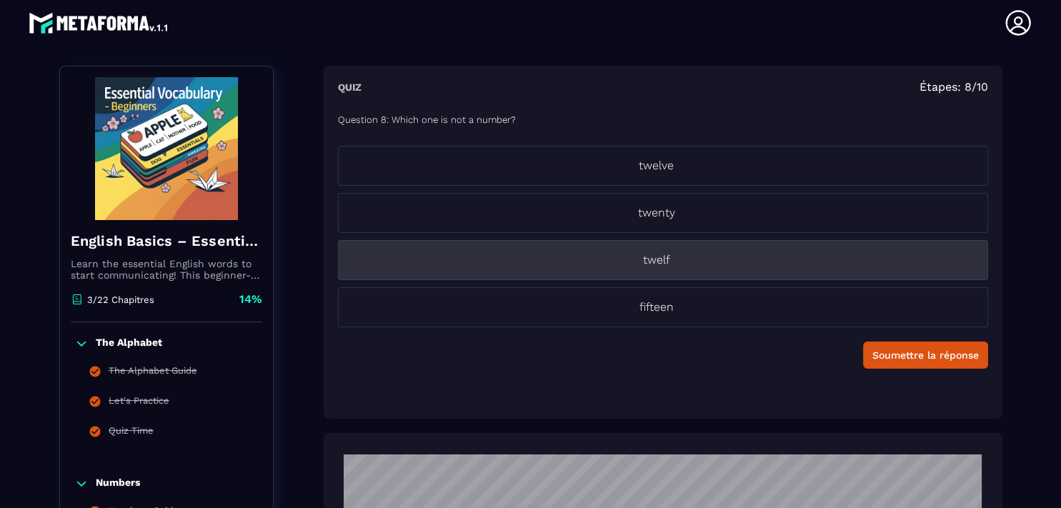
click at [704, 268] on li "twelf" at bounding box center [663, 260] width 650 height 40
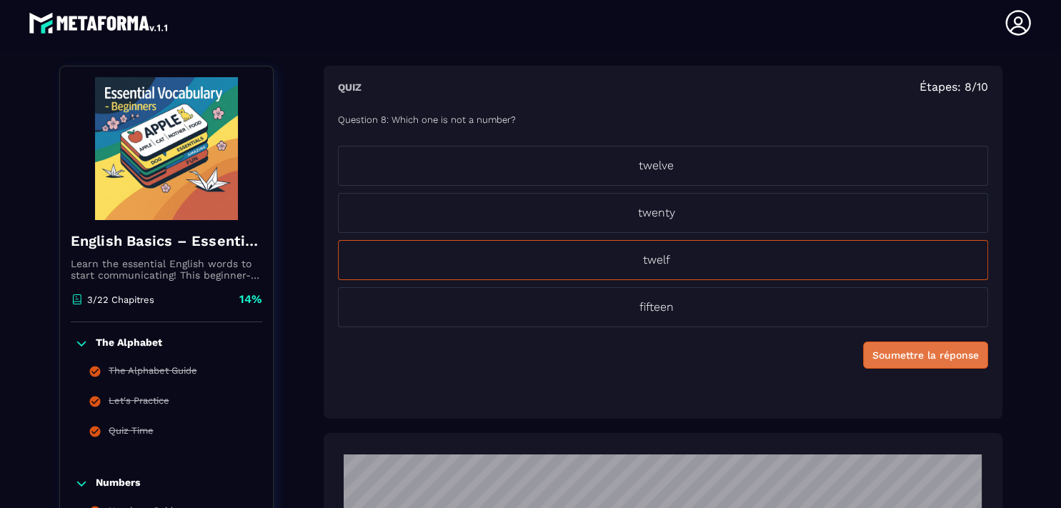
click at [883, 349] on div "Soumettre la réponse" at bounding box center [926, 355] width 106 height 14
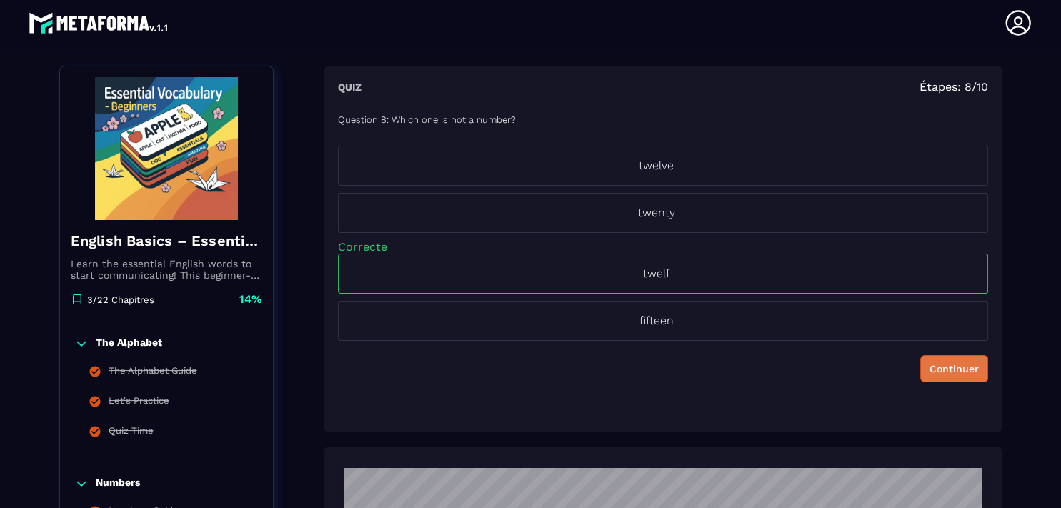
click at [933, 370] on div "Continuer" at bounding box center [954, 369] width 49 height 14
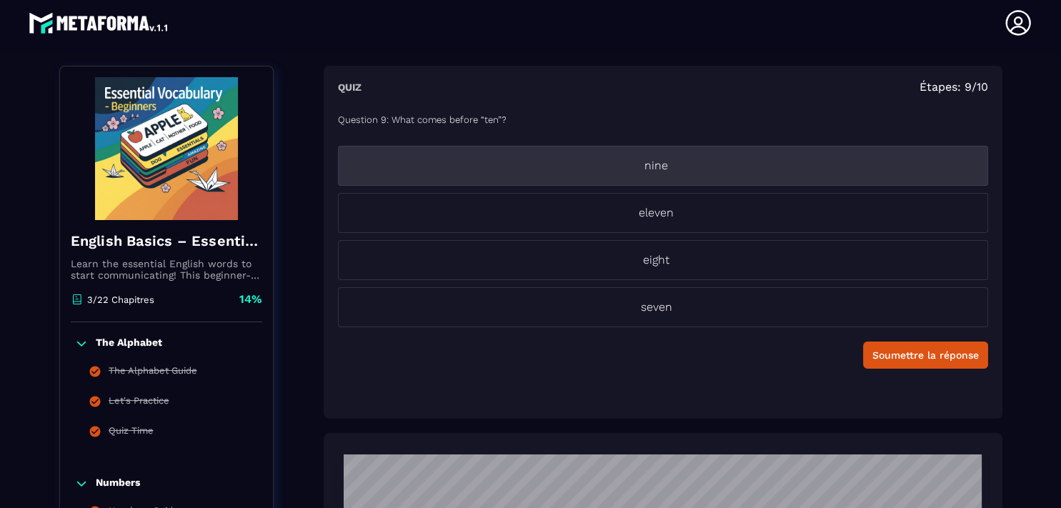
click at [703, 164] on p "nine" at bounding box center [657, 165] width 636 height 17
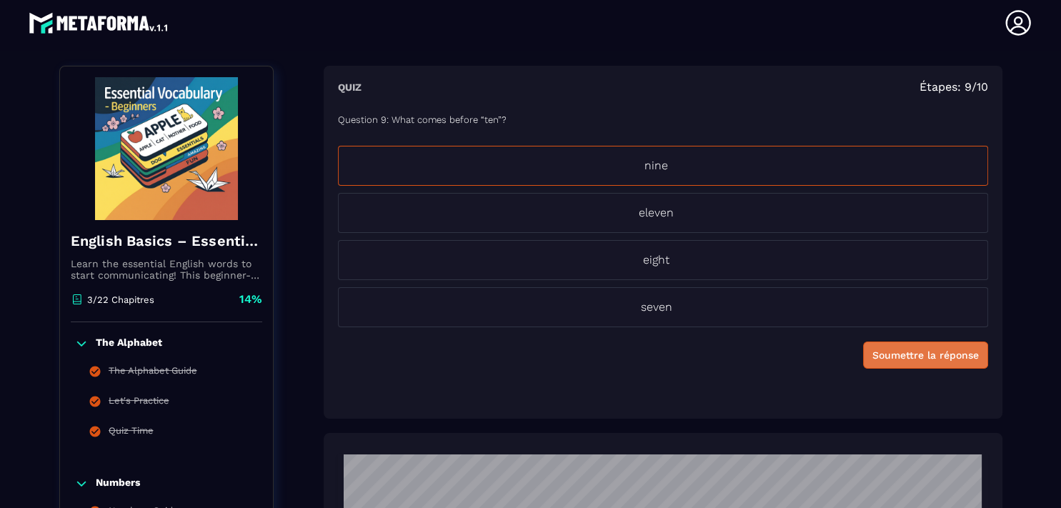
click at [895, 354] on div "Soumettre la réponse" at bounding box center [926, 355] width 106 height 14
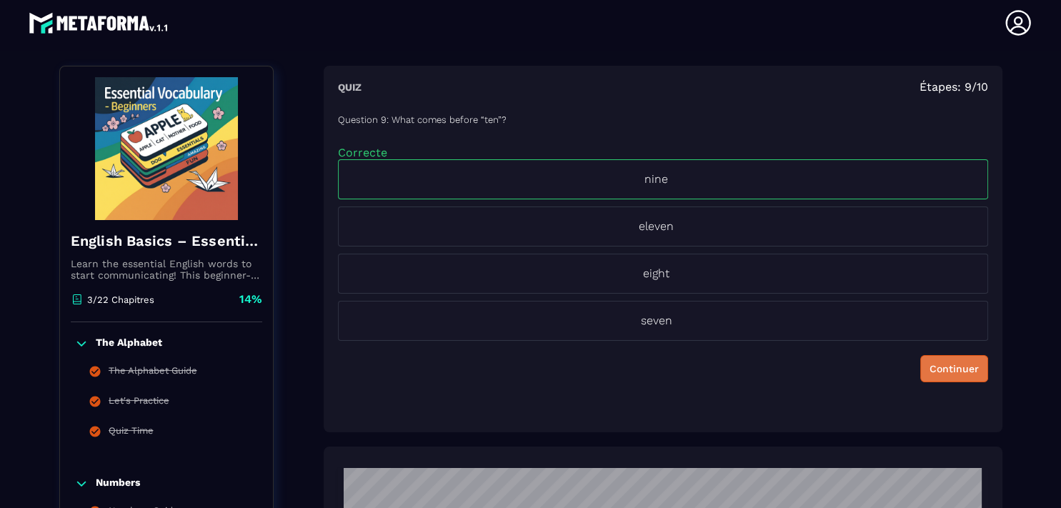
click at [930, 369] on div "Continuer" at bounding box center [954, 369] width 49 height 14
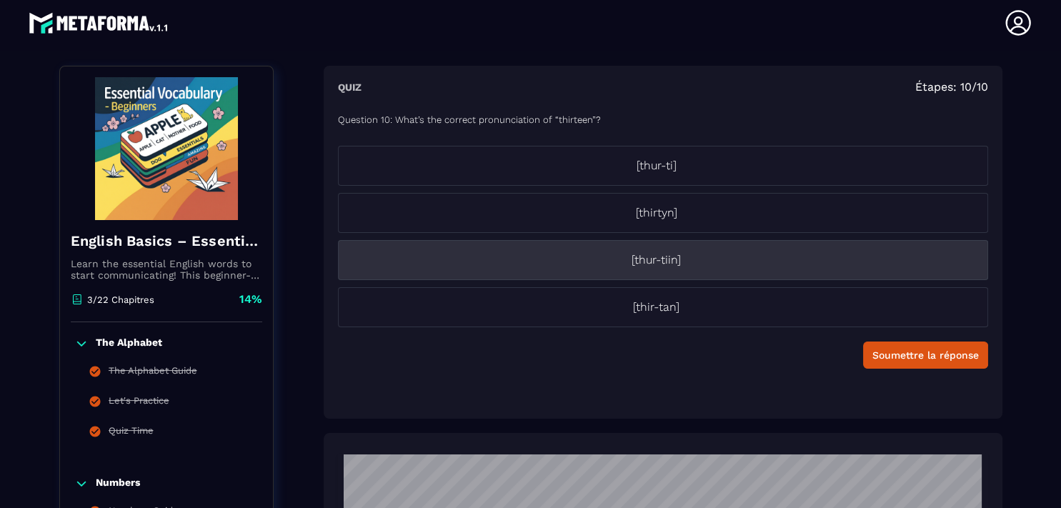
click at [670, 259] on p "[thur-tiin]" at bounding box center [657, 260] width 636 height 17
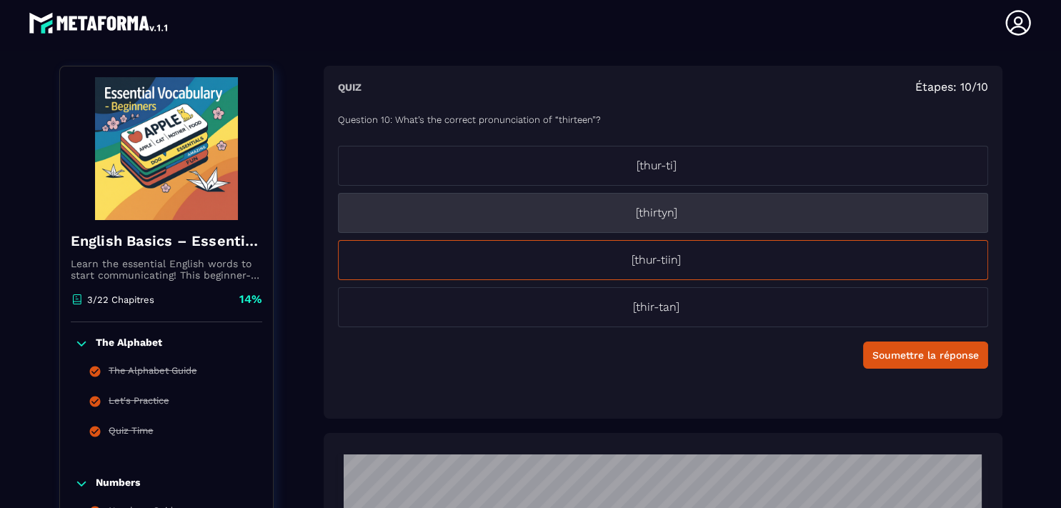
click at [688, 207] on p "[thirtyn]" at bounding box center [657, 212] width 636 height 17
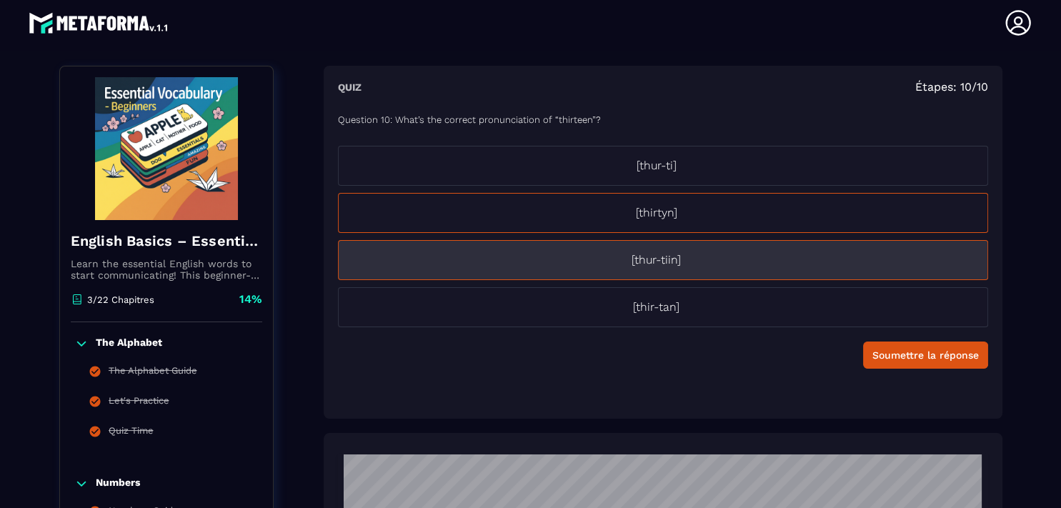
click at [779, 264] on p "[thur-tiin]" at bounding box center [657, 260] width 636 height 17
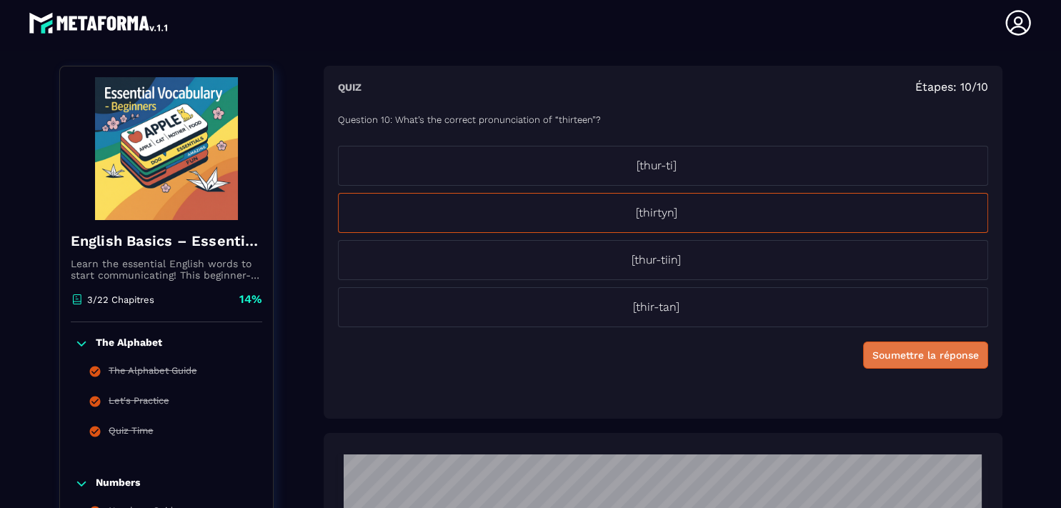
click at [880, 349] on div "Soumettre la réponse" at bounding box center [926, 355] width 106 height 14
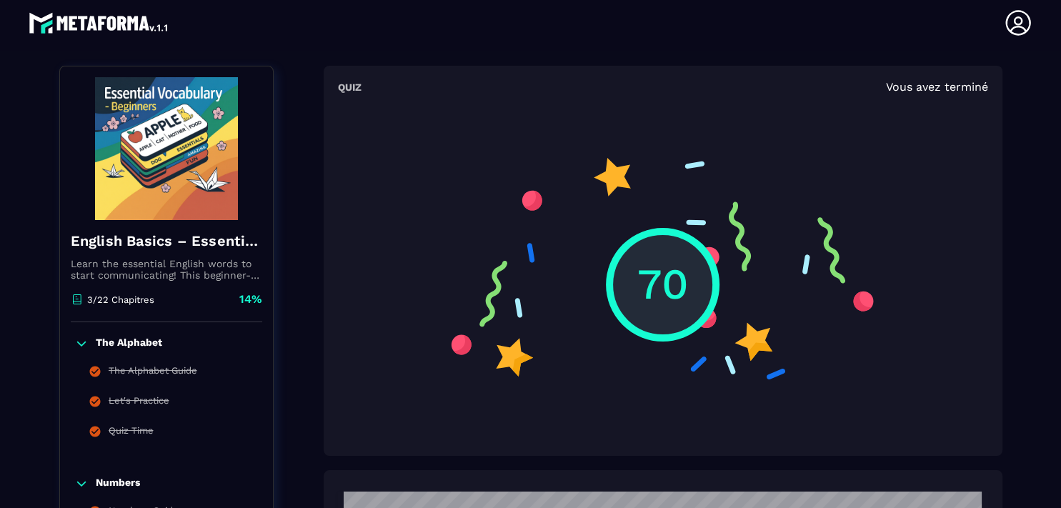
click at [761, 285] on div "70" at bounding box center [662, 284] width 431 height 286
click at [978, 110] on section "70" at bounding box center [663, 271] width 650 height 341
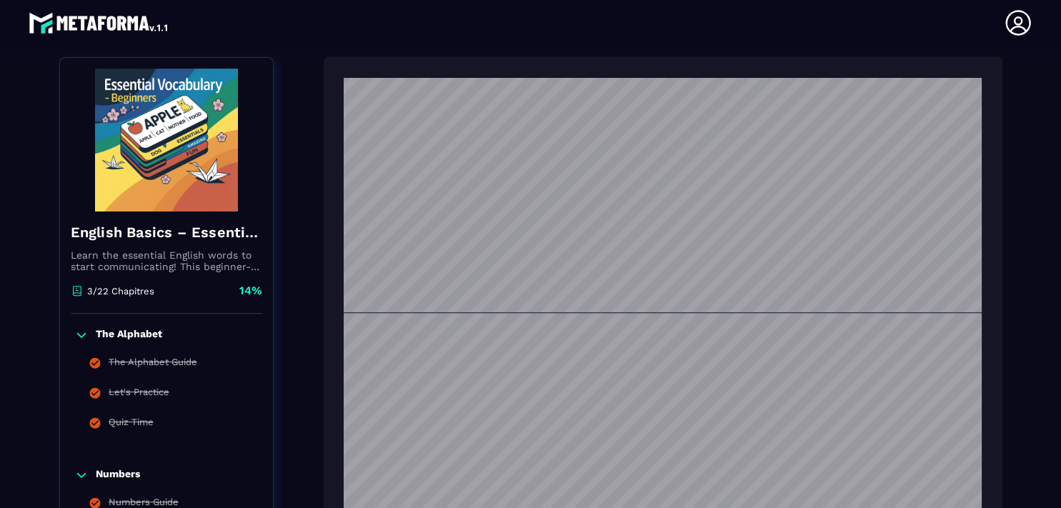
scroll to position [564, 0]
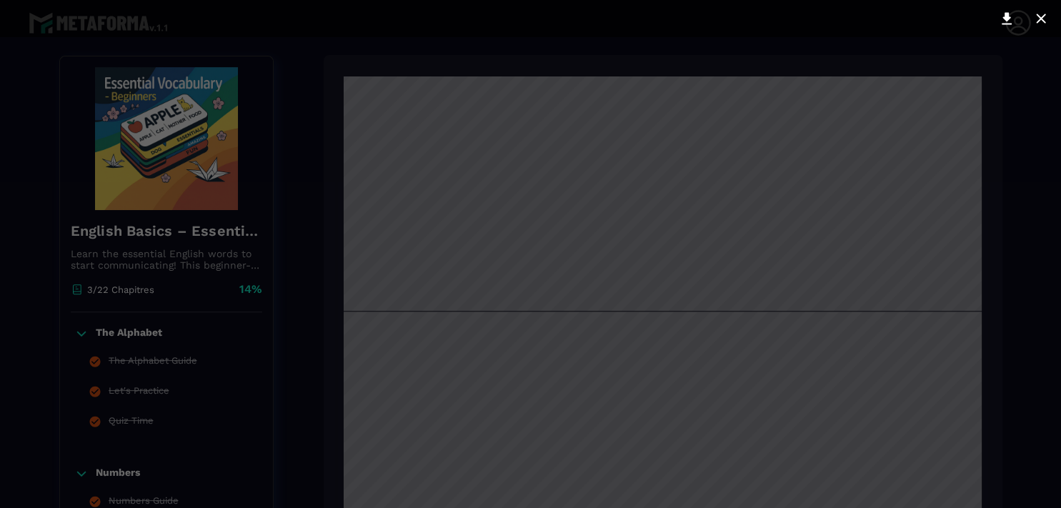
click at [676, 224] on div at bounding box center [531, 254] width 572 height 407
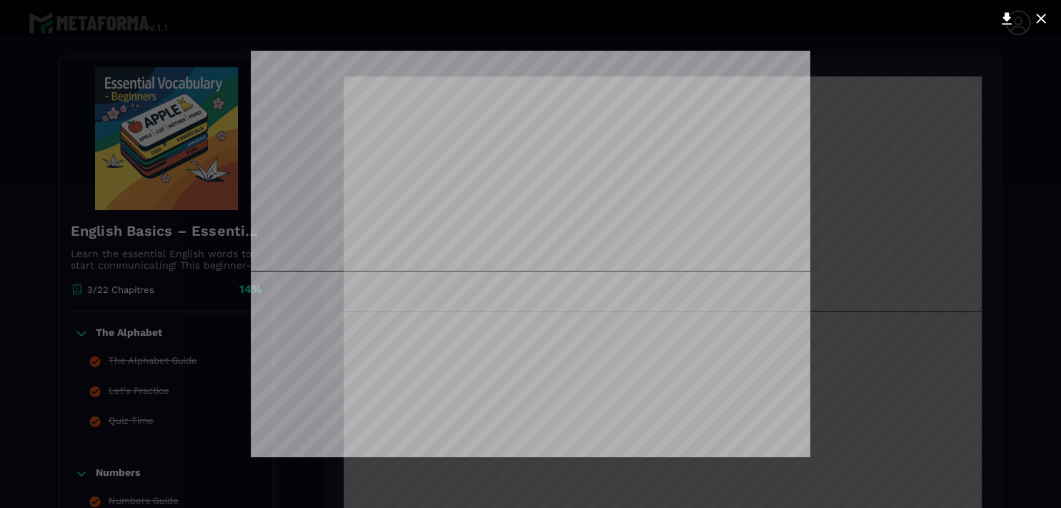
scroll to position [2601, 0]
click at [895, 386] on div at bounding box center [530, 254] width 1061 height 508
drag, startPoint x: 946, startPoint y: 313, endPoint x: 968, endPoint y: 252, distance: 64.4
click at [968, 252] on div at bounding box center [530, 254] width 1061 height 508
click at [1039, 16] on icon at bounding box center [1041, 18] width 17 height 17
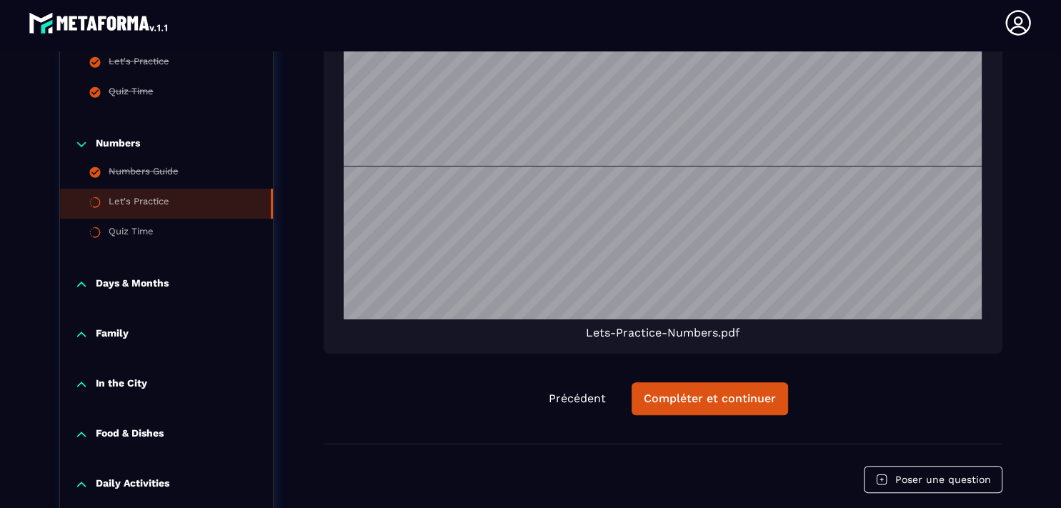
scroll to position [1049, 0]
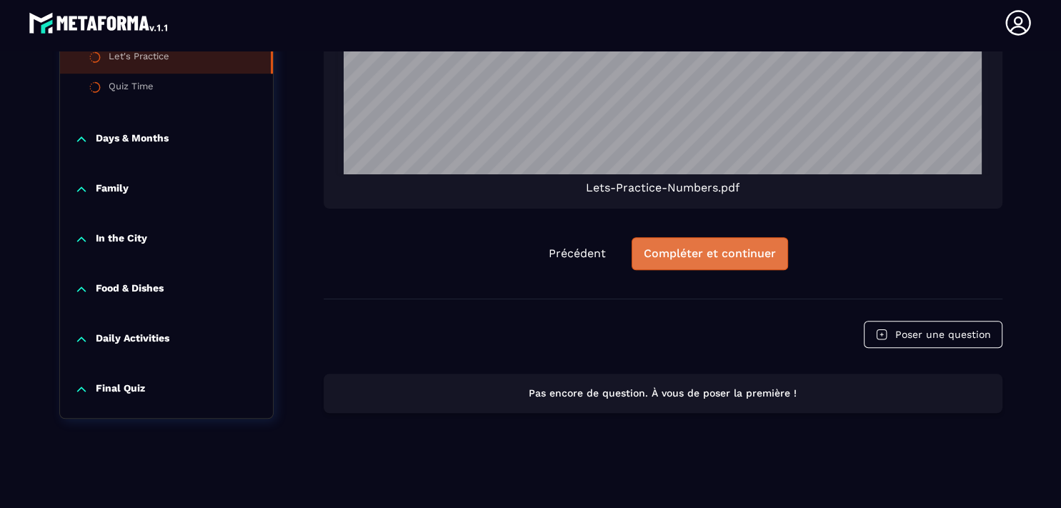
click at [686, 247] on div "Compléter et continuer" at bounding box center [710, 254] width 132 height 14
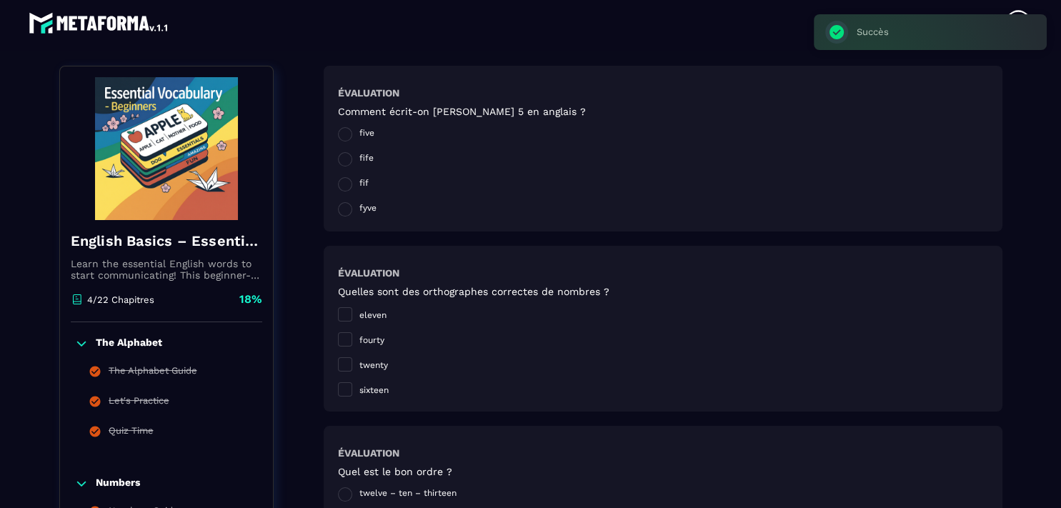
scroll to position [149, 0]
click at [339, 134] on span at bounding box center [345, 134] width 14 height 14
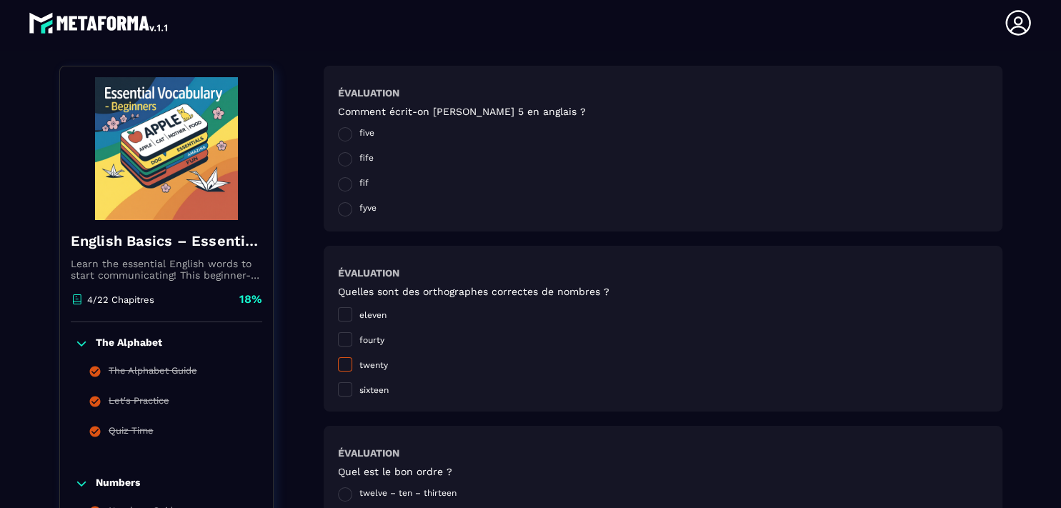
click at [340, 369] on span at bounding box center [345, 364] width 14 height 14
click at [339, 389] on span at bounding box center [345, 389] width 14 height 14
click at [338, 316] on span at bounding box center [345, 314] width 14 height 14
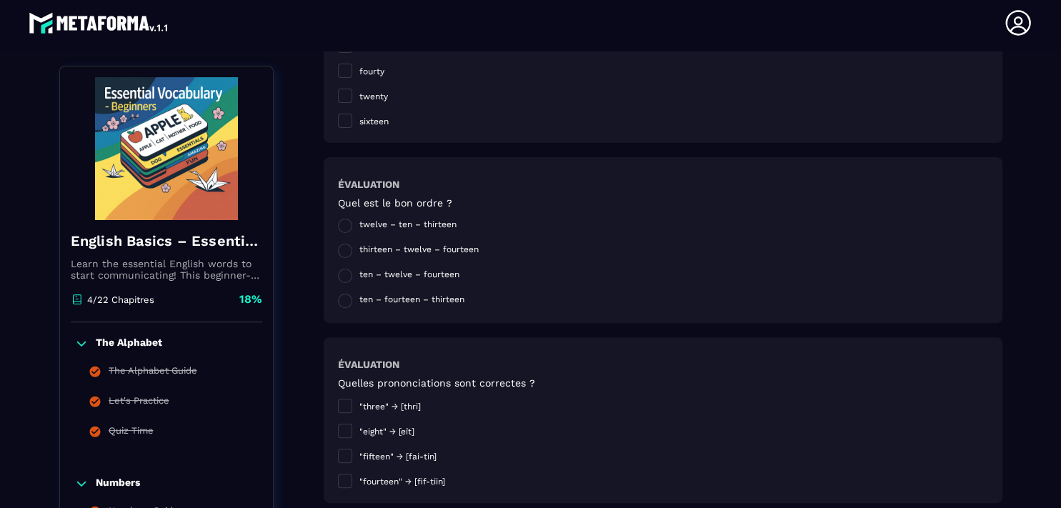
scroll to position [429, 0]
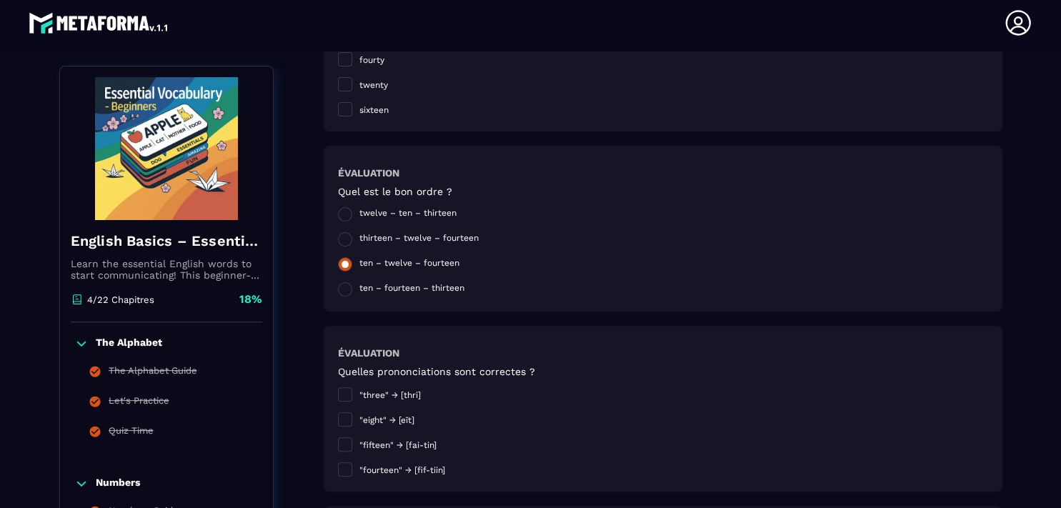
click at [341, 263] on span at bounding box center [345, 264] width 14 height 14
click at [341, 419] on span at bounding box center [345, 419] width 14 height 14
click at [339, 389] on span at bounding box center [345, 394] width 14 height 14
click at [344, 442] on span at bounding box center [345, 444] width 14 height 14
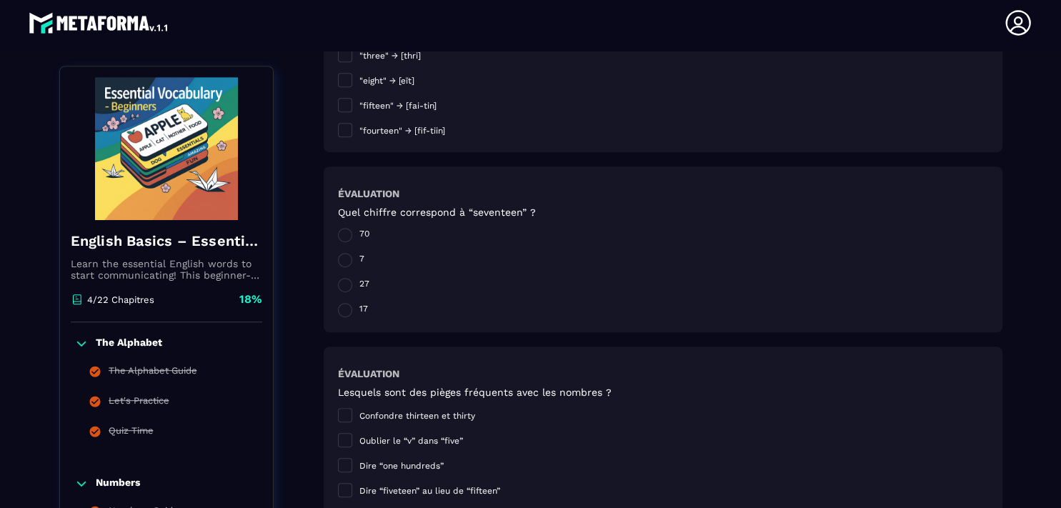
scroll to position [777, 0]
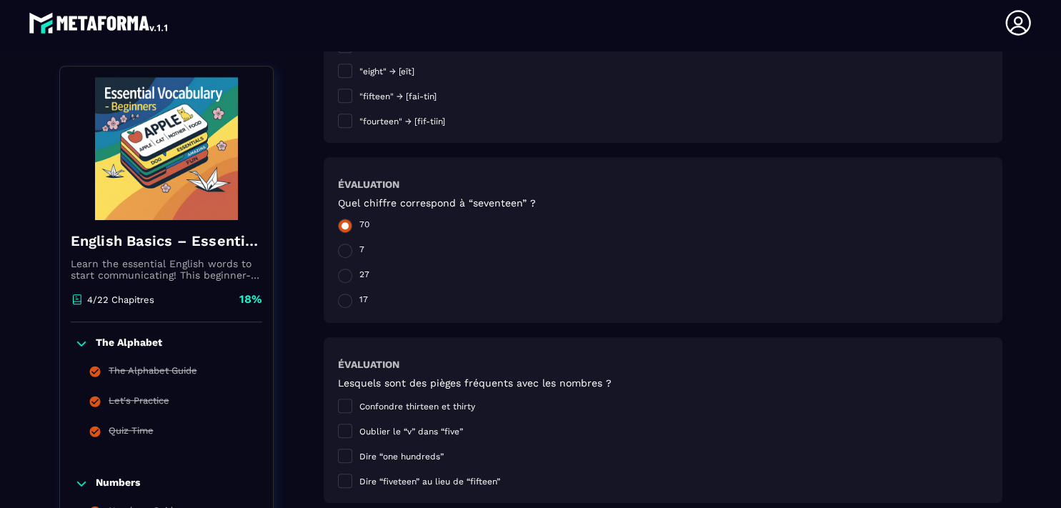
click at [339, 227] on span at bounding box center [345, 226] width 14 height 14
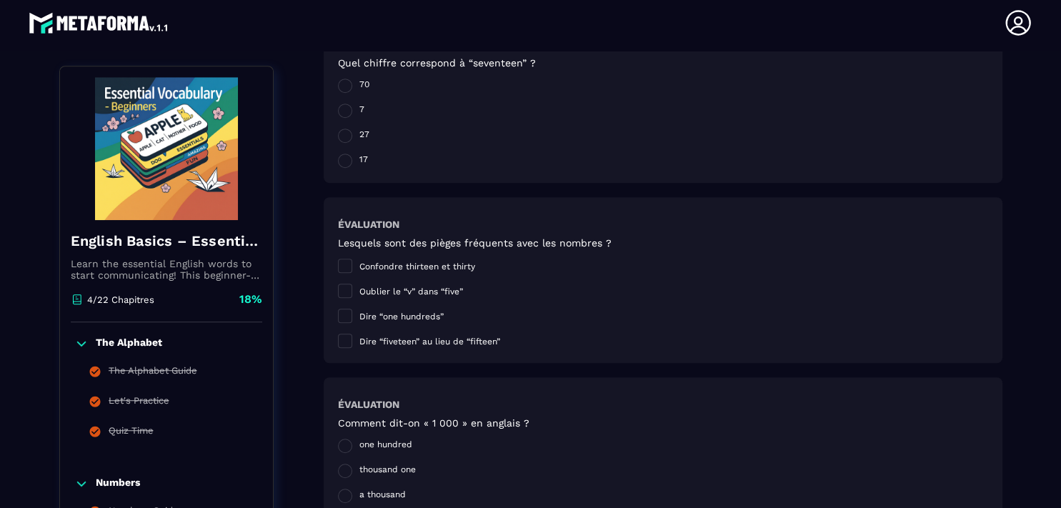
scroll to position [972, 0]
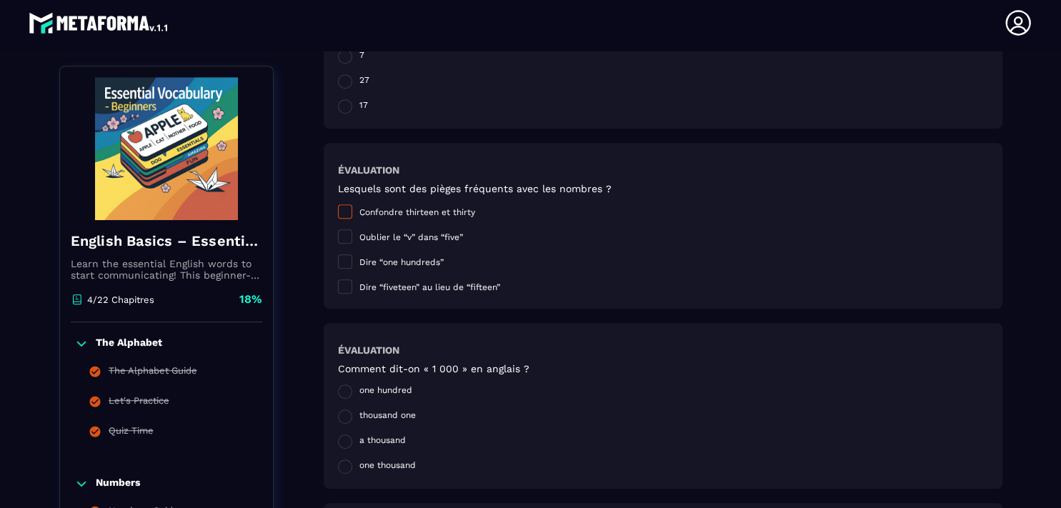
click at [340, 210] on span at bounding box center [345, 211] width 14 height 14
click at [347, 287] on label "Dire “fiveteen” au lieu de “fifteen”" at bounding box center [419, 287] width 162 height 14
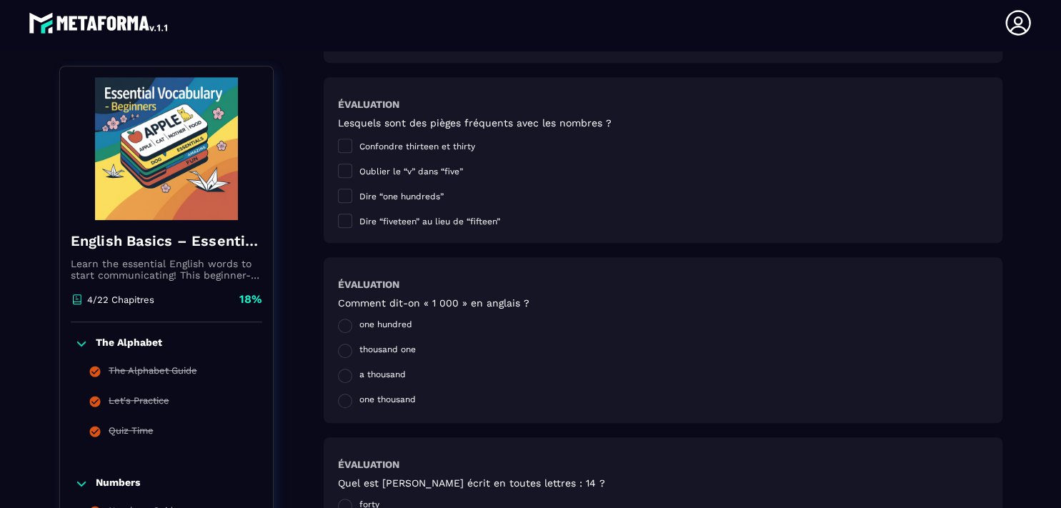
scroll to position [1080, 0]
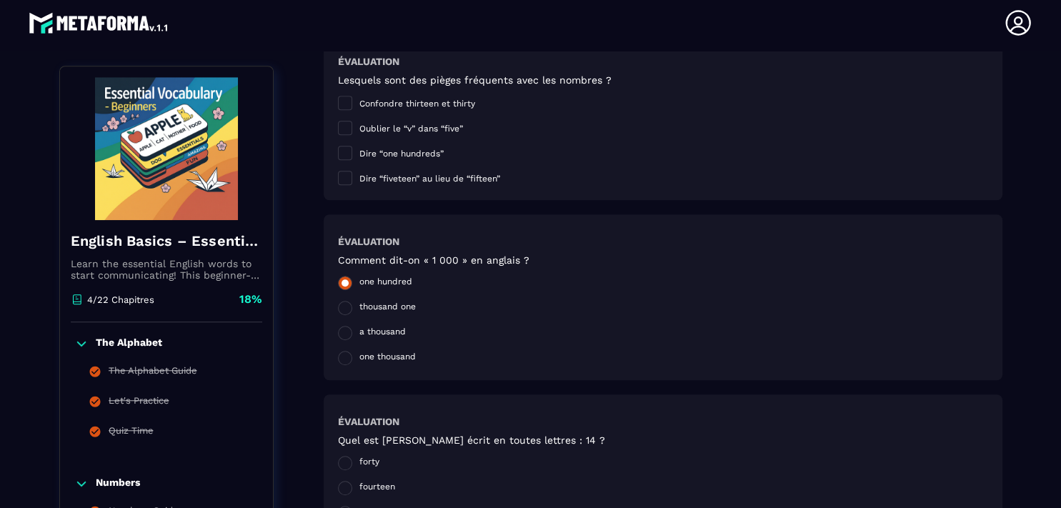
click at [338, 286] on span at bounding box center [345, 283] width 14 height 14
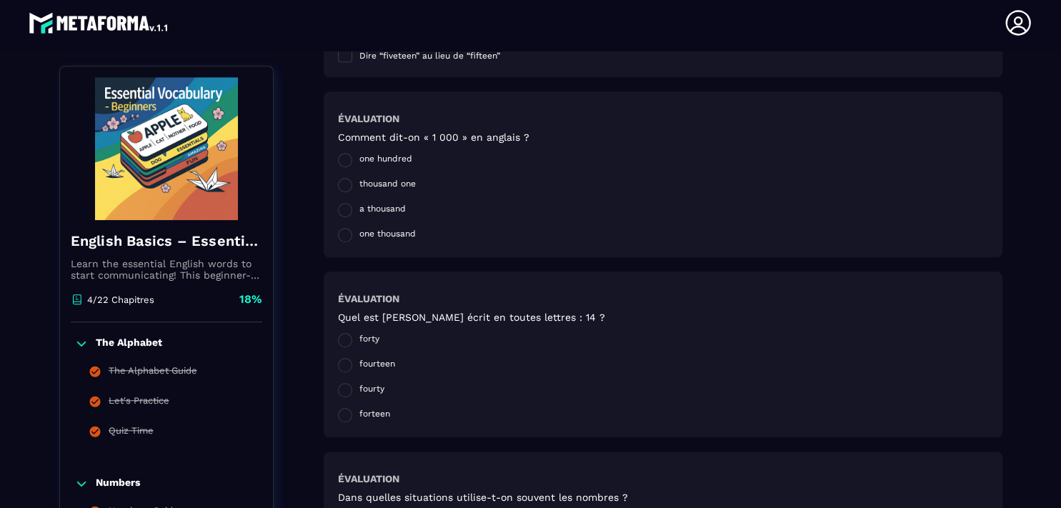
scroll to position [1284, 0]
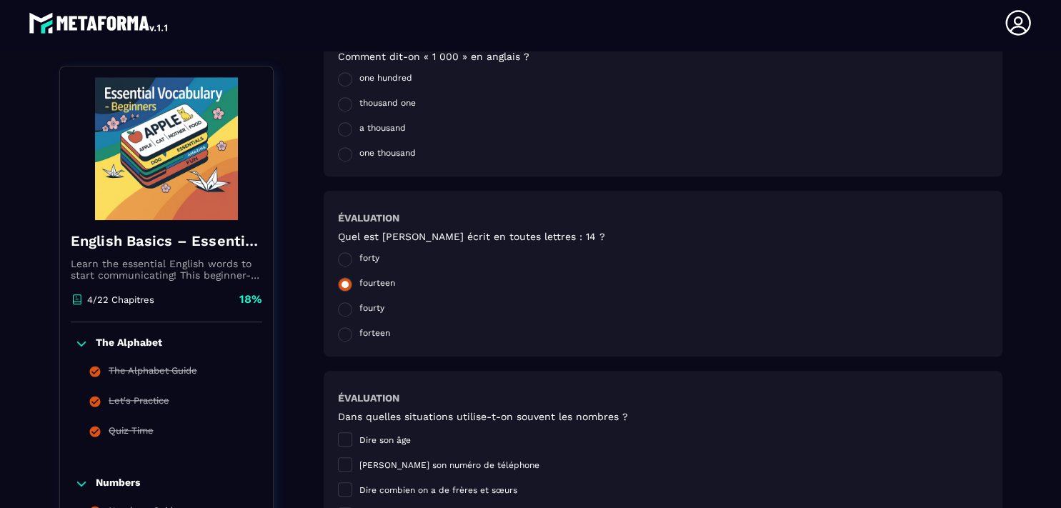
click at [339, 285] on span at bounding box center [345, 284] width 14 height 14
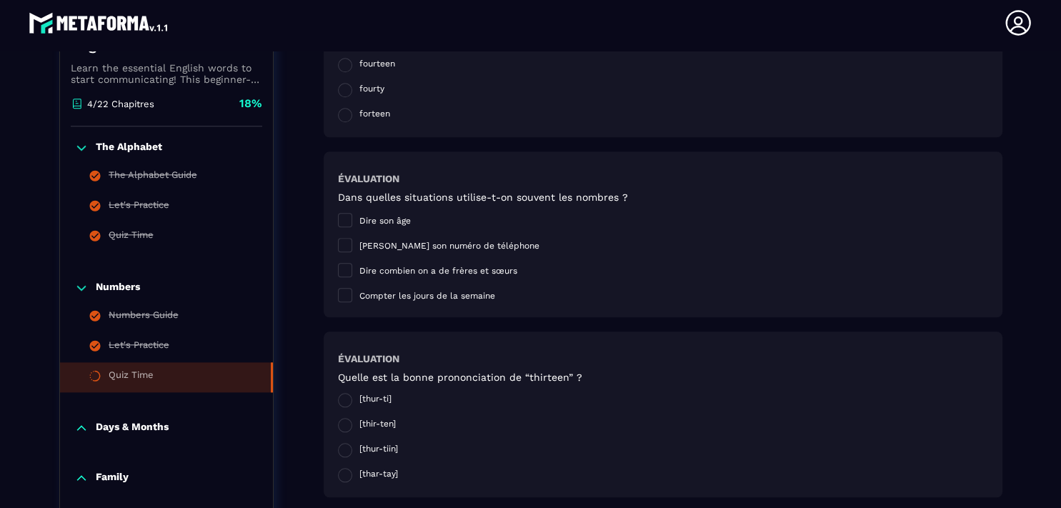
scroll to position [1509, 0]
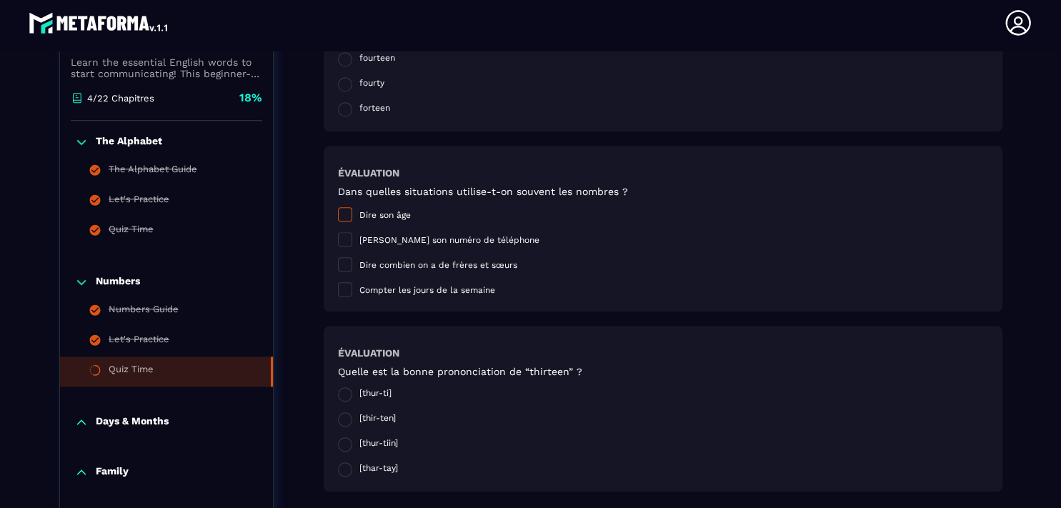
click at [341, 216] on span at bounding box center [345, 214] width 14 height 14
click at [342, 242] on span at bounding box center [345, 239] width 14 height 14
click at [342, 266] on span at bounding box center [345, 264] width 14 height 14
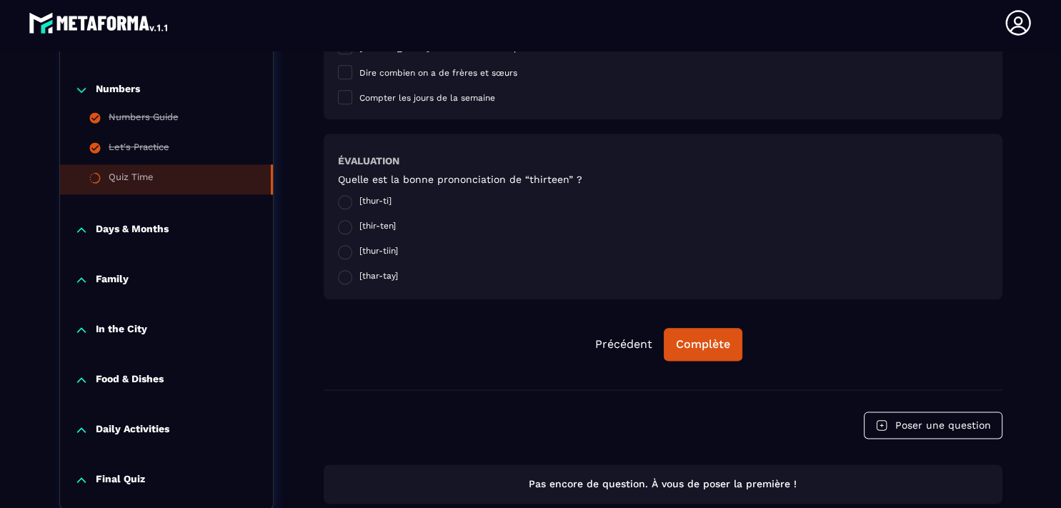
scroll to position [1714, 0]
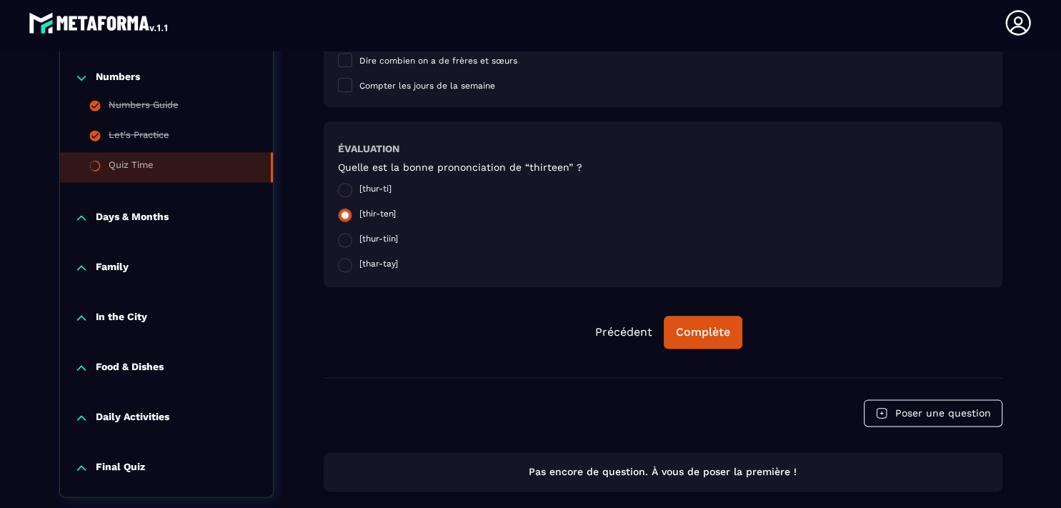
click at [339, 214] on span at bounding box center [345, 215] width 14 height 14
click at [712, 331] on div "Complète" at bounding box center [703, 332] width 54 height 14
click at [683, 327] on div "Continuer" at bounding box center [703, 332] width 56 height 14
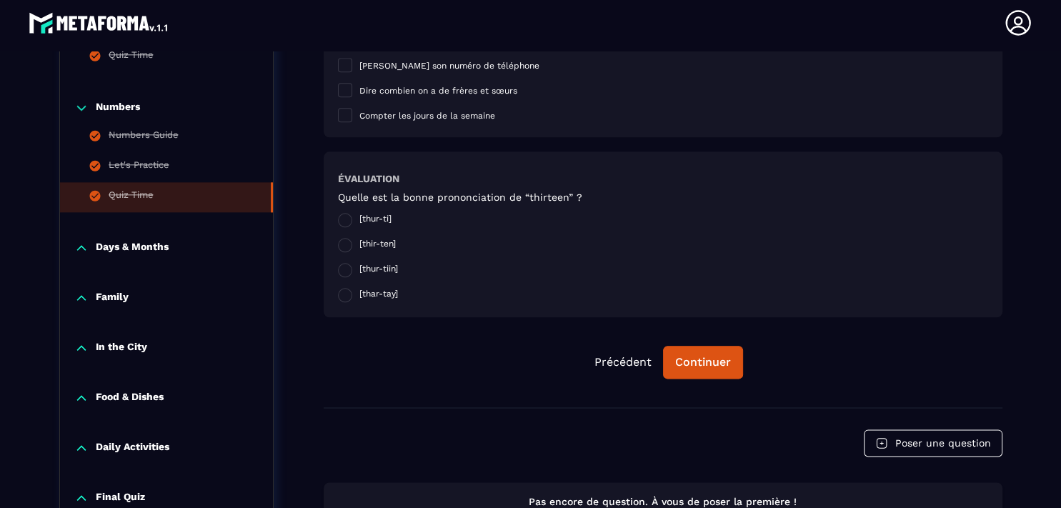
scroll to position [1692, 0]
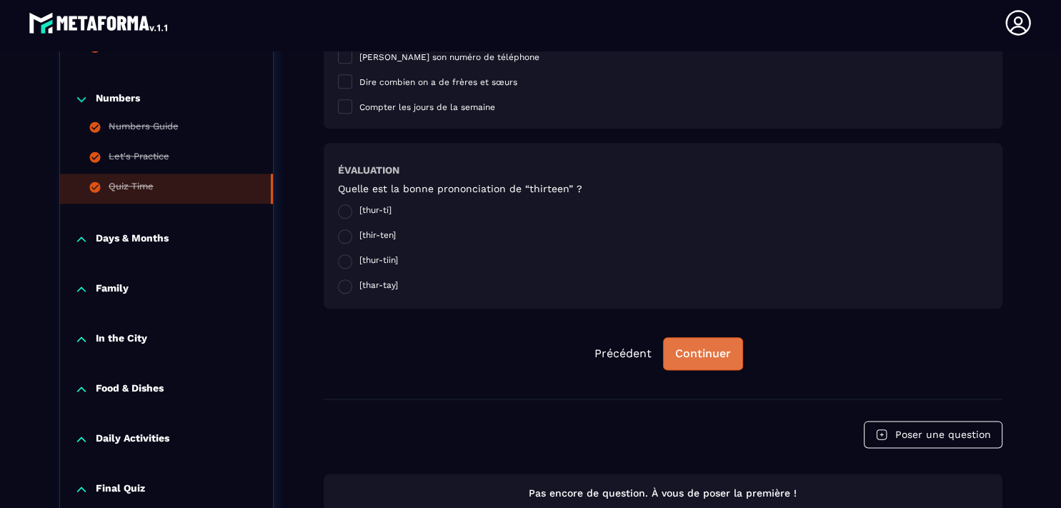
click at [682, 354] on div "Continuer" at bounding box center [703, 354] width 56 height 14
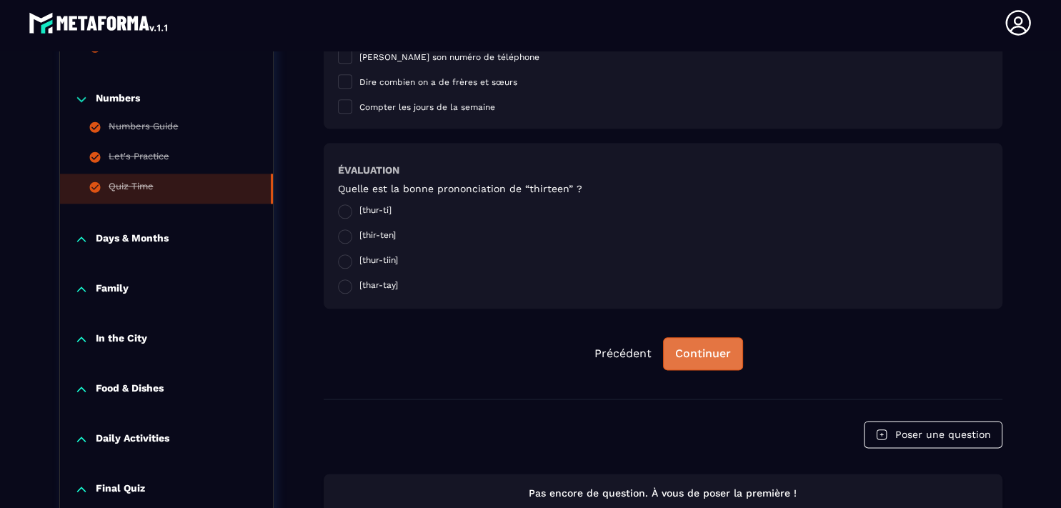
click at [682, 354] on div "Continuer" at bounding box center [703, 354] width 56 height 14
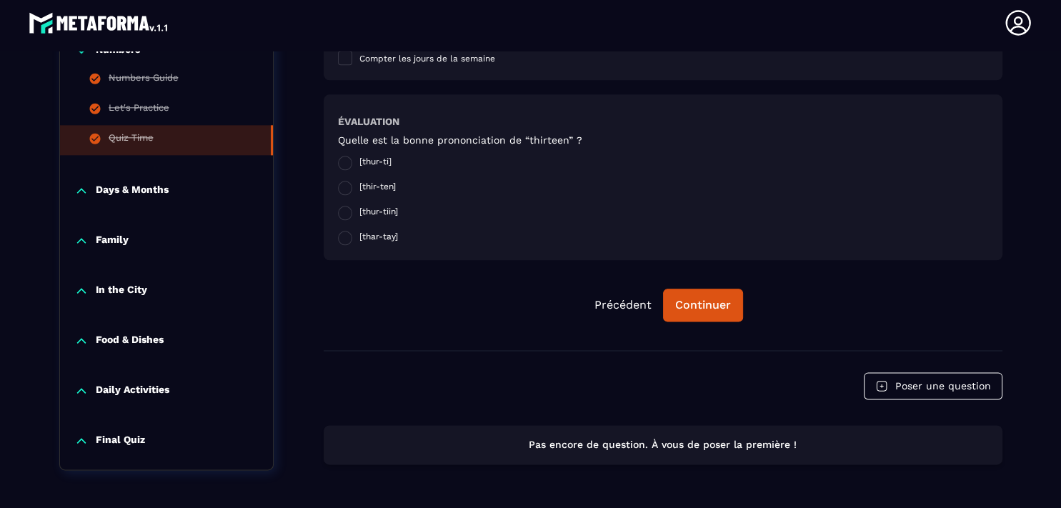
scroll to position [1749, 0]
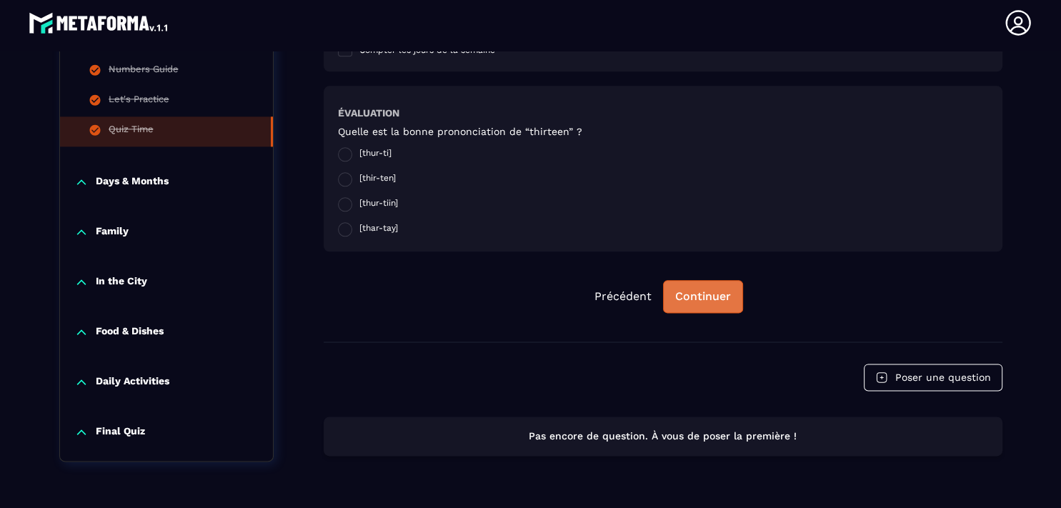
click at [713, 309] on button "Continuer" at bounding box center [703, 296] width 80 height 33
click at [144, 187] on p "Days & Months" at bounding box center [132, 182] width 73 height 14
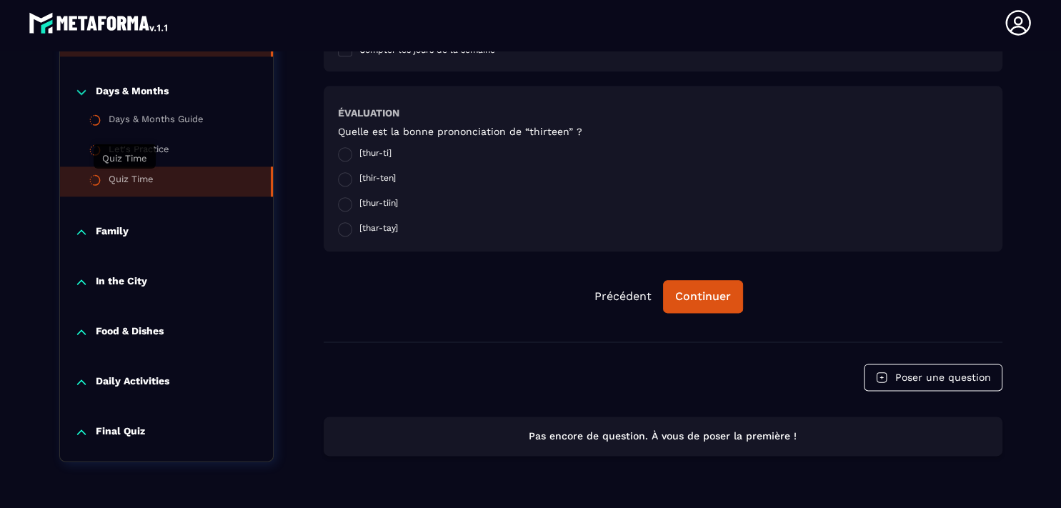
click at [136, 177] on div "Quiz Time" at bounding box center [131, 182] width 45 height 16
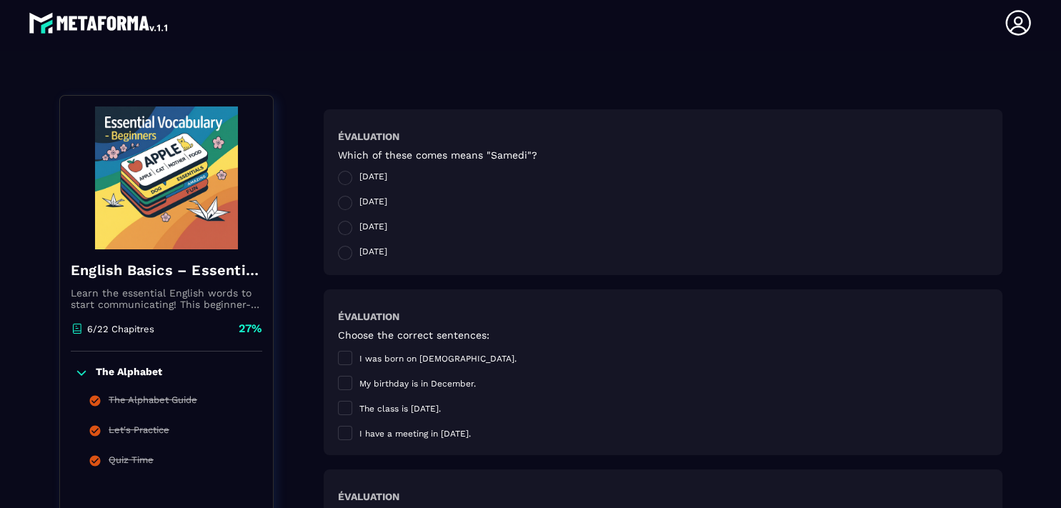
scroll to position [114, 0]
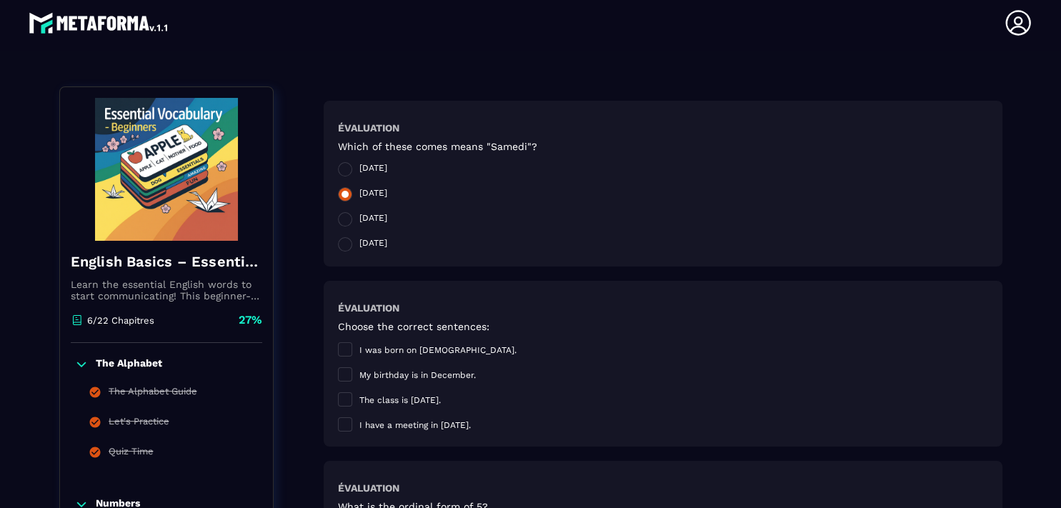
click at [338, 200] on span at bounding box center [345, 194] width 14 height 14
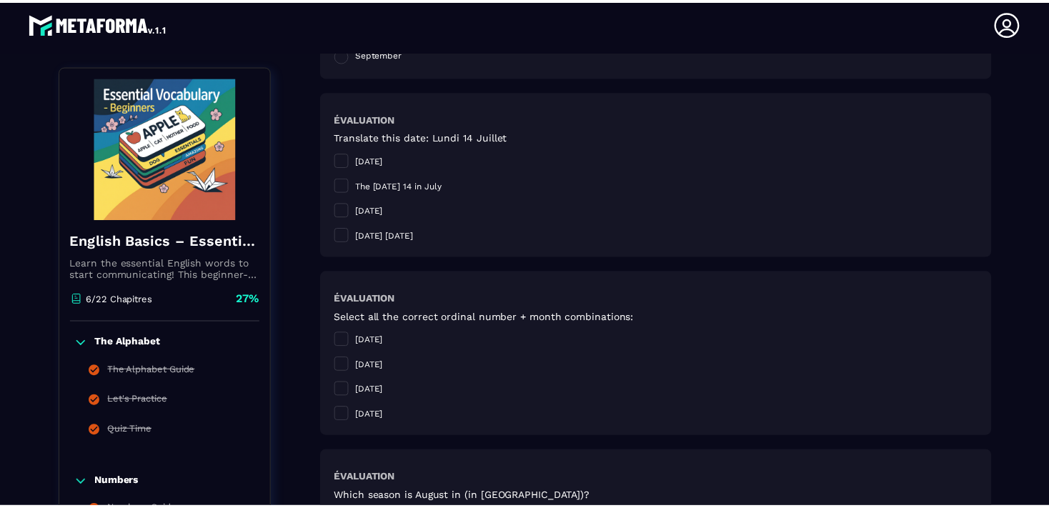
scroll to position [0, 0]
